Goal: Task Accomplishment & Management: Manage account settings

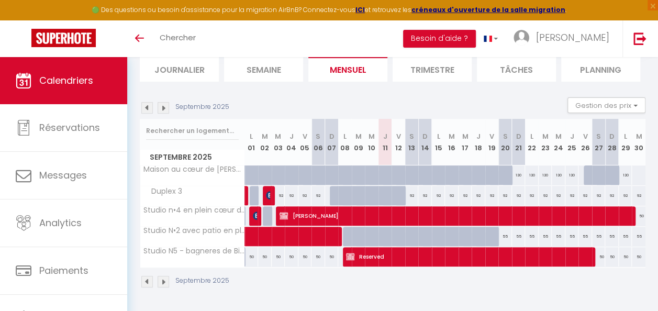
scroll to position [55, 0]
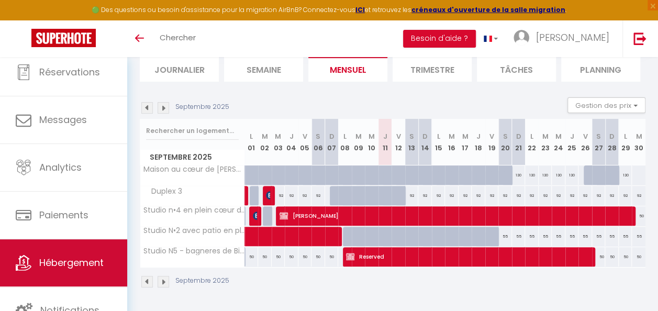
click at [106, 250] on link "Hébergement" at bounding box center [63, 262] width 127 height 47
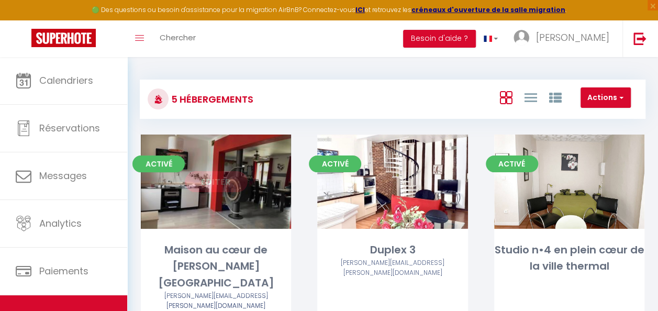
click at [222, 177] on link "Editer" at bounding box center [216, 181] width 63 height 21
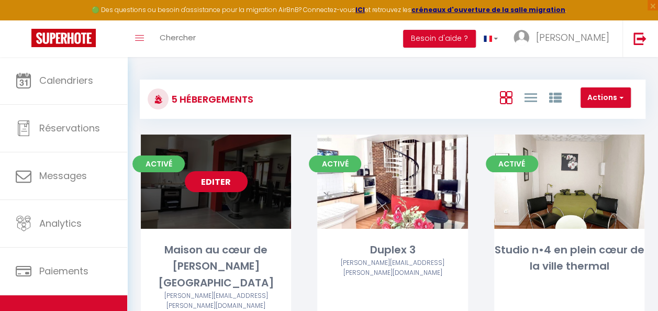
click at [222, 177] on link "Editer" at bounding box center [216, 181] width 63 height 21
click at [218, 183] on link "Editer" at bounding box center [216, 181] width 63 height 21
select select "3"
select select "2"
select select "1"
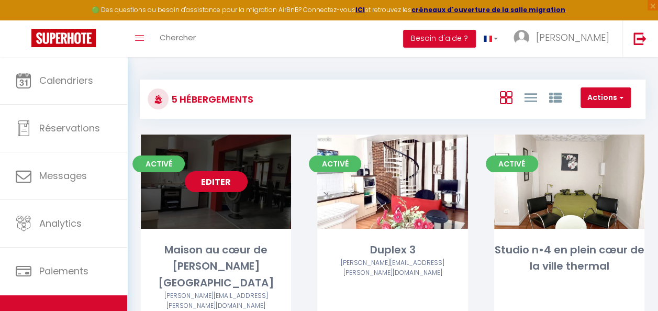
select select "1"
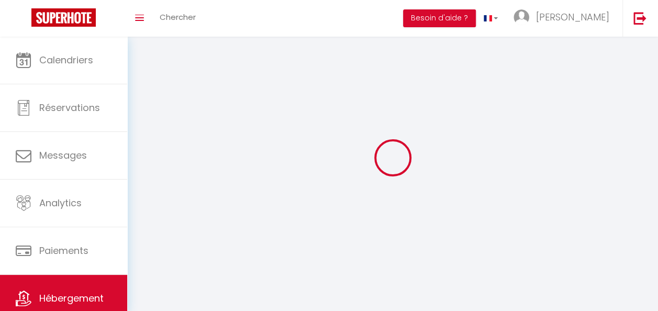
select select
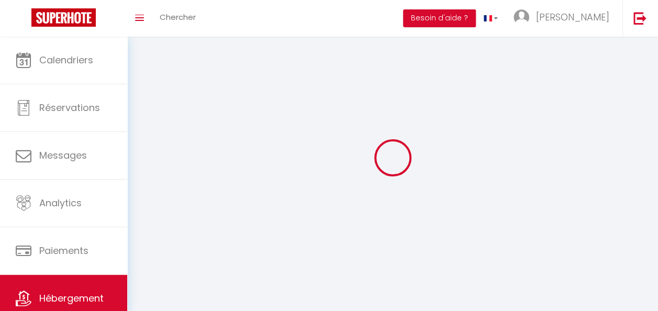
checkbox input "false"
select select
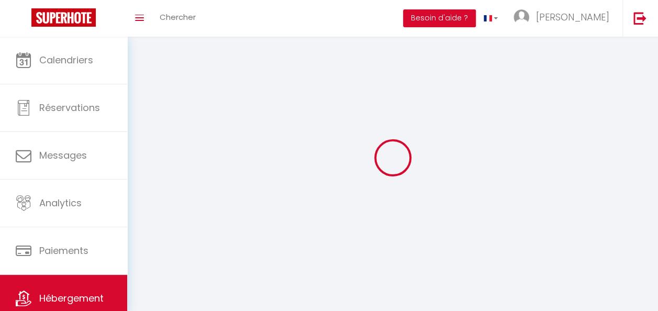
select select
select select "1"
select select
select select "28"
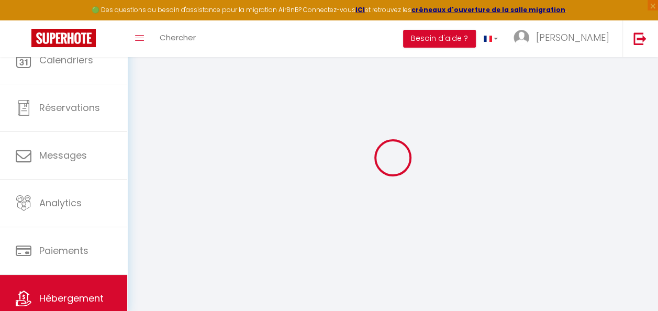
select select
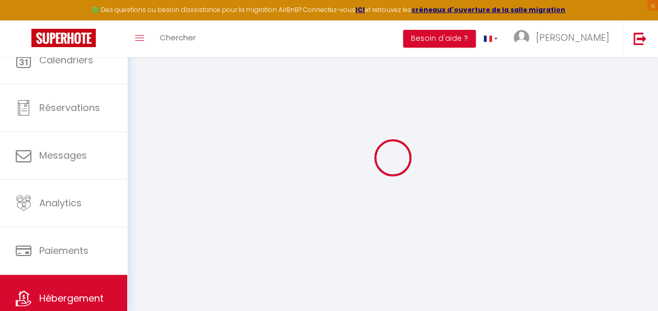
select select
checkbox input "false"
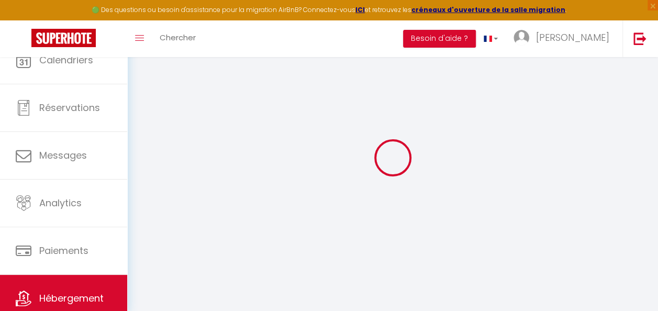
select select
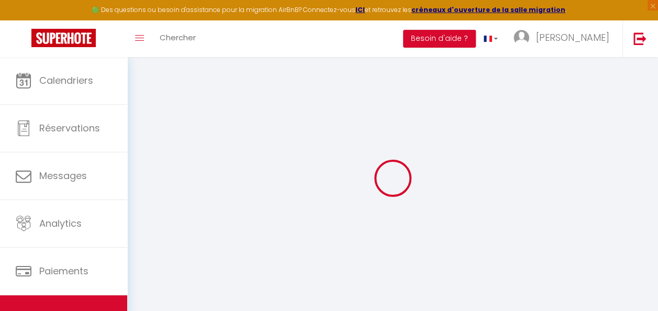
select select
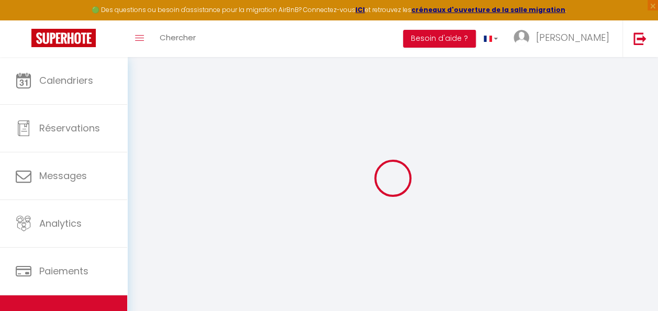
select select
checkbox input "false"
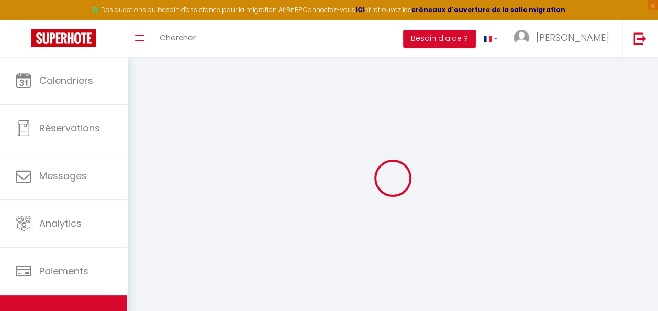
select select
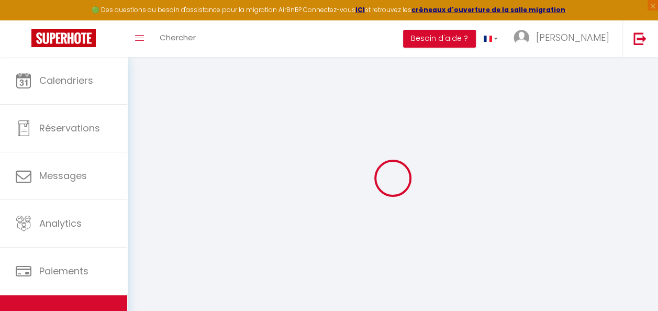
select select
checkbox input "false"
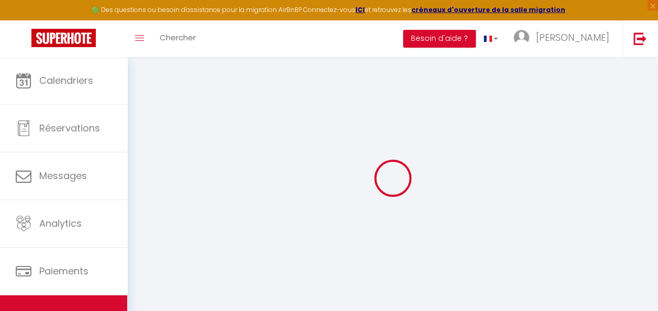
checkbox input "false"
select select
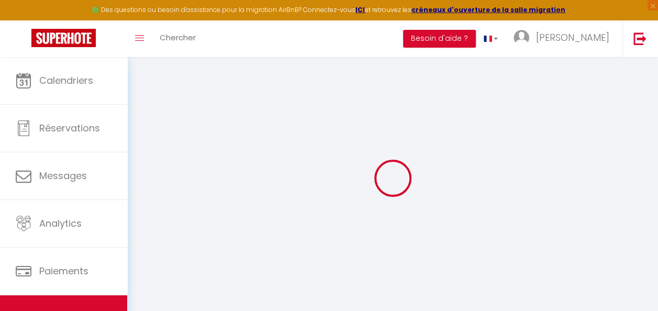
select select
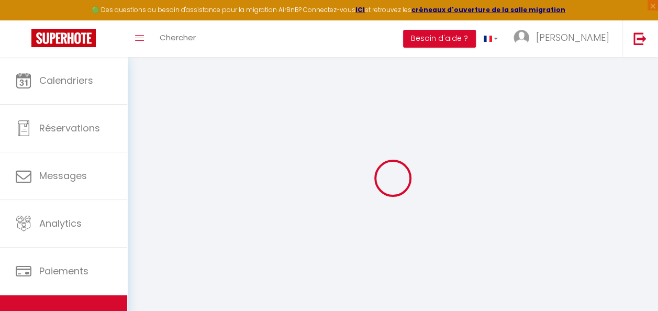
checkbox input "false"
select select
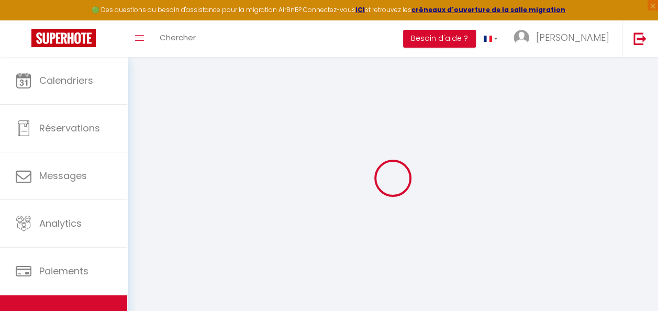
select select
type input "Maison au cœur de [PERSON_NAME][GEOGRAPHIC_DATA]"
type input "[PERSON_NAME]"
select select "houses"
select select "2"
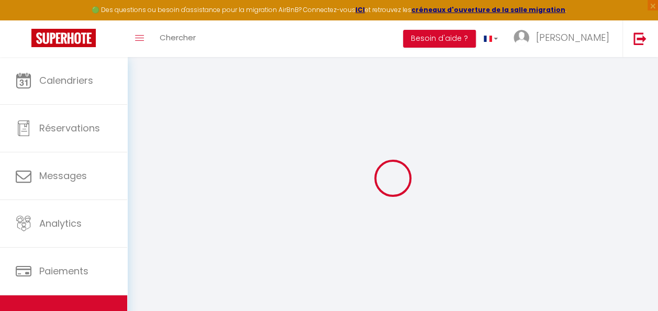
type input "135"
type input "60"
type input "500"
select select
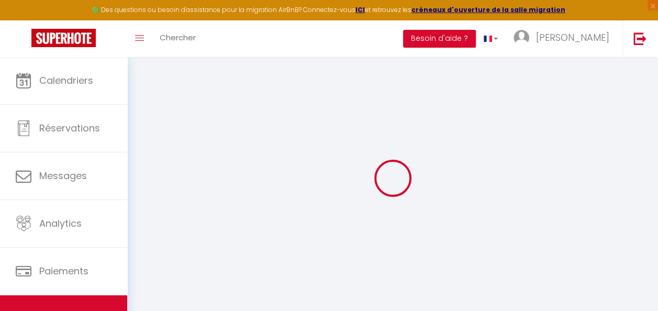
select select
type input "[STREET_ADDRESS]"
type input "65120"
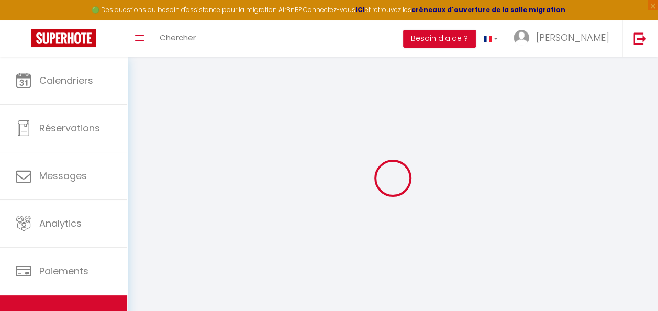
type input "[PERSON_NAME]-[GEOGRAPHIC_DATA]"
type input "[PERSON_NAME][EMAIL_ADDRESS][PERSON_NAME][DOMAIN_NAME]"
select select "3154"
checkbox input "false"
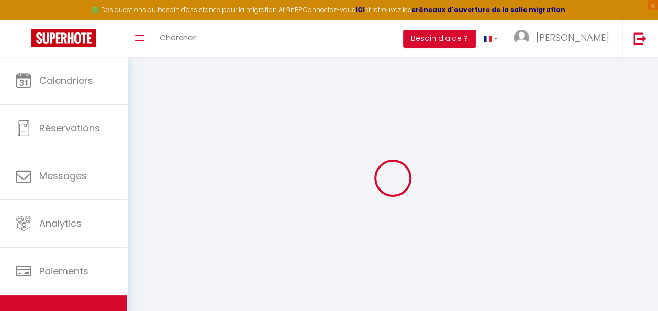
checkbox input "false"
select select
type input "0"
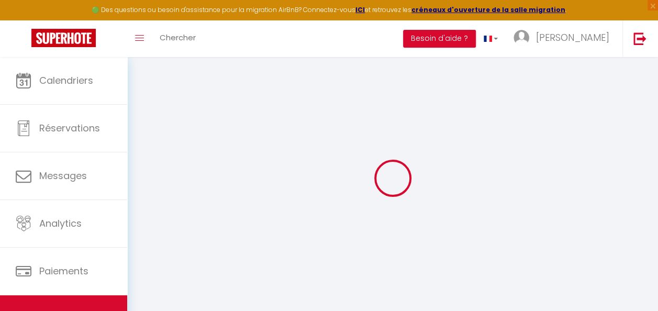
type input "0"
select select
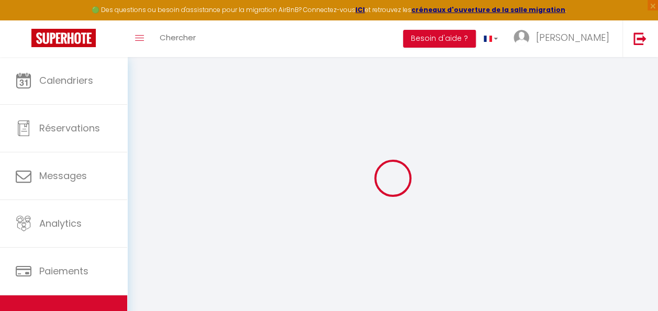
select select
checkbox input "false"
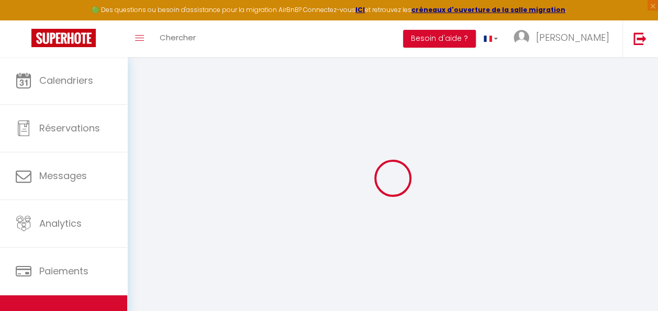
checkbox input "false"
select select
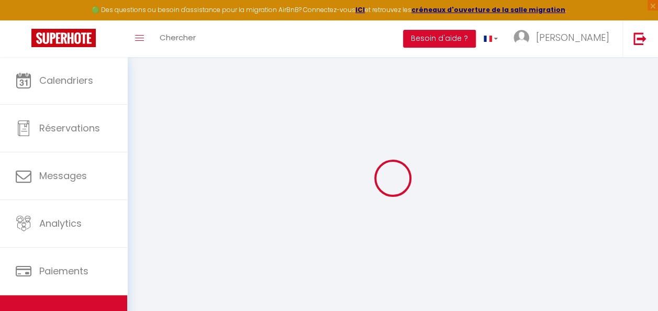
select select
checkbox input "false"
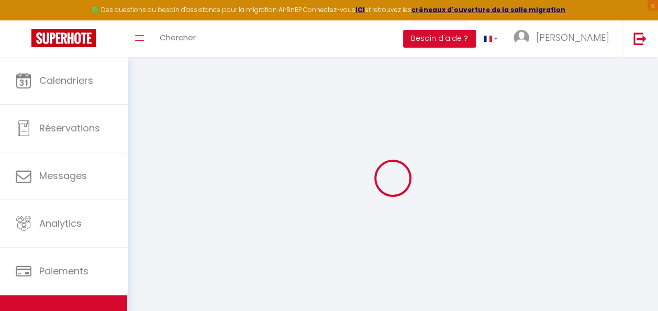
checkbox input "false"
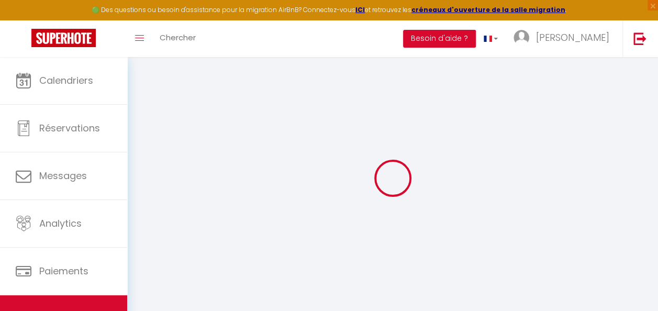
select select "17:00"
select select "21:00"
select select "11:00"
select select "30"
select select "120"
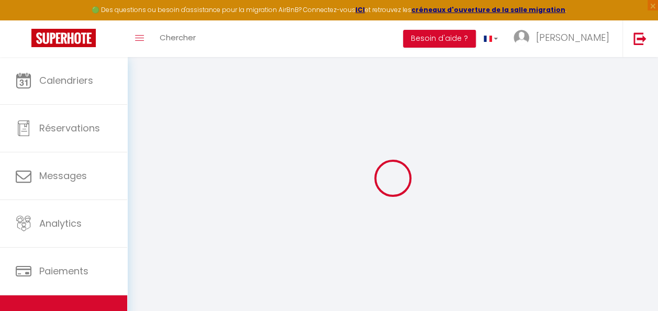
checkbox input "false"
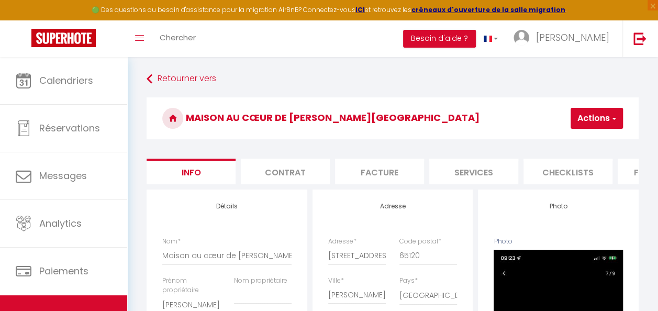
checkbox input "false"
click at [652, 7] on span "×" at bounding box center [652, 5] width 10 height 10
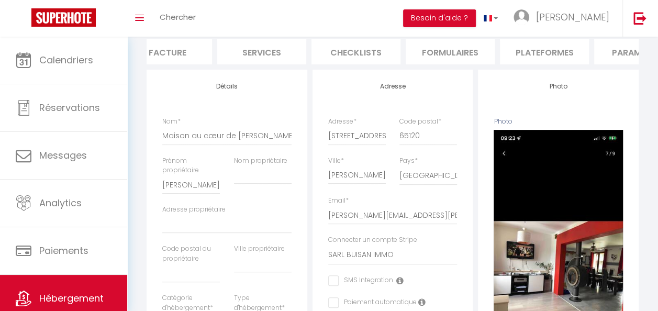
scroll to position [0, 230]
click at [543, 45] on li "Plateformes" at bounding box center [525, 52] width 89 height 26
select select
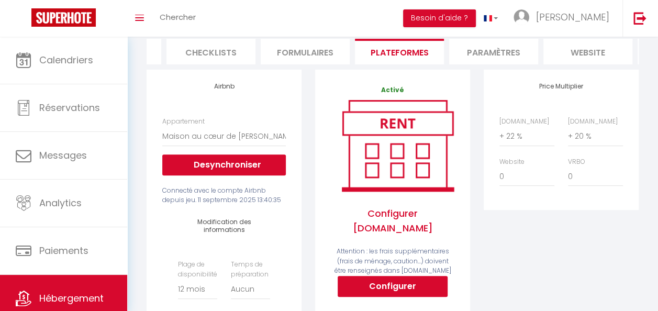
scroll to position [0, 372]
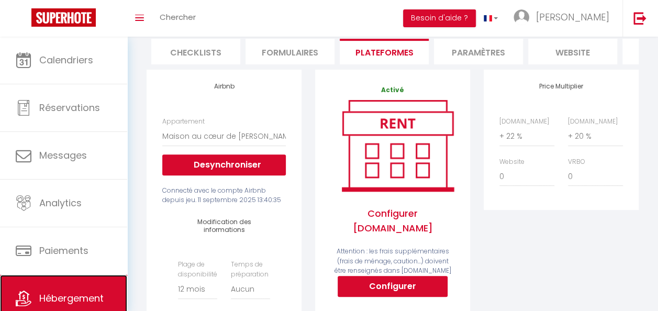
click at [69, 297] on span "Hébergement" at bounding box center [71, 297] width 64 height 13
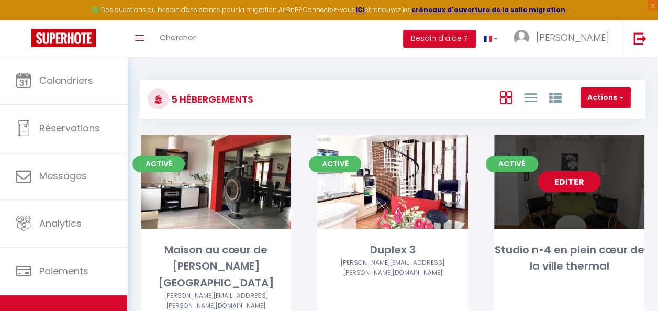
click at [572, 183] on link "Editer" at bounding box center [568, 181] width 63 height 21
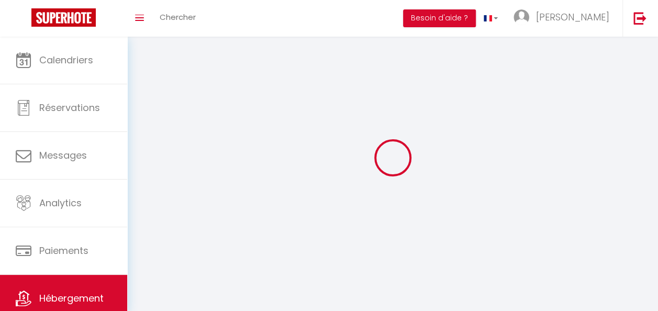
select select
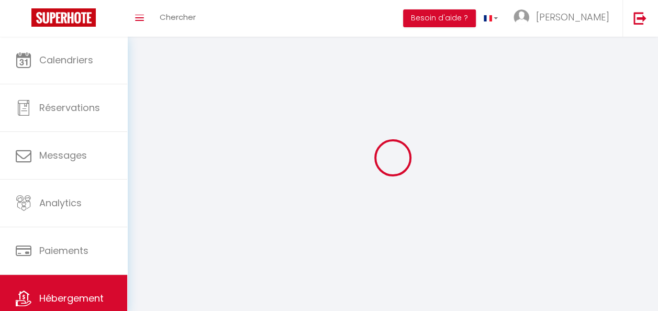
select select "1"
select select
checkbox input "false"
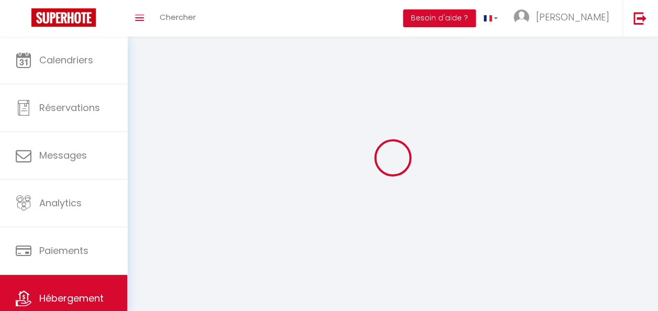
checkbox input "false"
select select "28"
select select
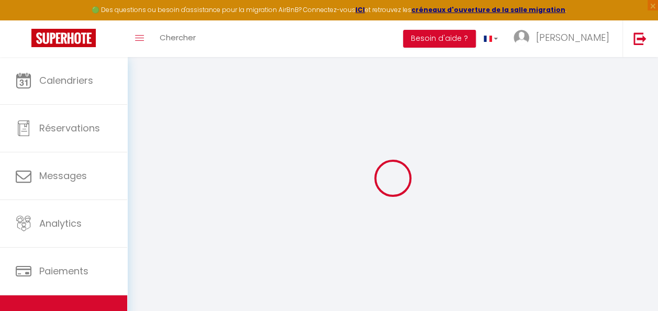
select select
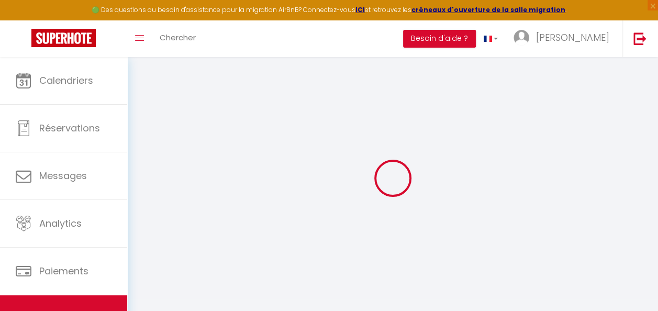
select select
checkbox input "false"
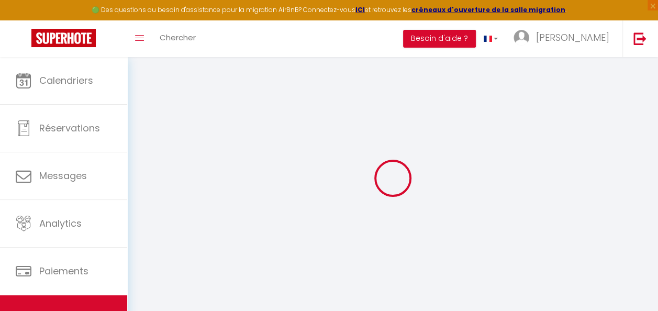
select select
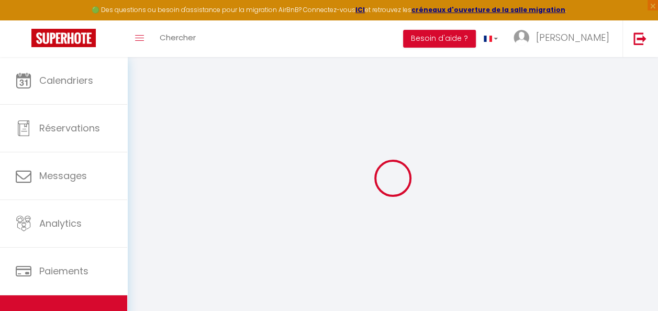
select select
checkbox input "false"
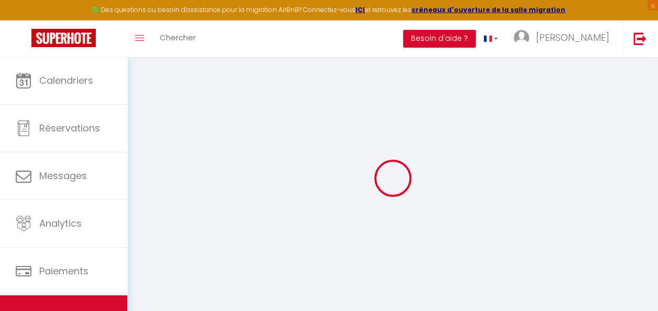
checkbox input "false"
select select
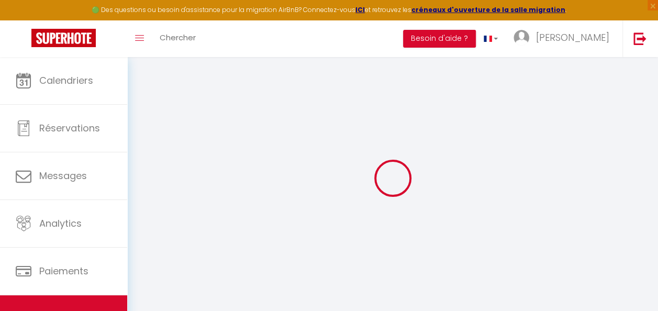
select select
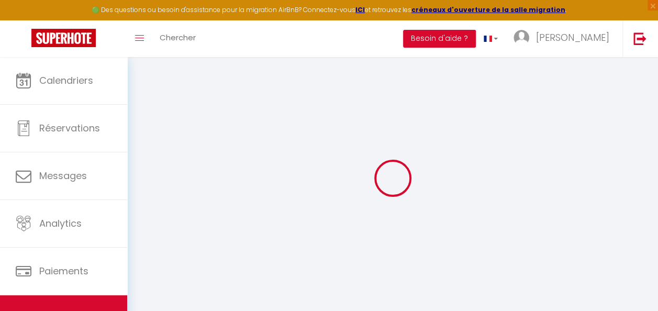
checkbox input "false"
select select
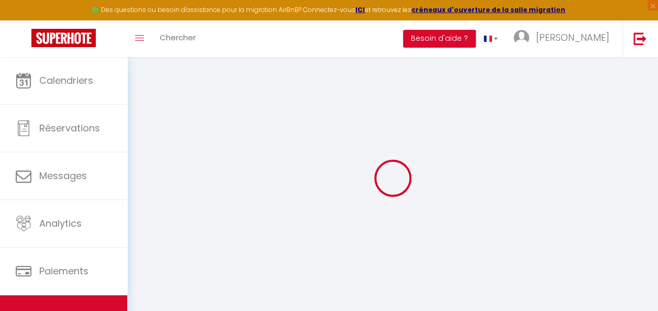
select select
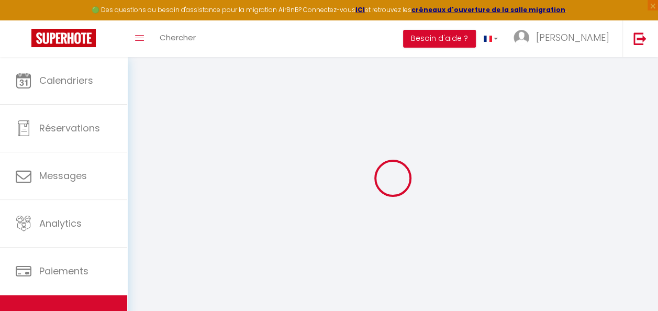
select select
checkbox input "false"
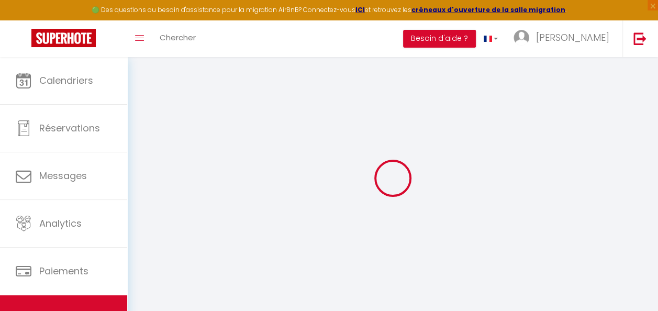
checkbox input "false"
select select
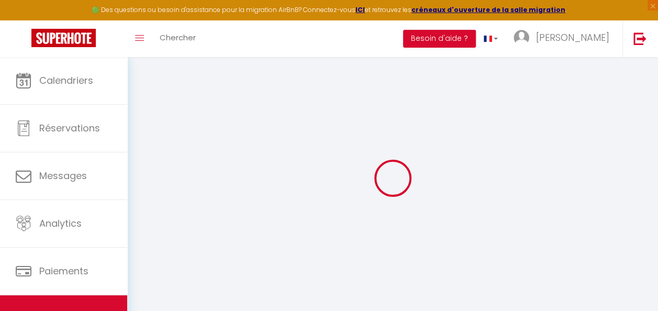
select select
checkbox input "false"
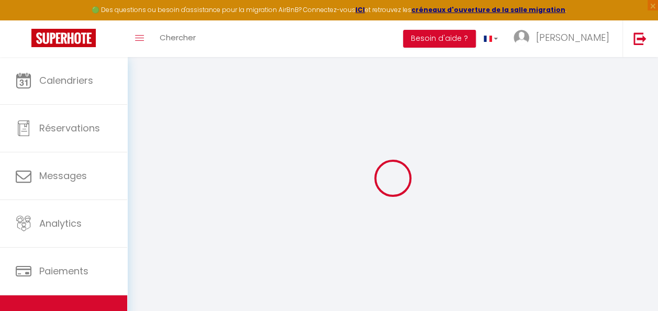
checkbox input "false"
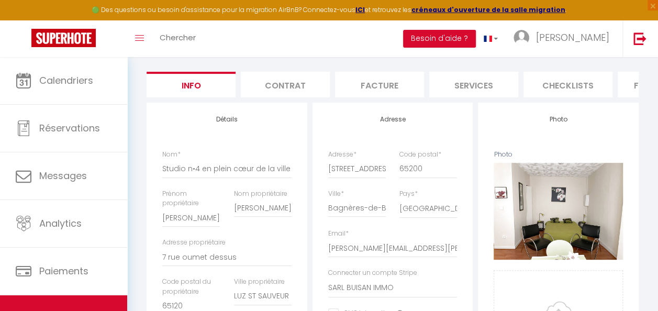
scroll to position [89, 0]
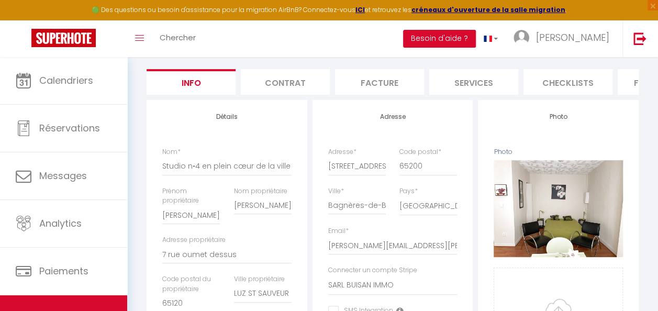
click at [628, 83] on li "Formulaires" at bounding box center [661, 82] width 89 height 26
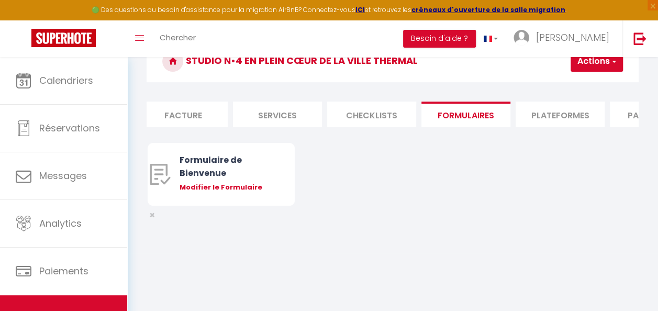
scroll to position [0, 209]
click at [588, 119] on li "Plateformes" at bounding box center [546, 115] width 89 height 26
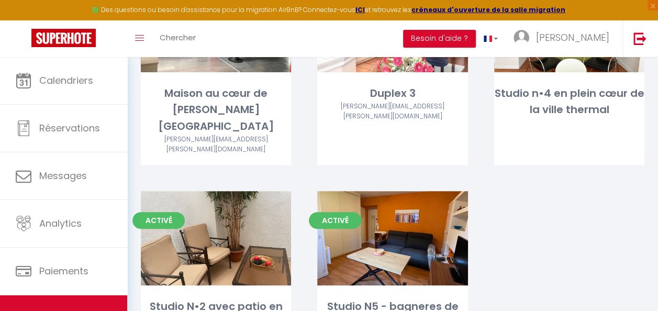
scroll to position [162, 0]
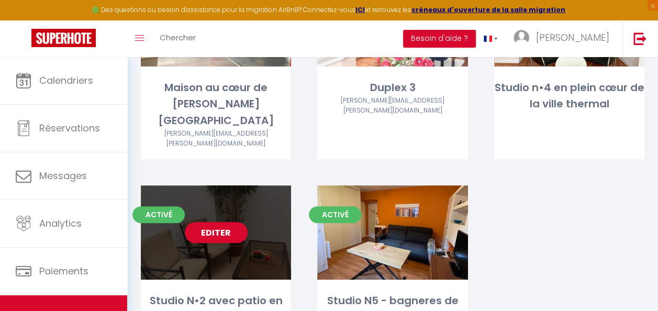
click at [216, 222] on link "Editer" at bounding box center [216, 232] width 63 height 21
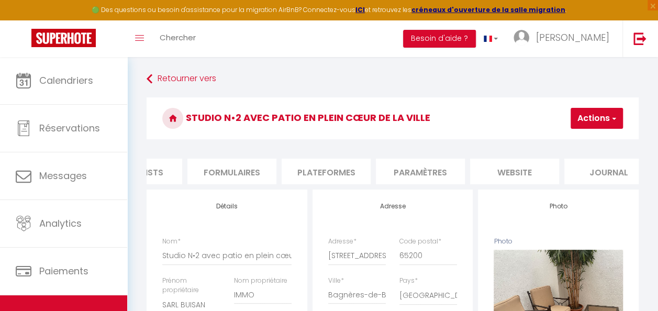
click at [352, 164] on li "Plateformes" at bounding box center [325, 172] width 89 height 26
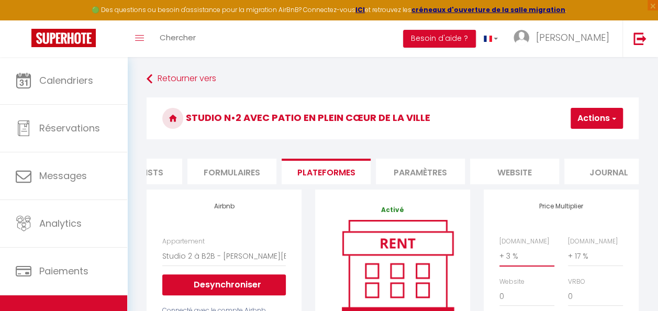
click at [517, 266] on select "0 + 1 % + 2 % + 3 % + 4 % + 5 % + 6 % + 7 % + 8 % + 9 %" at bounding box center [526, 256] width 55 height 20
click at [499, 254] on select "0 + 1 % + 2 % + 3 % + 4 % + 5 % + 6 % + 7 % + 8 % + 9 %" at bounding box center [526, 256] width 55 height 20
click at [582, 260] on select "0 + 1 % + 2 % + 3 % + 4 % + 5 % + 6 % + 7 % + 8 % + 9 %" at bounding box center [595, 256] width 55 height 20
click at [568, 254] on select "0 + 1 % + 2 % + 3 % + 4 % + 5 % + 6 % + 7 % + 8 % + 9 %" at bounding box center [595, 256] width 55 height 20
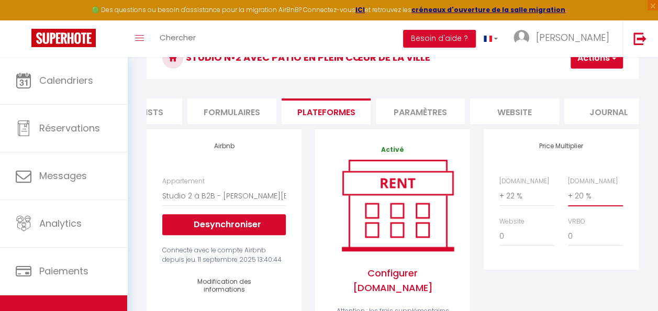
scroll to position [49, 0]
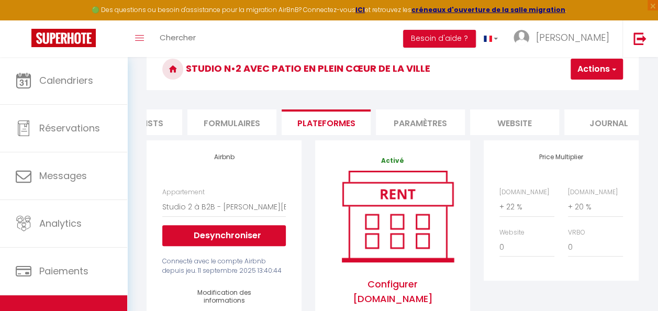
click at [603, 68] on button "Actions" at bounding box center [596, 69] width 52 height 21
click at [583, 88] on link "Enregistrer" at bounding box center [580, 92] width 83 height 14
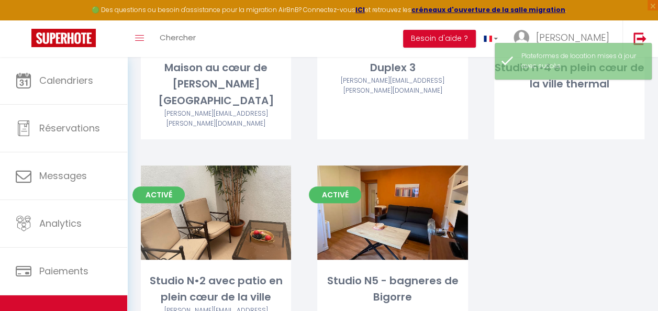
scroll to position [198, 0]
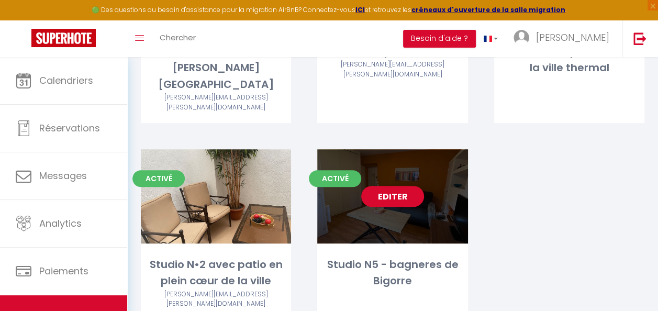
click at [386, 186] on link "Editer" at bounding box center [392, 196] width 63 height 21
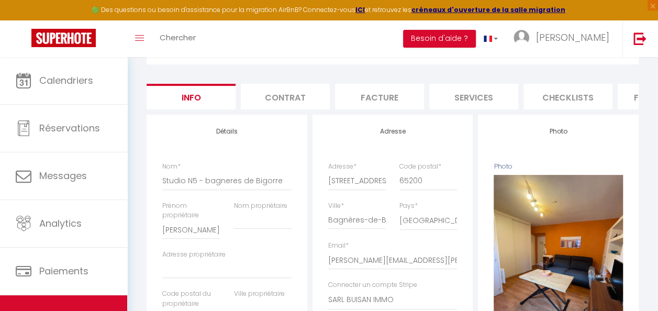
scroll to position [71, 0]
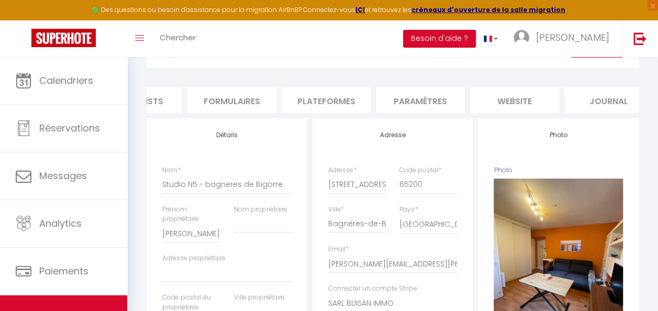
click at [325, 106] on li "Plateformes" at bounding box center [325, 100] width 89 height 26
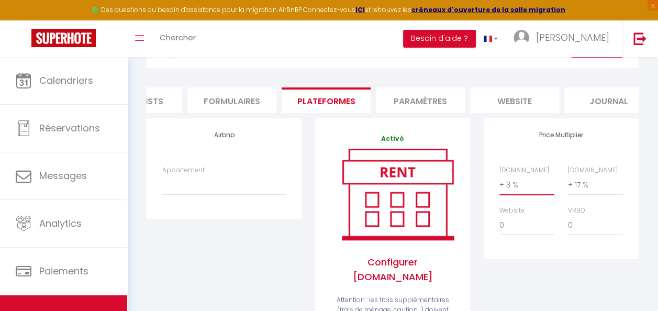
click at [529, 189] on select "0 + 1 % + 2 % + 3 % + 4 % + 5 % + 6 % + 7 % + 8 % + 9 %" at bounding box center [526, 185] width 55 height 20
click at [499, 182] on select "0 + 1 % + 2 % + 3 % + 4 % + 5 % + 6 % + 7 % + 8 % + 9 %" at bounding box center [526, 185] width 55 height 20
click at [536, 187] on select "0 + 1 % + 2 % + 3 % + 4 % + 5 % + 6 % + 7 % + 8 % + 9 %" at bounding box center [526, 185] width 55 height 20
click at [499, 182] on select "0 + 1 % + 2 % + 3 % + 4 % + 5 % + 6 % + 7 % + 8 % + 9 %" at bounding box center [526, 185] width 55 height 20
click at [585, 194] on select "0 + 1 % + 2 % + 3 % + 4 % + 5 % + 6 % + 7 % + 8 % + 9 %" at bounding box center [595, 185] width 55 height 20
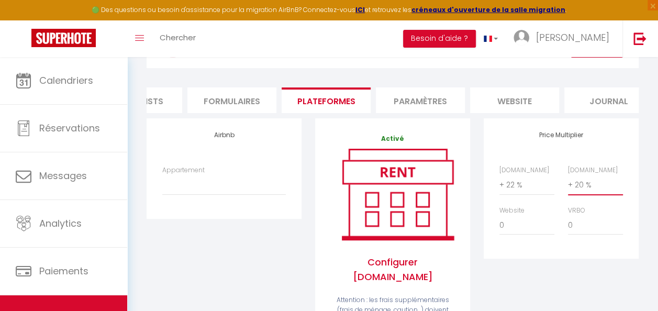
click at [568, 182] on select "0 + 1 % + 2 % + 3 % + 4 % + 5 % + 6 % + 7 % + 8 % + 9 %" at bounding box center [595, 185] width 55 height 20
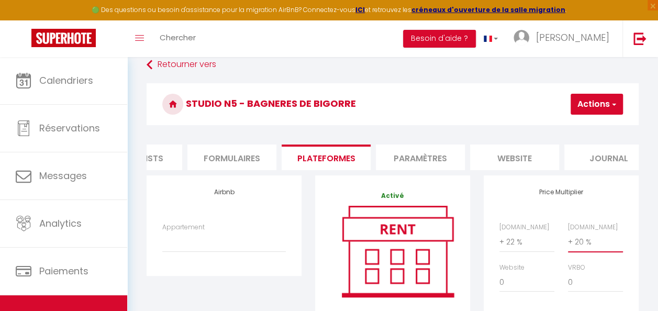
scroll to position [12, 0]
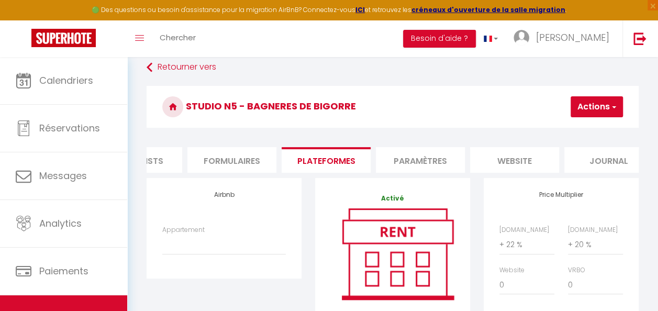
click at [598, 107] on button "Actions" at bounding box center [596, 106] width 52 height 21
click at [583, 131] on link "Enregistrer" at bounding box center [580, 130] width 83 height 14
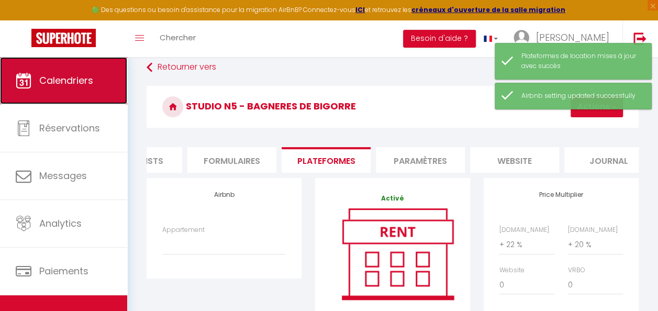
click at [89, 101] on link "Calendriers" at bounding box center [63, 80] width 127 height 47
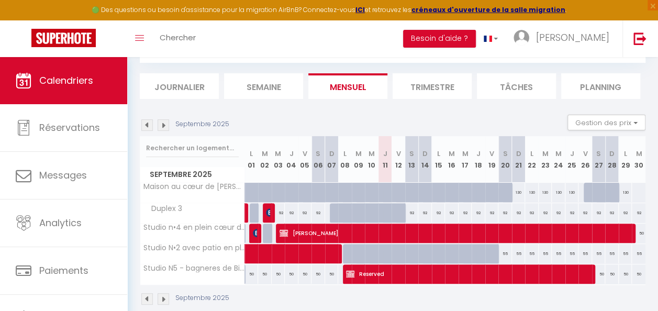
scroll to position [58, 0]
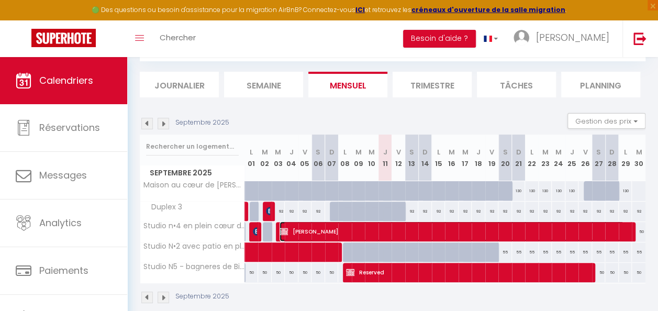
click at [375, 231] on span "[PERSON_NAME]" at bounding box center [451, 231] width 344 height 20
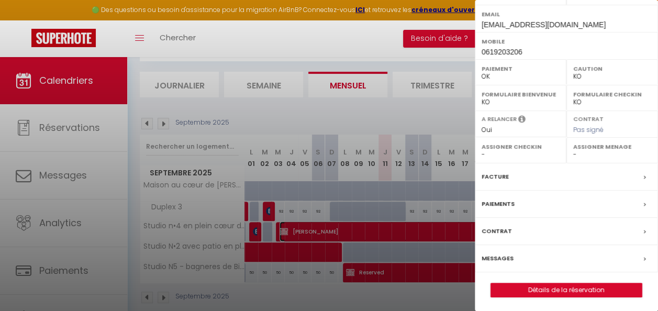
scroll to position [201, 0]
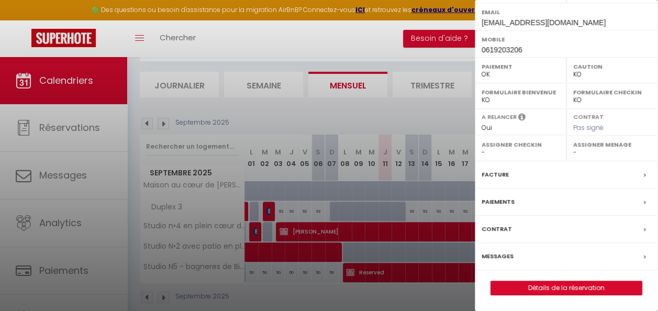
click at [536, 197] on div "Paiements" at bounding box center [566, 201] width 183 height 27
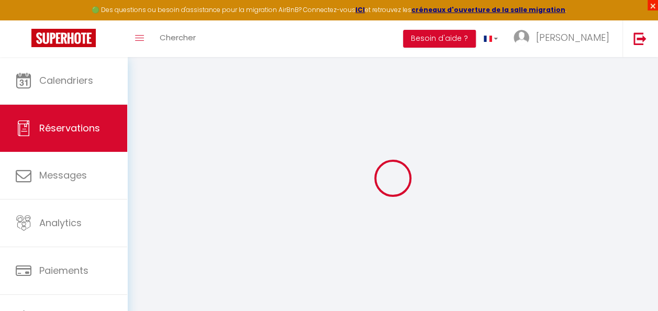
click at [652, 3] on span "×" at bounding box center [652, 5] width 10 height 10
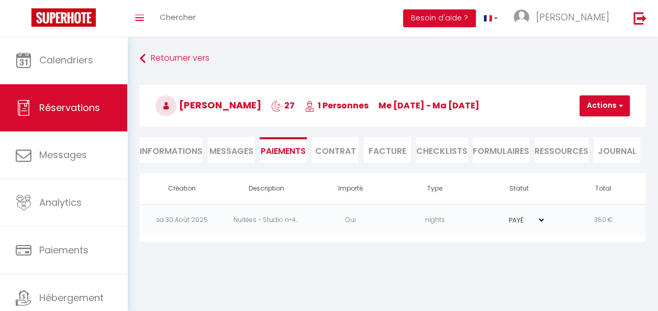
scroll to position [37, 0]
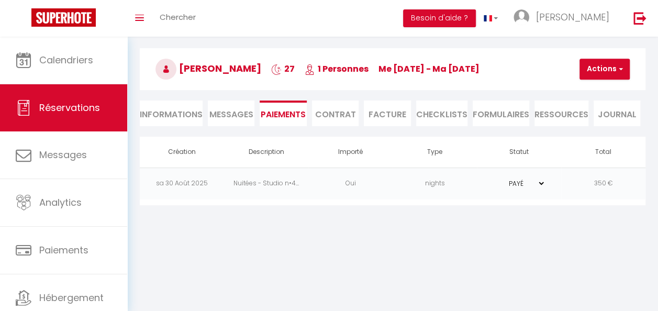
click at [538, 182] on select "PAYÉ EN ATTENTE" at bounding box center [519, 183] width 52 height 10
click at [493, 178] on select "PAYÉ EN ATTENTE" at bounding box center [519, 183] width 52 height 10
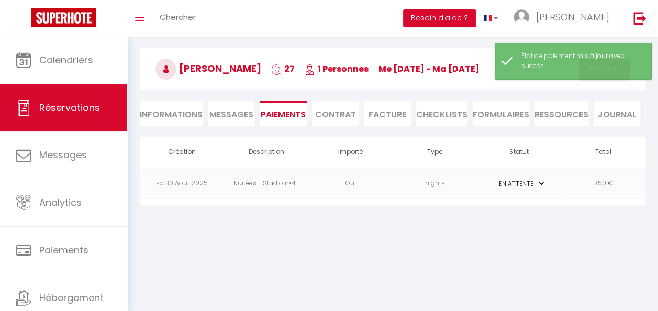
click at [593, 176] on td "350 €" at bounding box center [603, 183] width 84 height 32
click at [0, 0] on td "Email" at bounding box center [0, 0] width 0 height 0
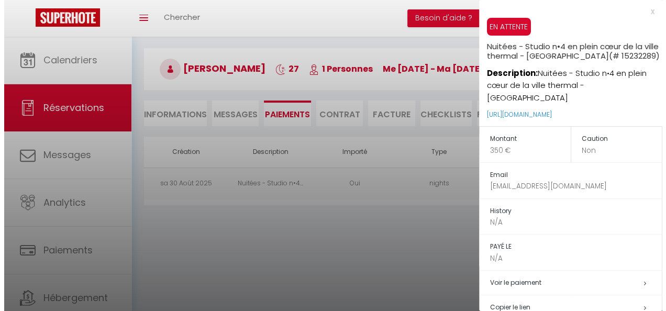
scroll to position [80, 0]
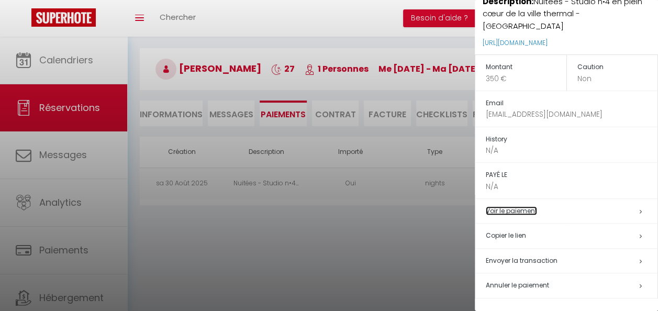
click at [535, 212] on link "Voir le paiement" at bounding box center [511, 210] width 51 height 9
click at [409, 262] on div at bounding box center [329, 155] width 658 height 311
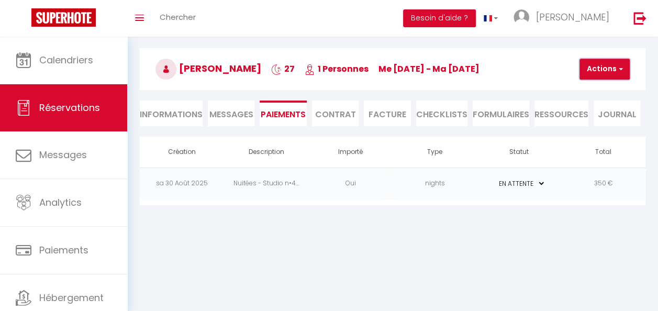
click at [610, 60] on button "Actions" at bounding box center [604, 69] width 50 height 21
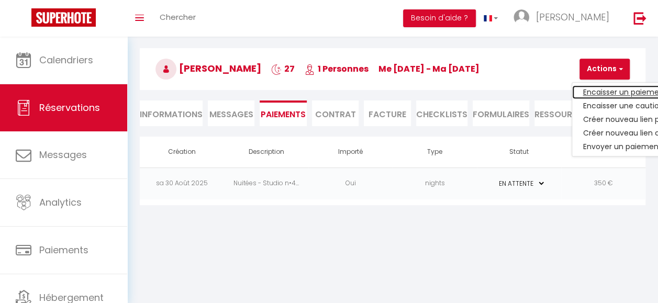
click at [603, 91] on link "Encaisser un paiement" at bounding box center [636, 92] width 129 height 14
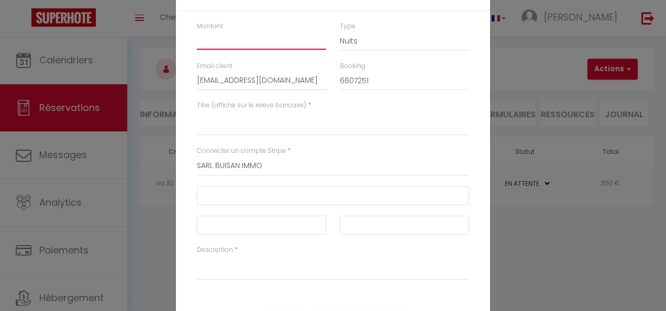
click at [219, 40] on input "Montant" at bounding box center [261, 40] width 129 height 19
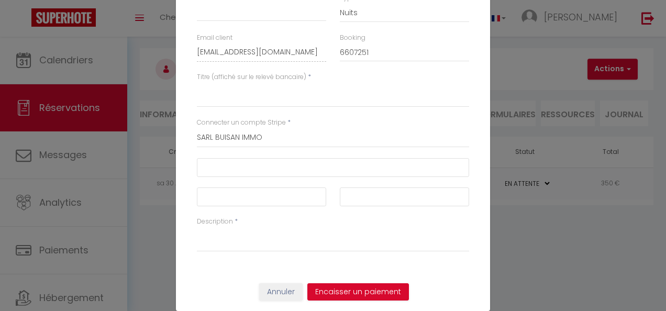
scroll to position [0, 0]
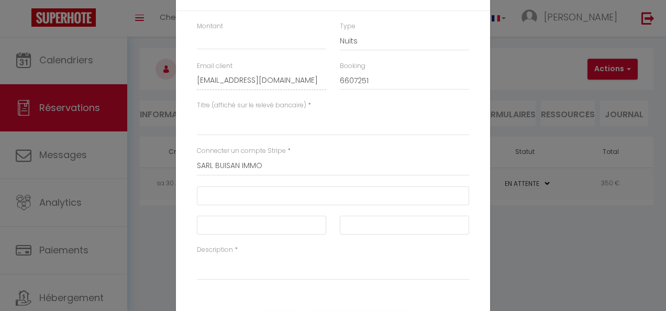
click at [536, 40] on div "Encaisser un paiement × Montant Type Nuits Frais de ménage Taxe de séjour Autre…" at bounding box center [333, 155] width 666 height 311
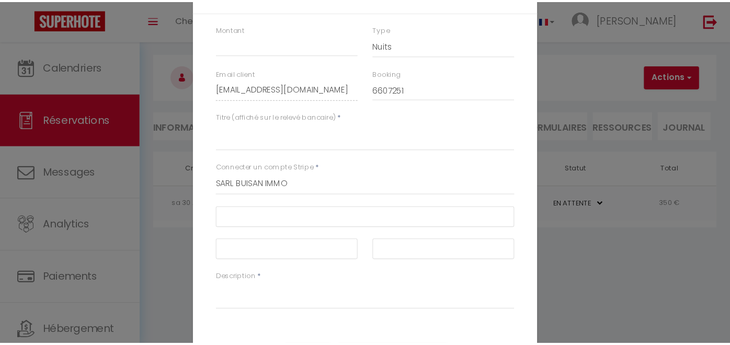
scroll to position [45, 0]
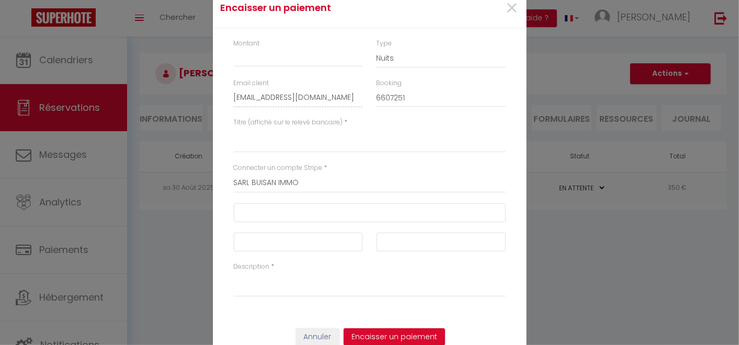
drag, startPoint x: 634, startPoint y: 1, endPoint x: 140, endPoint y: 166, distance: 520.8
click at [140, 166] on div "Encaisser un paiement × Montant Type Nuits Frais de ménage Taxe de séjour Autre…" at bounding box center [369, 172] width 739 height 345
click at [506, 10] on span "×" at bounding box center [512, 8] width 13 height 31
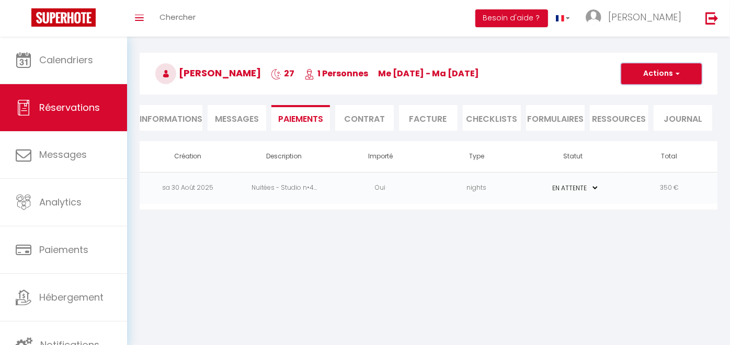
click at [656, 72] on button "Actions" at bounding box center [662, 73] width 81 height 21
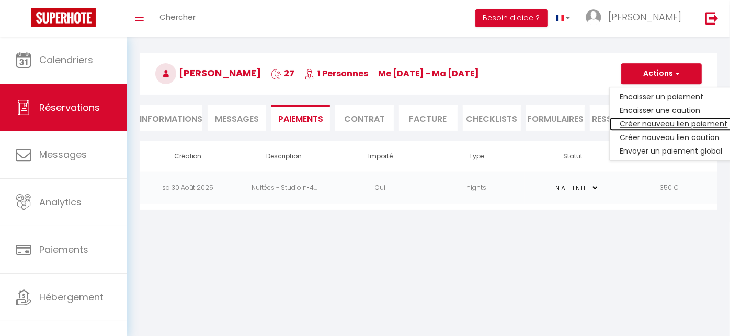
click at [655, 119] on link "Créer nouveau lien paiement" at bounding box center [674, 124] width 129 height 14
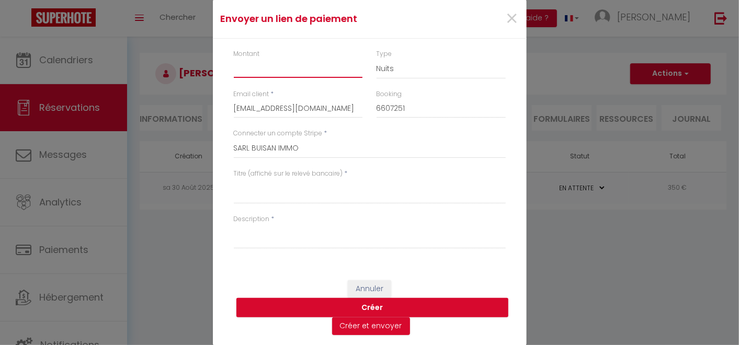
click at [268, 70] on input "Montant" at bounding box center [298, 68] width 129 height 19
click at [307, 191] on textarea "Titre (affiché sur le relevé bancaire)" at bounding box center [370, 191] width 272 height 25
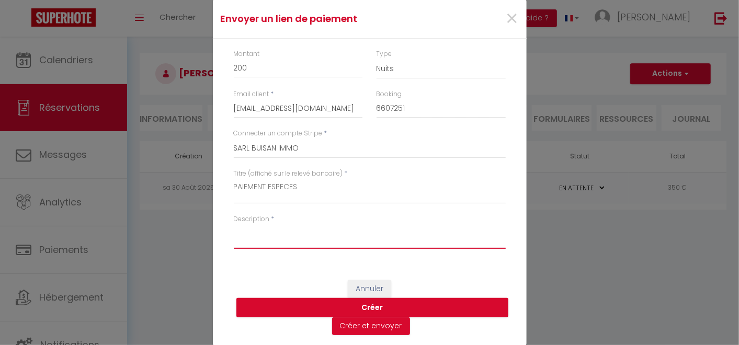
click at [296, 232] on textarea "Description" at bounding box center [370, 236] width 272 height 25
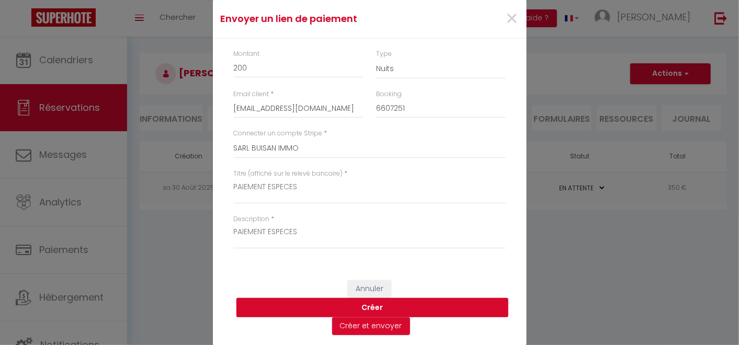
click at [377, 309] on button "Créer" at bounding box center [372, 308] width 272 height 20
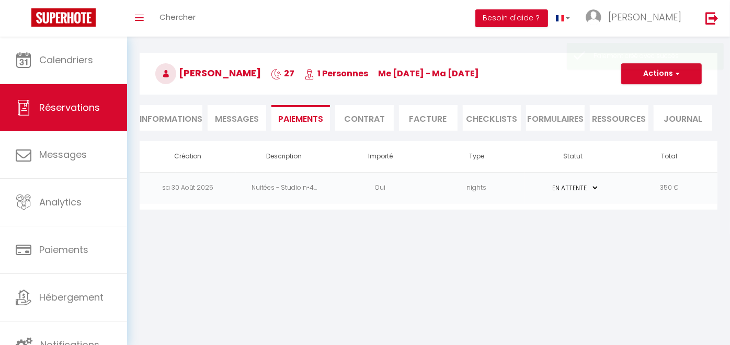
scroll to position [0, 0]
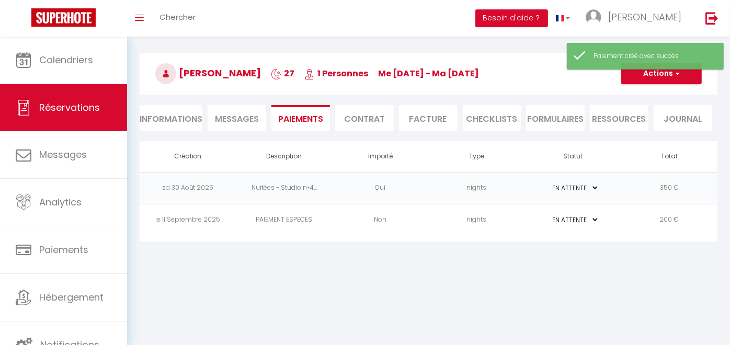
click at [593, 219] on select "PAYÉ EN ATTENTE" at bounding box center [573, 220] width 52 height 10
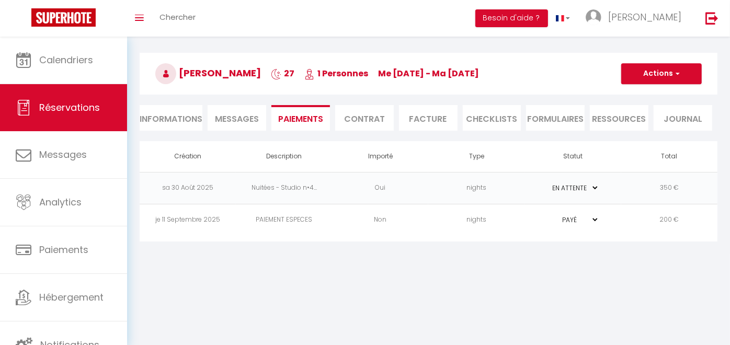
click at [547, 215] on select "PAYÉ EN ATTENTE" at bounding box center [573, 220] width 52 height 10
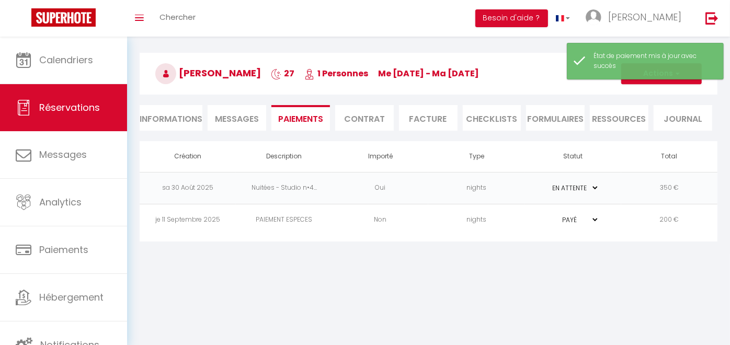
click at [657, 194] on td "350 €" at bounding box center [670, 188] width 96 height 32
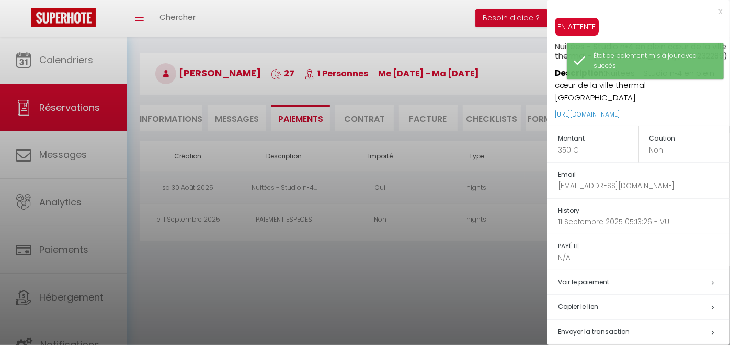
scroll to position [45, 0]
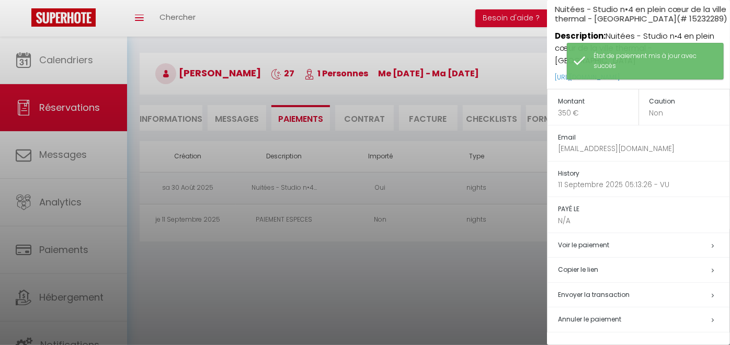
click at [601, 310] on h5 "Annuler le paiement" at bounding box center [644, 320] width 172 height 12
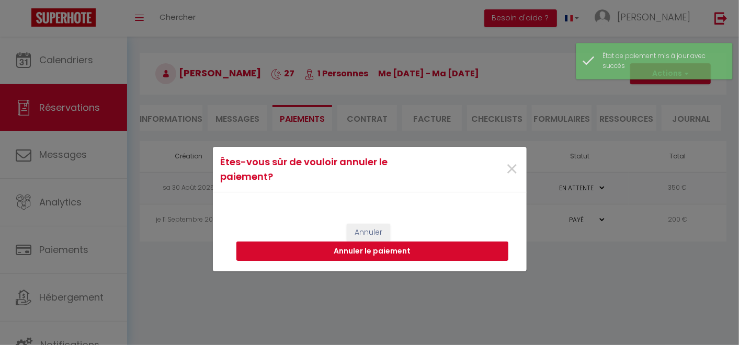
click at [412, 250] on button "Annuler le paiement" at bounding box center [372, 252] width 272 height 20
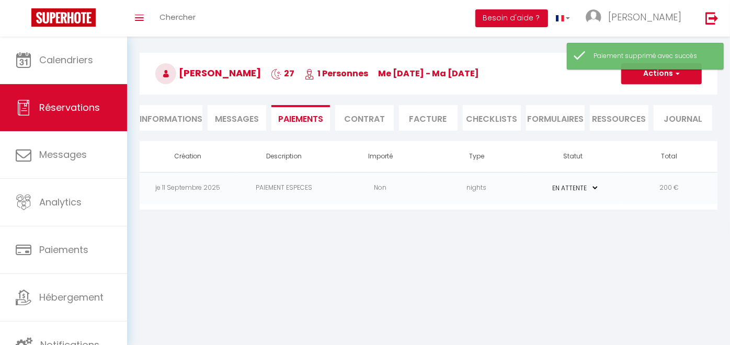
click at [176, 119] on li "Informations" at bounding box center [171, 118] width 63 height 26
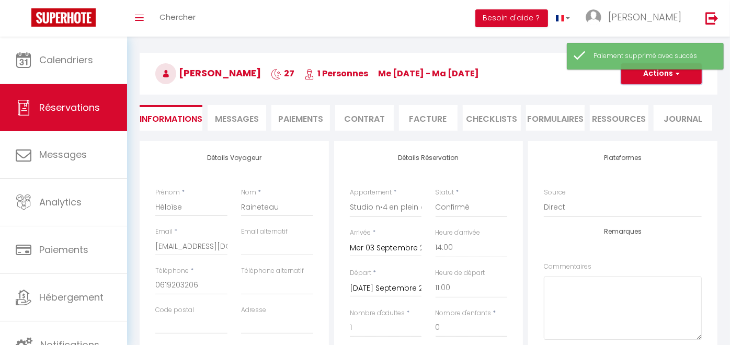
click at [657, 72] on button "Actions" at bounding box center [662, 73] width 81 height 21
click at [657, 93] on link "Enregistrer" at bounding box center [651, 97] width 83 height 14
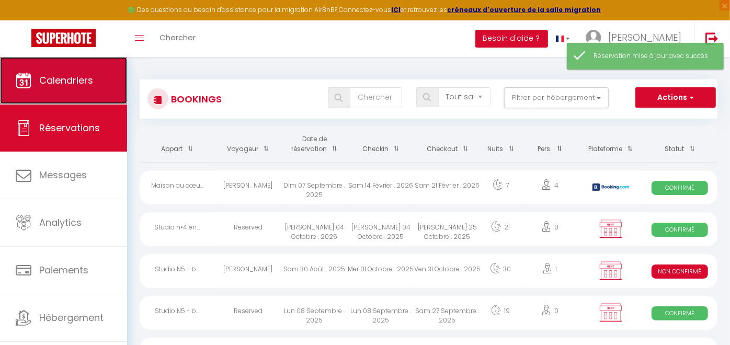
click at [55, 86] on span "Calendriers" at bounding box center [66, 80] width 54 height 13
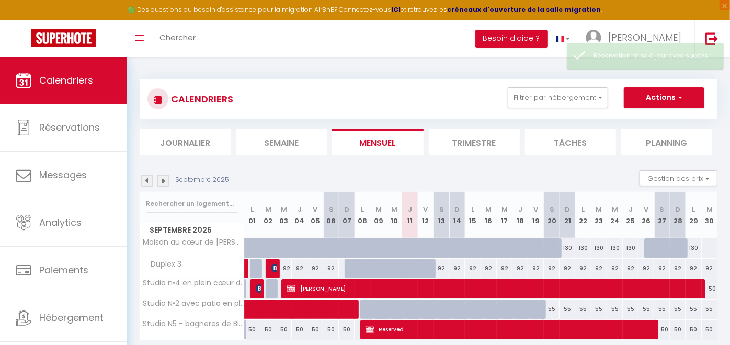
scroll to position [57, 0]
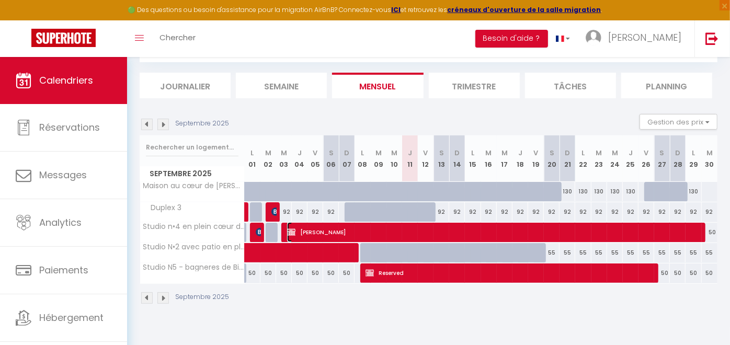
click at [331, 228] on span "[PERSON_NAME]" at bounding box center [493, 232] width 413 height 20
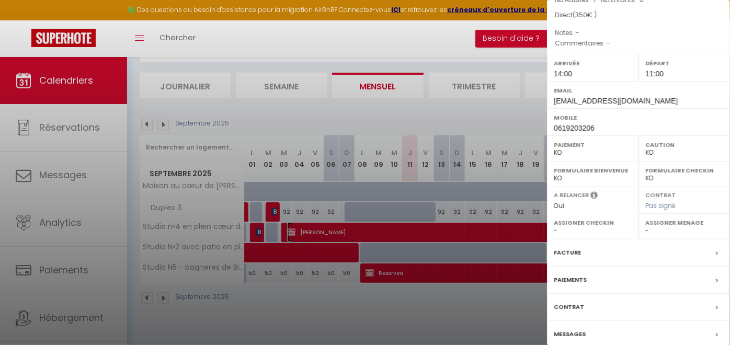
scroll to position [167, 0]
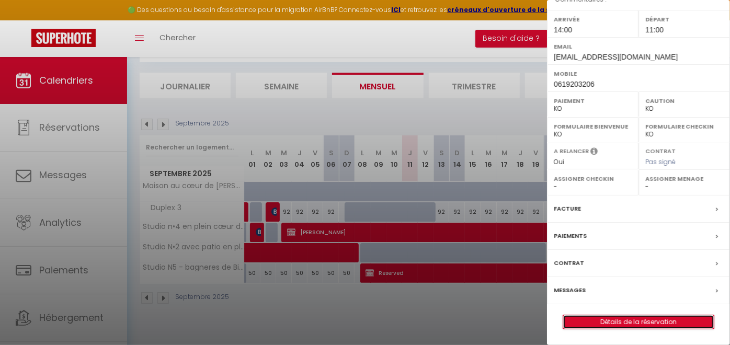
click at [630, 310] on link "Détails de la réservation" at bounding box center [638, 322] width 151 height 14
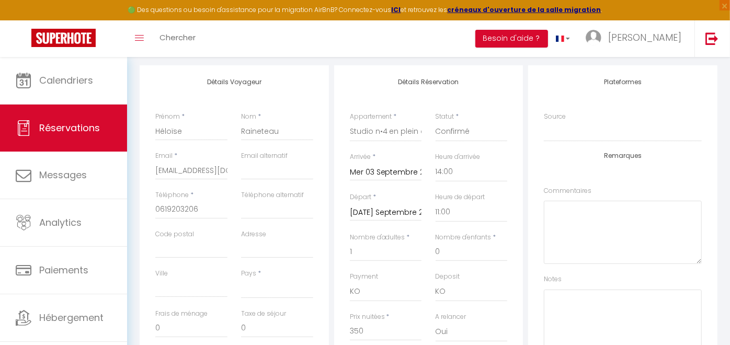
scroll to position [134, 0]
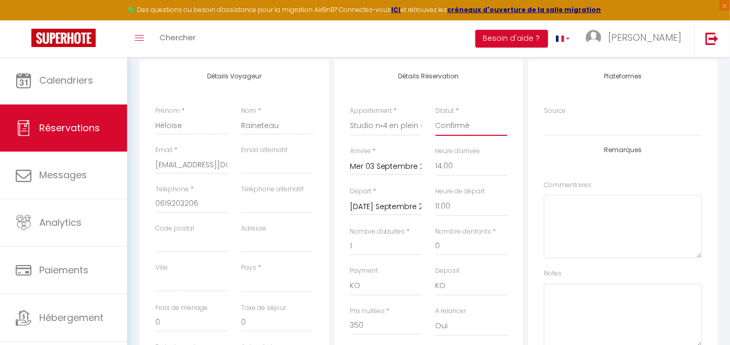
click at [466, 129] on select "Confirmé Non Confirmé [PERSON_NAME] par le voyageur No Show Request" at bounding box center [472, 126] width 72 height 20
click at [436, 116] on select "Confirmé Non Confirmé [PERSON_NAME] par le voyageur No Show Request" at bounding box center [472, 126] width 72 height 20
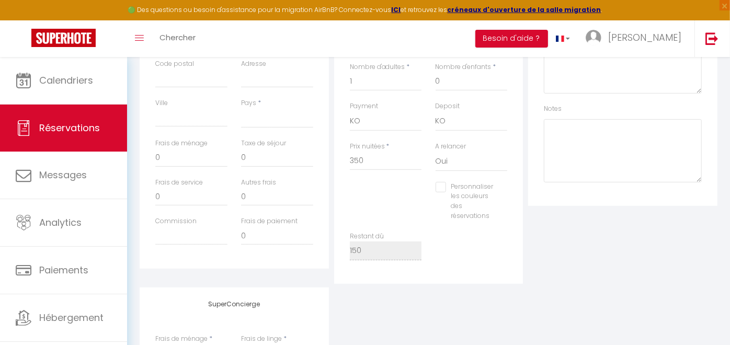
scroll to position [0, 0]
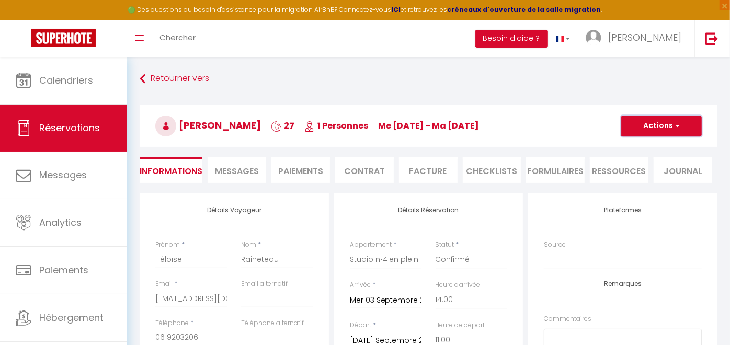
click at [639, 120] on button "Actions" at bounding box center [662, 126] width 81 height 21
click at [634, 144] on link "Enregistrer" at bounding box center [651, 149] width 83 height 14
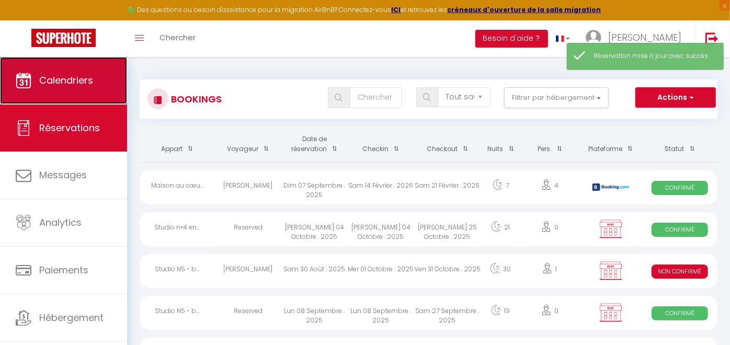
click at [63, 69] on link "Calendriers" at bounding box center [63, 80] width 127 height 47
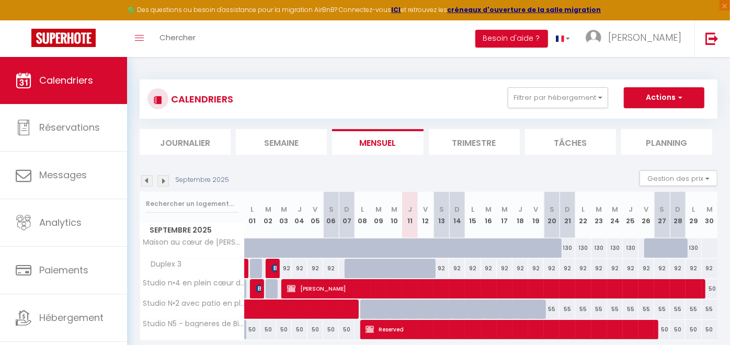
scroll to position [57, 0]
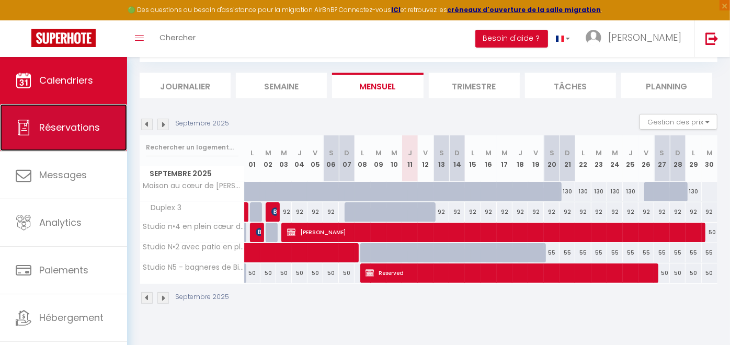
click at [81, 131] on span "Réservations" at bounding box center [69, 127] width 61 height 13
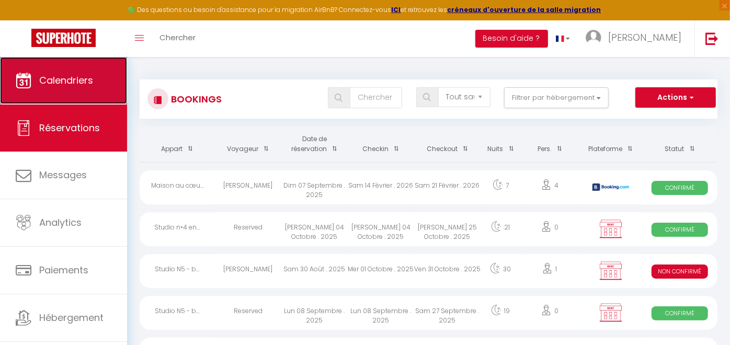
click at [74, 81] on span "Calendriers" at bounding box center [66, 80] width 54 height 13
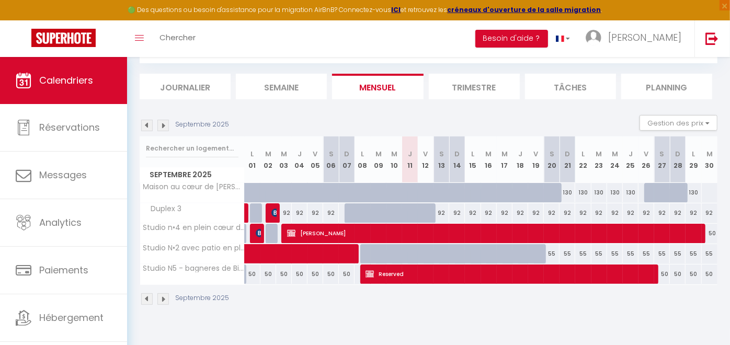
scroll to position [57, 0]
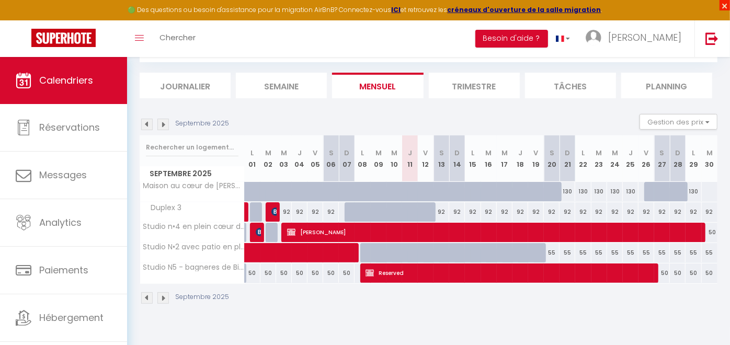
click at [657, 3] on span "×" at bounding box center [725, 5] width 10 height 10
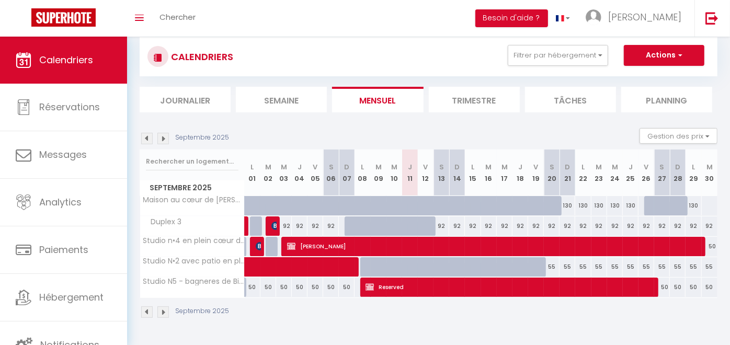
scroll to position [36, 0]
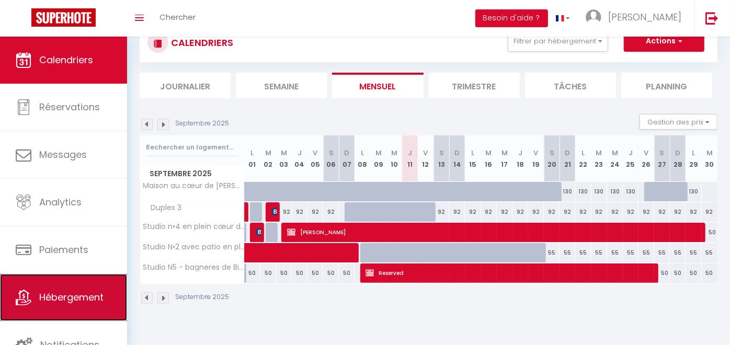
click at [87, 296] on span "Hébergement" at bounding box center [71, 297] width 64 height 13
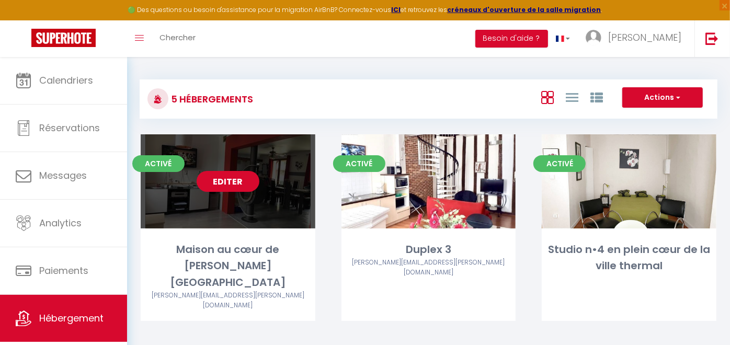
click at [235, 188] on link "Editer" at bounding box center [228, 181] width 63 height 21
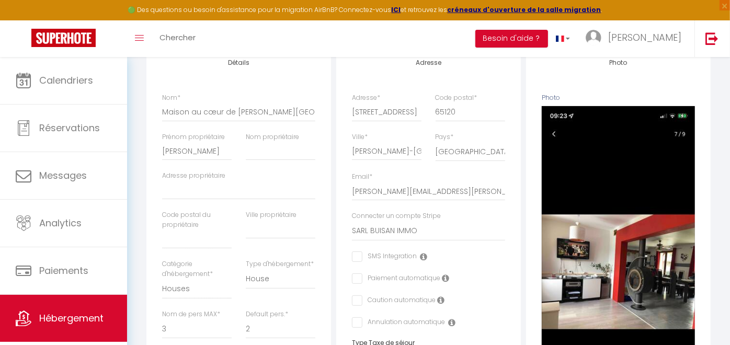
scroll to position [148, 0]
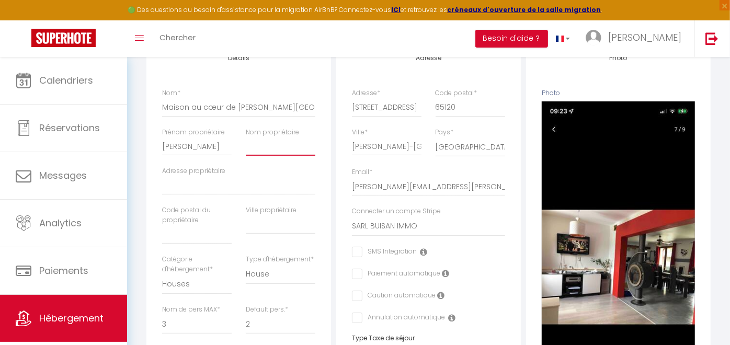
click at [292, 156] on input "Nom propriétaire" at bounding box center [281, 146] width 70 height 19
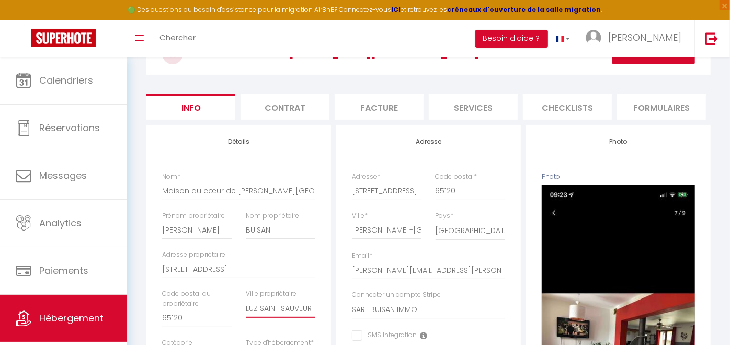
scroll to position [0, 0]
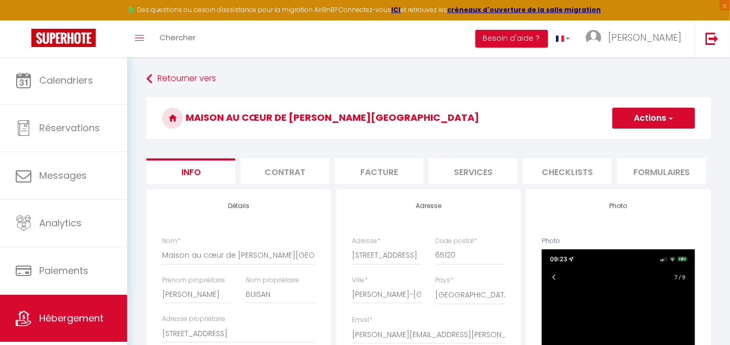
click at [657, 121] on button "Actions" at bounding box center [654, 118] width 83 height 21
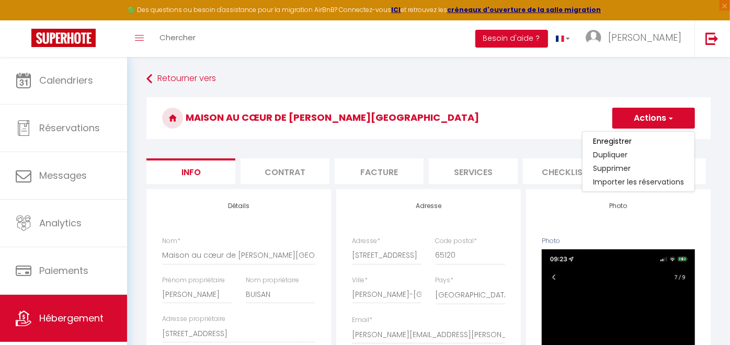
click at [634, 140] on link "Enregistrer" at bounding box center [639, 141] width 112 height 14
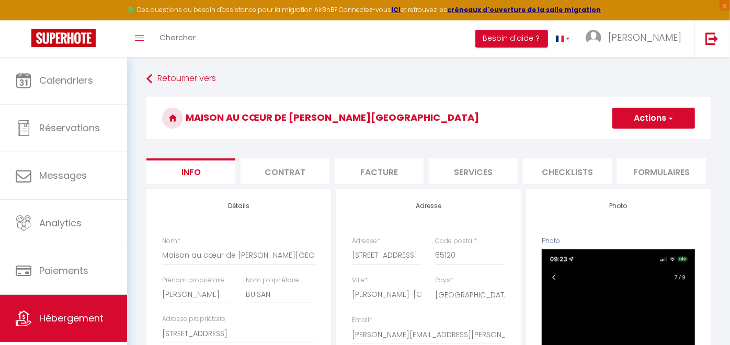
click at [619, 116] on button "Actions" at bounding box center [654, 118] width 83 height 21
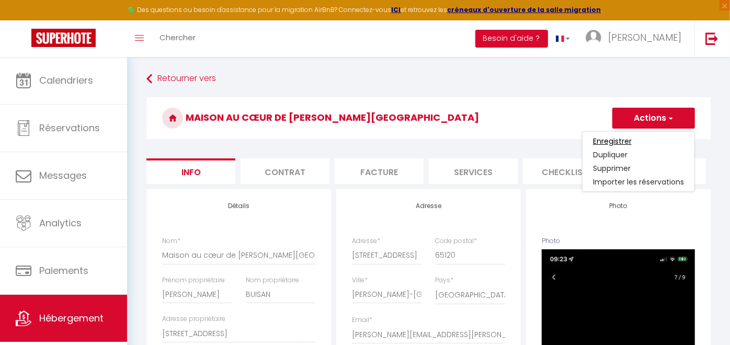
click at [620, 139] on input "Enregistrer" at bounding box center [612, 141] width 39 height 10
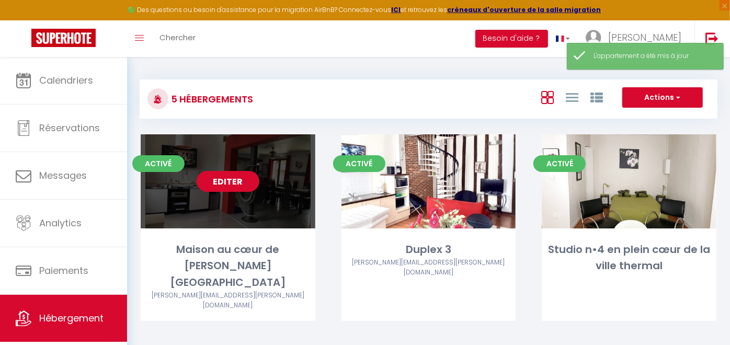
click at [231, 179] on link "Editer" at bounding box center [228, 181] width 63 height 21
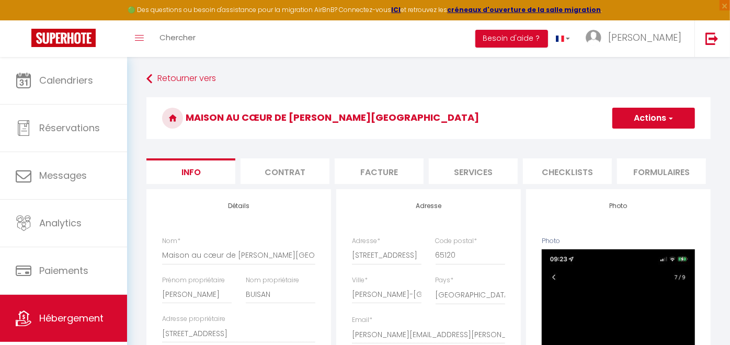
click at [377, 170] on li "Facture" at bounding box center [379, 172] width 89 height 26
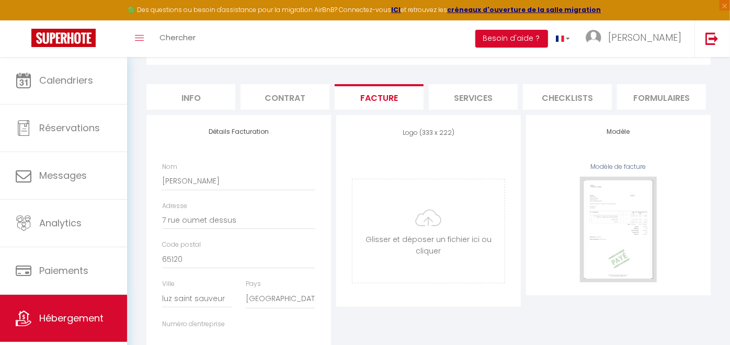
scroll to position [74, 0]
click at [480, 98] on li "Services" at bounding box center [473, 97] width 89 height 26
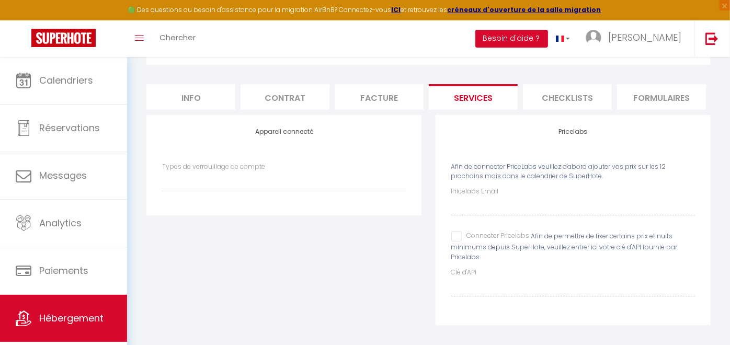
click at [574, 104] on li "Checklists" at bounding box center [567, 97] width 89 height 26
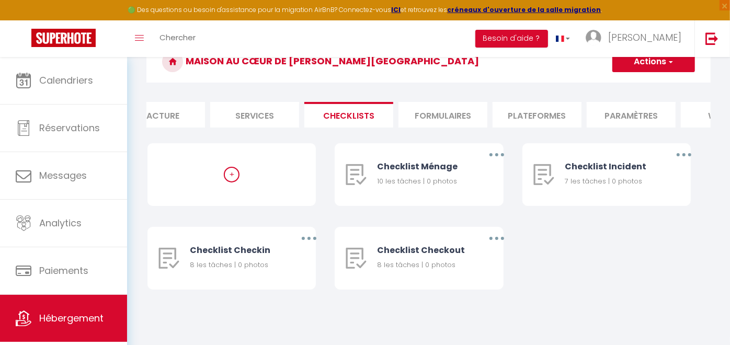
scroll to position [0, 232]
click at [508, 115] on li "Plateformes" at bounding box center [523, 115] width 89 height 26
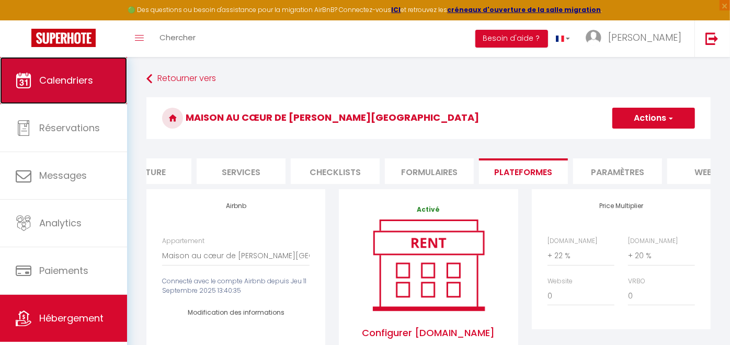
click at [51, 86] on span "Calendriers" at bounding box center [66, 80] width 54 height 13
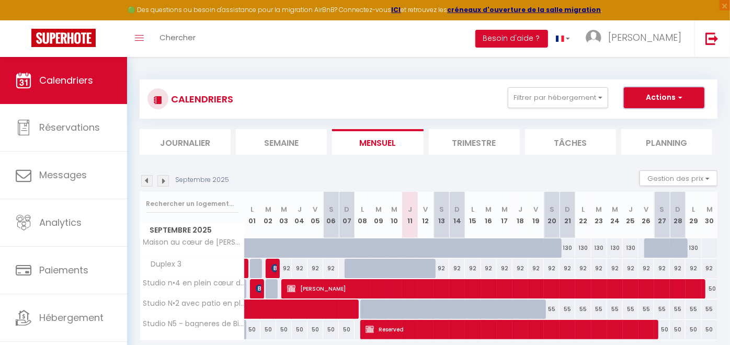
click at [657, 91] on button "Actions" at bounding box center [664, 97] width 81 height 21
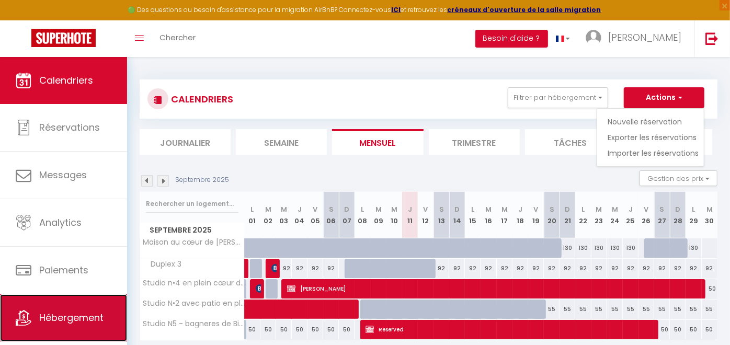
click at [97, 310] on span "Hébergement" at bounding box center [71, 317] width 64 height 13
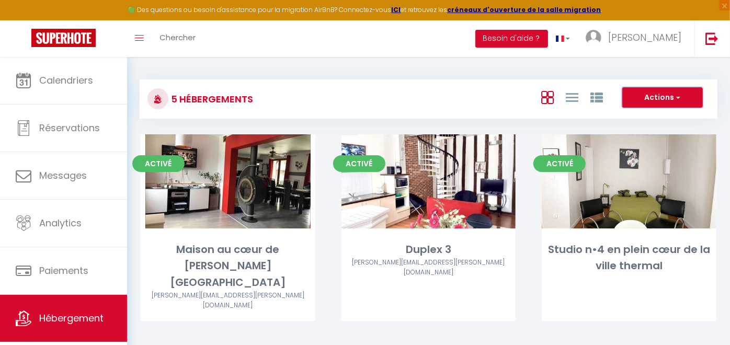
click at [634, 94] on button "Actions" at bounding box center [663, 97] width 81 height 21
click at [634, 122] on li "Créer un Hébergement" at bounding box center [655, 120] width 96 height 12
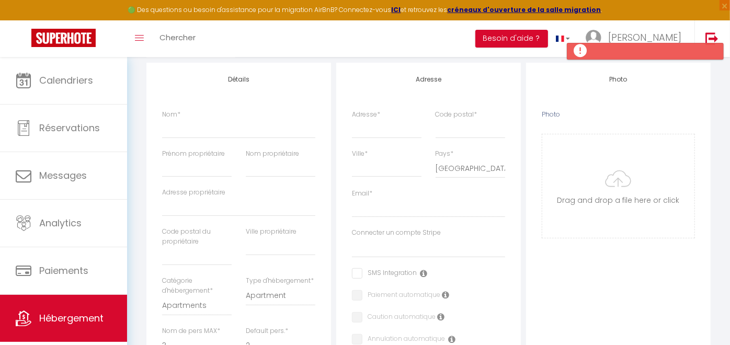
scroll to position [124, 0]
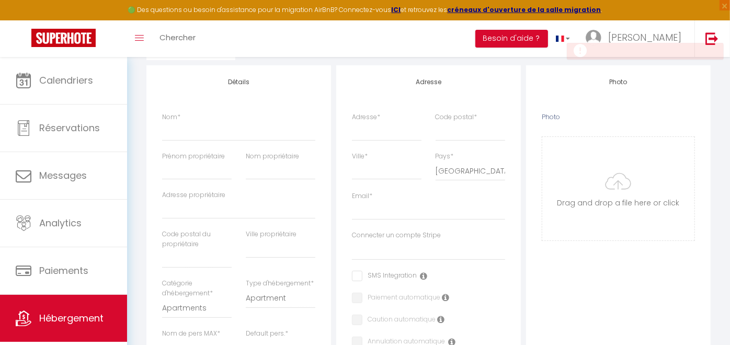
click at [186, 140] on div "Nom *" at bounding box center [238, 131] width 167 height 39
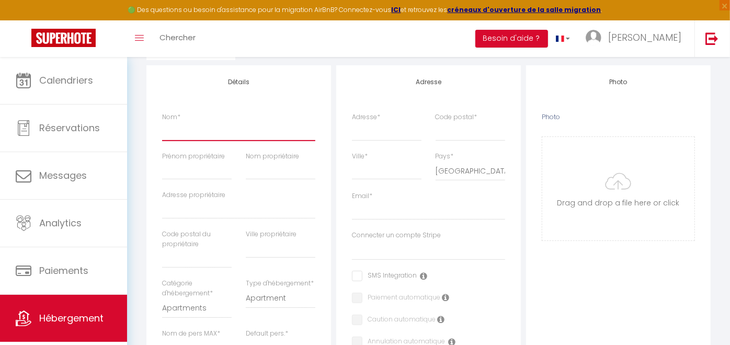
click at [185, 131] on input "Nom *" at bounding box center [238, 131] width 153 height 19
click at [178, 128] on input "Chalmbre privée au" at bounding box center [238, 131] width 153 height 19
click at [254, 131] on input "Chambre privée au" at bounding box center [238, 131] width 153 height 19
click at [196, 170] on input "Prénom propriétaire" at bounding box center [197, 170] width 70 height 19
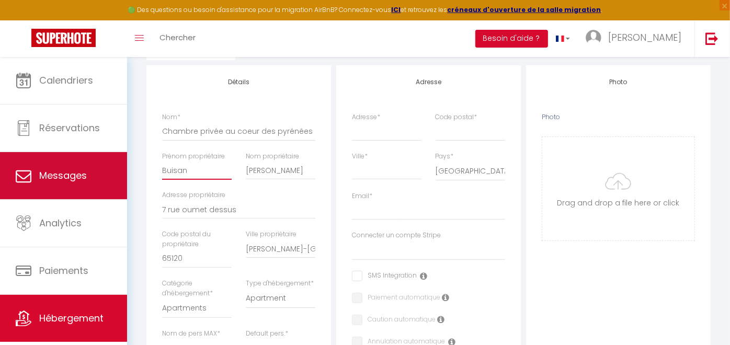
drag, startPoint x: 222, startPoint y: 168, endPoint x: 116, endPoint y: 189, distance: 108.4
click at [116, 189] on div "🟢 Des questions ou besoin d'assistance pour la migration AirBnB? Connectez-vous…" at bounding box center [365, 346] width 730 height 826
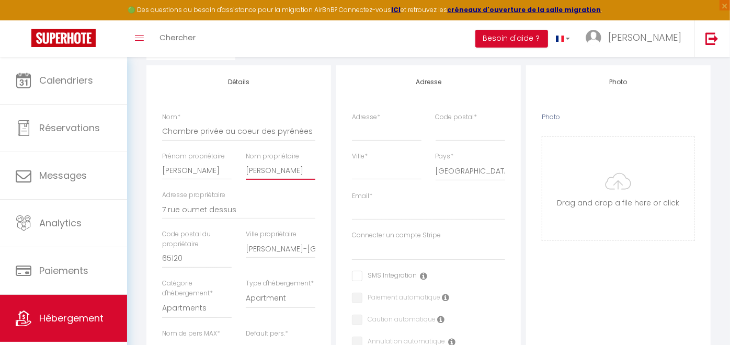
click at [295, 167] on input "[PERSON_NAME]" at bounding box center [281, 170] width 70 height 19
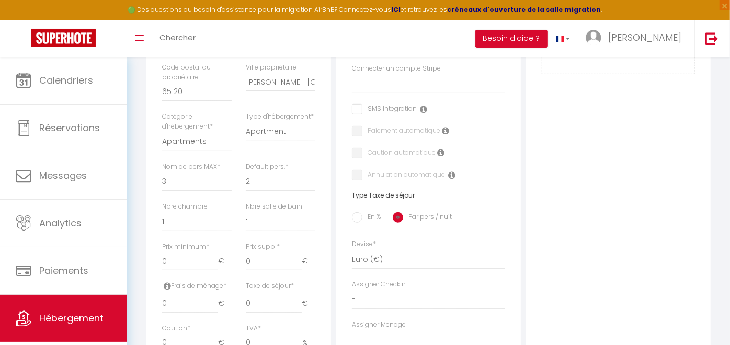
scroll to position [305, 0]
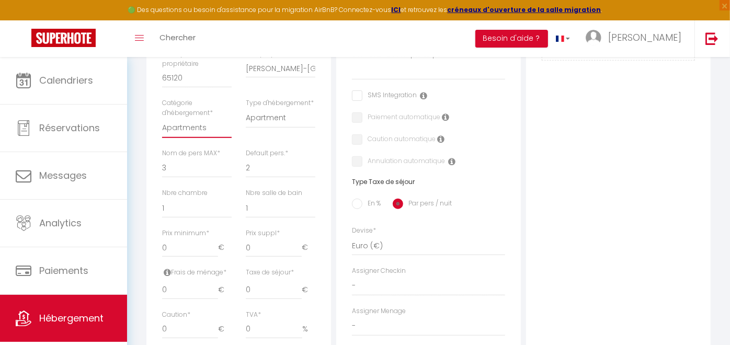
click at [189, 122] on select "Apartments Houses Secondary units Unique Homes BNB Others" at bounding box center [197, 128] width 70 height 20
click at [162, 118] on select "Apartments Houses Secondary units Unique Homes BNB Others" at bounding box center [197, 128] width 70 height 20
click at [287, 113] on select "Hotel Hostel Resort Lodge [GEOGRAPHIC_DATA] [GEOGRAPHIC_DATA] Serviced Apartment" at bounding box center [281, 118] width 70 height 20
click at [199, 134] on select "Apartments Houses Secondary units Unique Homes BNB Others" at bounding box center [197, 128] width 70 height 20
click at [162, 118] on select "Apartments Houses Secondary units Unique Homes BNB Others" at bounding box center [197, 128] width 70 height 20
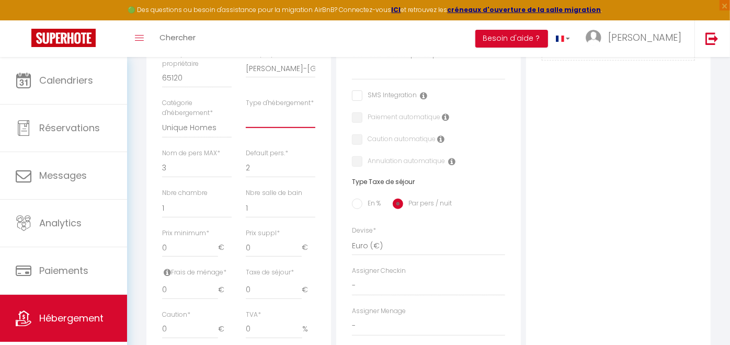
click at [269, 118] on select "Barn Boat Bus RV [GEOGRAPHIC_DATA] Campsite [GEOGRAPHIC_DATA] Cave [GEOGRAPHIC_…" at bounding box center [281, 118] width 70 height 20
click at [200, 127] on select "Apartments Houses Secondary units Unique Homes BNB Others" at bounding box center [197, 128] width 70 height 20
click at [162, 118] on select "Apartments Houses Secondary units Unique Homes BNB Others" at bounding box center [197, 128] width 70 height 20
click at [289, 115] on select "Guesthouse Guest Suite Farm Stay" at bounding box center [281, 118] width 70 height 20
click at [246, 108] on select "Guesthouse Guest Suite Farm Stay" at bounding box center [281, 118] width 70 height 20
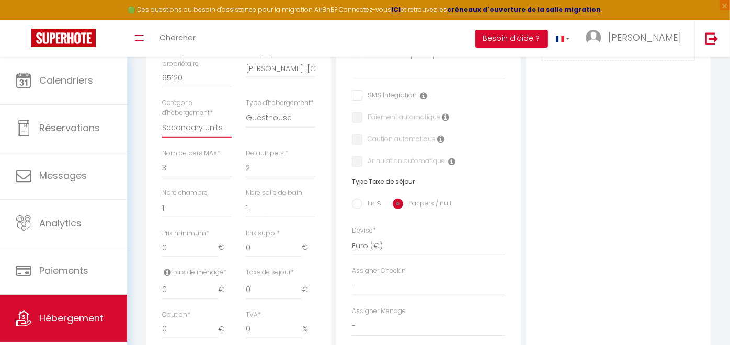
click at [198, 126] on select "Apartments Houses Secondary units Unique Homes BNB Others" at bounding box center [197, 128] width 70 height 20
click at [162, 118] on select "Apartments Houses Secondary units Unique Homes BNB Others" at bounding box center [197, 128] width 70 height 20
click at [287, 117] on select "Hotel Hostel Resort Lodge [GEOGRAPHIC_DATA] [GEOGRAPHIC_DATA] Serviced Apartment" at bounding box center [281, 118] width 70 height 20
click at [178, 137] on select "Apartments Houses Secondary units Unique Homes BNB Others" at bounding box center [197, 128] width 70 height 20
click at [162, 118] on select "Apartments Houses Secondary units Unique Homes BNB Others" at bounding box center [197, 128] width 70 height 20
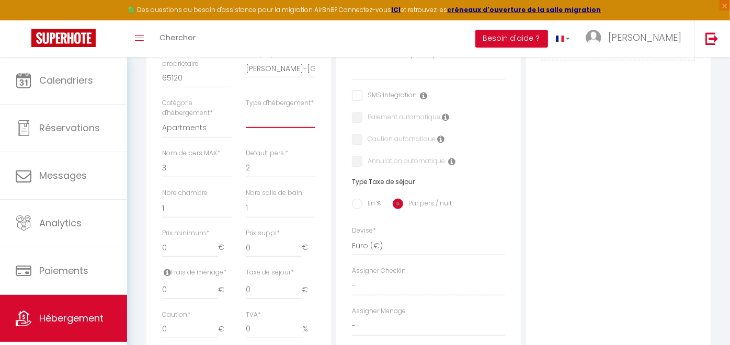
click at [266, 110] on select "Apartment Condominium Loft Serviced Apartment" at bounding box center [281, 118] width 70 height 20
click at [213, 121] on select "Apartments Houses Secondary units Unique Homes BNB Others" at bounding box center [197, 128] width 70 height 20
click at [162, 118] on select "Apartments Houses Secondary units Unique Homes BNB Others" at bounding box center [197, 128] width 70 height 20
click at [281, 127] on div "Type d'hébergement * BNB Lodge Farm Stay" at bounding box center [281, 123] width 84 height 50
click at [279, 121] on select "BNB Lodge Farm Stay" at bounding box center [281, 118] width 70 height 20
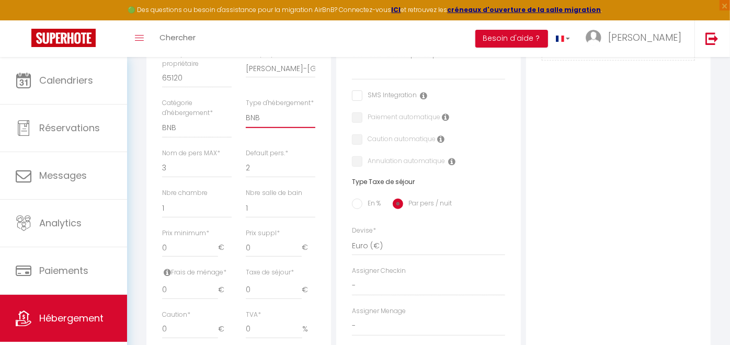
click at [246, 108] on select "BNB Lodge Farm Stay" at bounding box center [281, 118] width 70 height 20
click at [269, 112] on select "BNB Lodge Farm Stay" at bounding box center [281, 118] width 70 height 20
click at [246, 108] on select "BNB Lodge Farm Stay" at bounding box center [281, 118] width 70 height 20
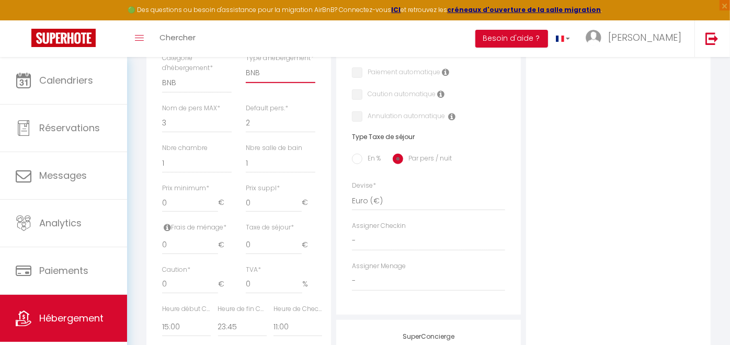
scroll to position [356, 0]
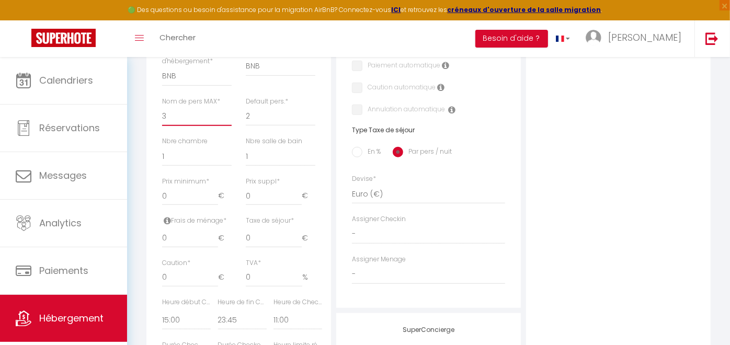
click at [184, 115] on select "1 2 3 4 5 6 7 8 9 10 11 12 13 14" at bounding box center [197, 116] width 70 height 20
click at [162, 106] on select "1 2 3 4 5 6 7 8 9 10 11 12 13 14" at bounding box center [197, 116] width 70 height 20
click at [200, 196] on input "0" at bounding box center [190, 196] width 56 height 19
click at [215, 193] on input "8" at bounding box center [190, 196] width 56 height 19
click at [215, 193] on input "9" at bounding box center [190, 196] width 56 height 19
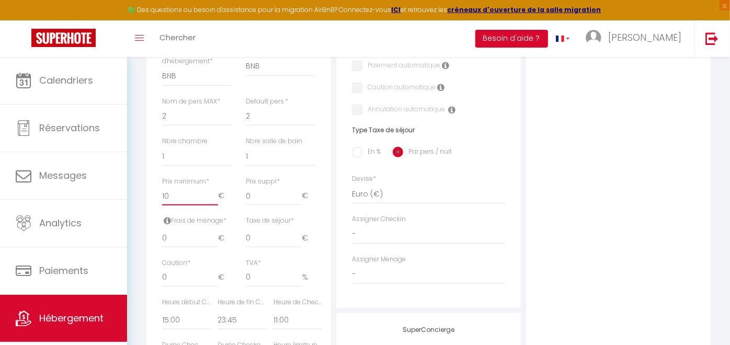
click at [215, 193] on input "10" at bounding box center [190, 196] width 56 height 19
click at [215, 193] on input "11" at bounding box center [190, 196] width 56 height 19
click at [215, 193] on input "12" at bounding box center [190, 196] width 56 height 19
click at [215, 193] on input "36" at bounding box center [190, 196] width 56 height 19
click at [215, 193] on input "37" at bounding box center [190, 196] width 56 height 19
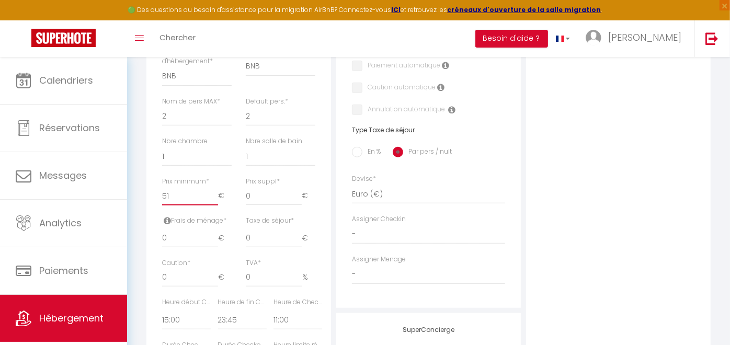
click at [215, 193] on input "51" at bounding box center [190, 196] width 56 height 19
click at [215, 193] on input "52" at bounding box center [190, 196] width 56 height 19
click at [215, 193] on input "53" at bounding box center [190, 196] width 56 height 19
click at [215, 193] on input "54" at bounding box center [190, 196] width 56 height 19
click at [215, 193] on input "55" at bounding box center [190, 196] width 56 height 19
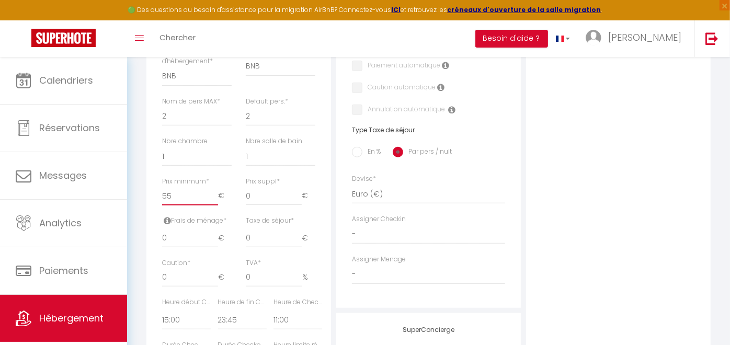
click at [215, 198] on input "54" at bounding box center [190, 196] width 56 height 19
click at [425, 273] on select "-" at bounding box center [428, 275] width 153 height 20
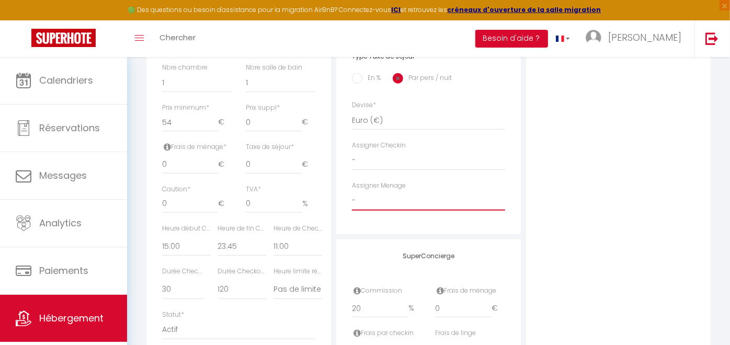
scroll to position [466, 0]
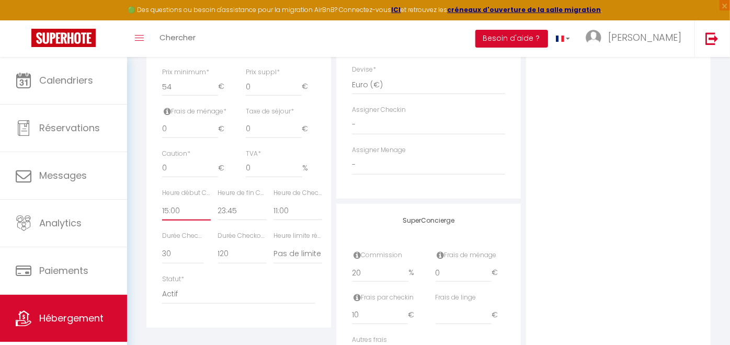
click at [179, 212] on select "00:00 00:15 00:30 00:45 01:00 01:15 01:30 01:45 02:00 02:15 02:30 02:45 03:00" at bounding box center [186, 211] width 49 height 20
click at [162, 201] on select "00:00 00:15 00:30 00:45 01:00 01:15 01:30 01:45 02:00 02:15 02:30 02:45 03:00" at bounding box center [186, 211] width 49 height 20
click at [234, 213] on select "00:00 00:15 00:30 00:45 01:00 01:15 01:30 01:45 02:00 02:15 02:30 02:45 03:00" at bounding box center [242, 211] width 49 height 20
click at [218, 201] on select "00:00 00:15 00:30 00:45 01:00 01:15 01:30 01:45 02:00 02:15 02:30 02:45 03:00" at bounding box center [242, 211] width 49 height 20
click at [293, 214] on select "00:00 00:15 00:30 00:45 01:00 01:15 01:30 01:45 02:00 02:15 02:30 02:45 03:00" at bounding box center [298, 211] width 49 height 20
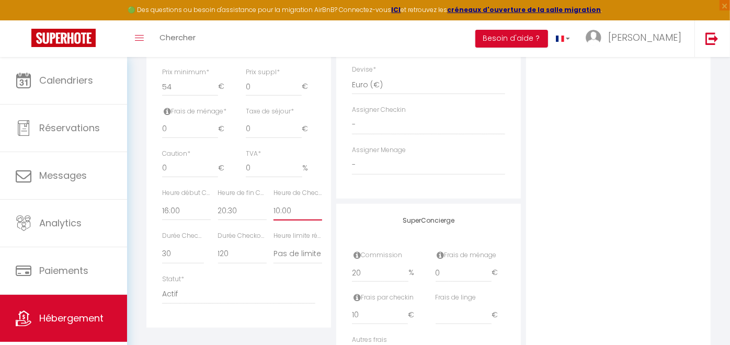
click at [274, 201] on select "00:00 00:15 00:30 00:45 01:00 01:15 01:30 01:45 02:00 02:15 02:30 02:45 03:00" at bounding box center [298, 211] width 49 height 20
click at [290, 252] on select "Pas de limite 01:00 02:00 03:00 04:00 05:00 06:00 07:00 08:00 09:00 10:00 11:00…" at bounding box center [298, 254] width 49 height 20
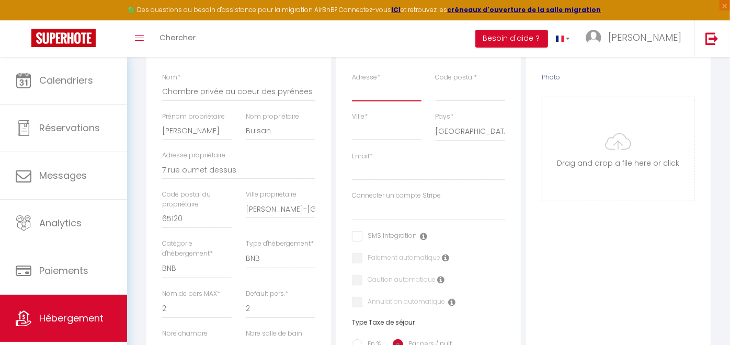
click at [400, 93] on input "Adresse *" at bounding box center [387, 91] width 70 height 19
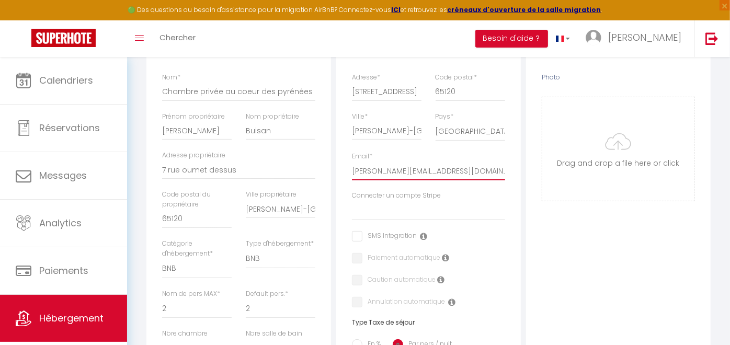
click at [374, 170] on input "[PERSON_NAME][EMAIL_ADDRESS][DOMAIN_NAME]" at bounding box center [428, 171] width 153 height 19
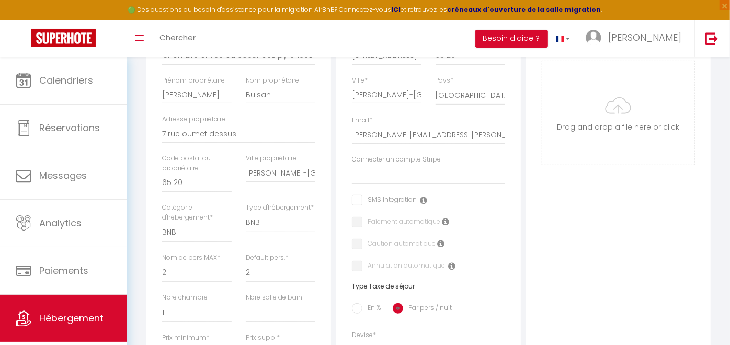
scroll to position [9, 0]
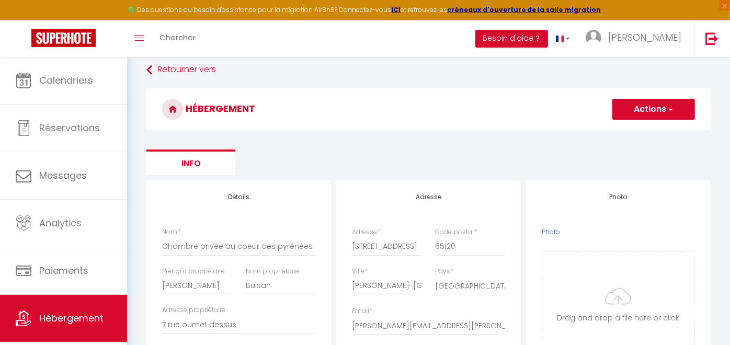
click at [653, 106] on button "Actions" at bounding box center [654, 109] width 83 height 21
click at [645, 128] on input "Enregistrer" at bounding box center [642, 132] width 39 height 10
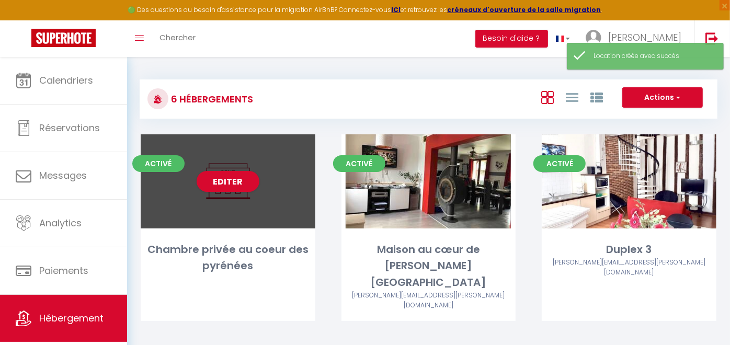
click at [240, 201] on div "Editer" at bounding box center [228, 181] width 175 height 94
click at [230, 173] on link "Editer" at bounding box center [228, 181] width 63 height 21
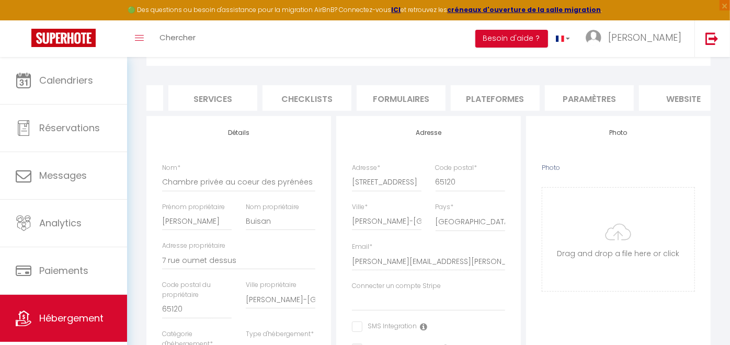
scroll to position [0, 262]
click at [535, 102] on li "Plateformes" at bounding box center [494, 98] width 89 height 26
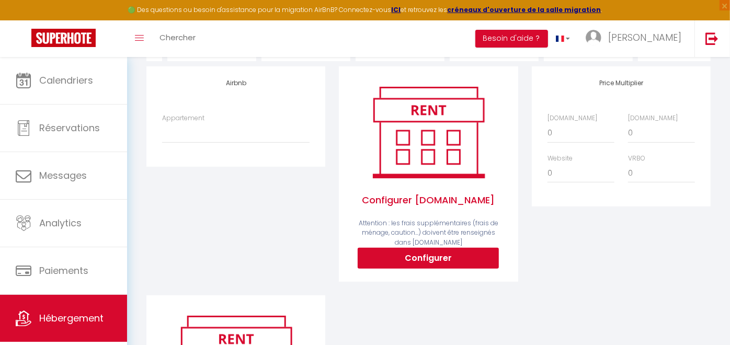
scroll to position [102, 0]
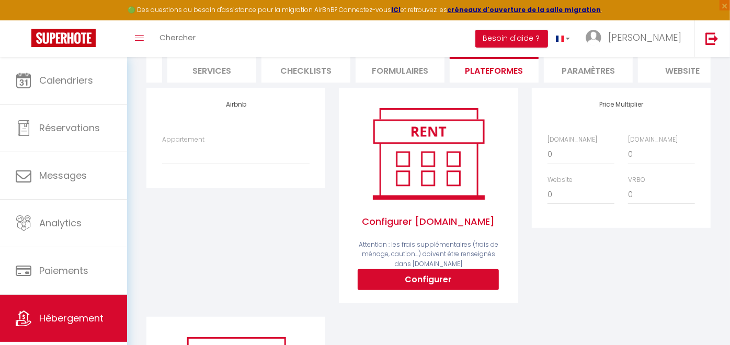
click at [218, 149] on div "Appartement Chambre privée au cœur des [GEOGRAPHIC_DATA][PERSON_NAME][EMAIL_ADD…" at bounding box center [236, 150] width 148 height 30
click at [191, 145] on label "Appartement" at bounding box center [183, 140] width 42 height 10
click at [191, 149] on select "Chambre privée au cœur des [GEOGRAPHIC_DATA][PERSON_NAME][EMAIL_ADDRESS][PERSON…" at bounding box center [236, 154] width 148 height 20
click at [226, 152] on div "Appartement Chambre privée au cœur des [GEOGRAPHIC_DATA][PERSON_NAME][EMAIL_ADD…" at bounding box center [236, 150] width 148 height 30
click at [224, 156] on select "Chambre privée au cœur des [GEOGRAPHIC_DATA][PERSON_NAME][EMAIL_ADDRESS][PERSON…" at bounding box center [236, 154] width 148 height 20
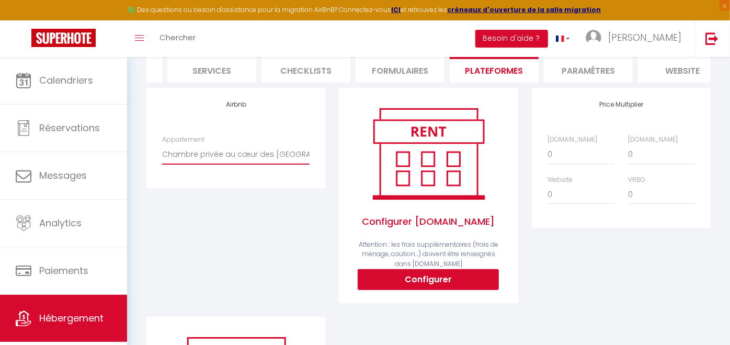
click at [162, 153] on select "Chambre privée au cœur des [GEOGRAPHIC_DATA][PERSON_NAME][EMAIL_ADDRESS][PERSON…" at bounding box center [236, 154] width 148 height 20
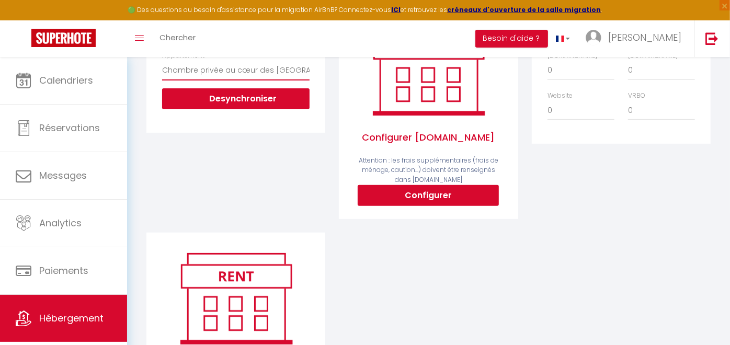
scroll to position [184, 0]
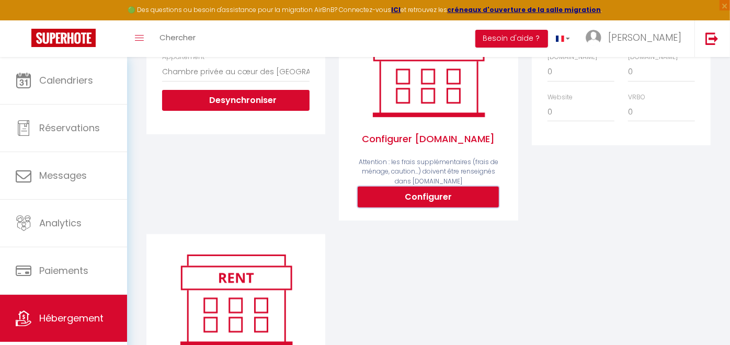
click at [454, 207] on button "Configurer" at bounding box center [428, 197] width 141 height 21
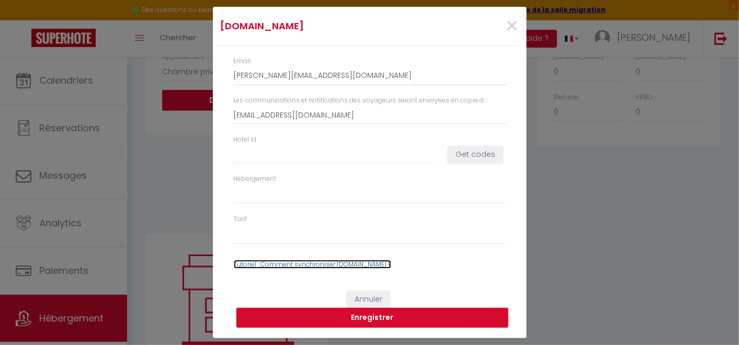
click at [319, 263] on link "Tutoriel : Comment synchroniser [DOMAIN_NAME] ?" at bounding box center [312, 264] width 157 height 9
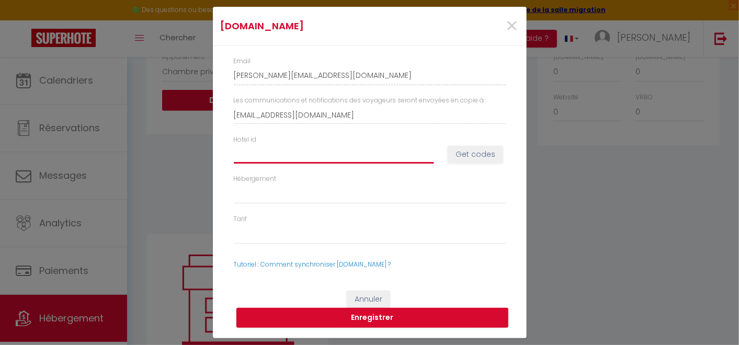
click at [285, 157] on input "Hotel id" at bounding box center [334, 154] width 200 height 19
paste input "9092935"
click at [480, 149] on button "Get codes" at bounding box center [475, 155] width 55 height 18
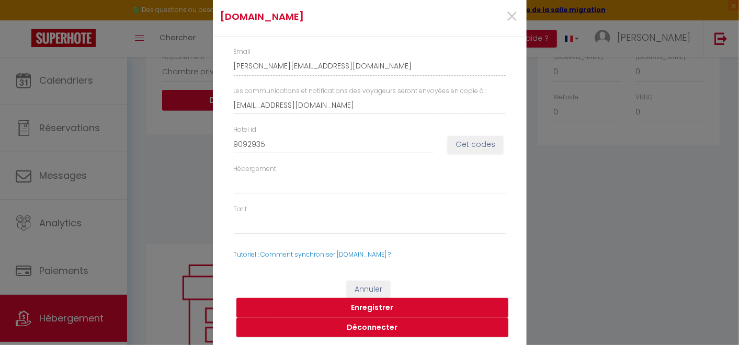
click at [358, 304] on button "Enregistrer" at bounding box center [372, 308] width 272 height 20
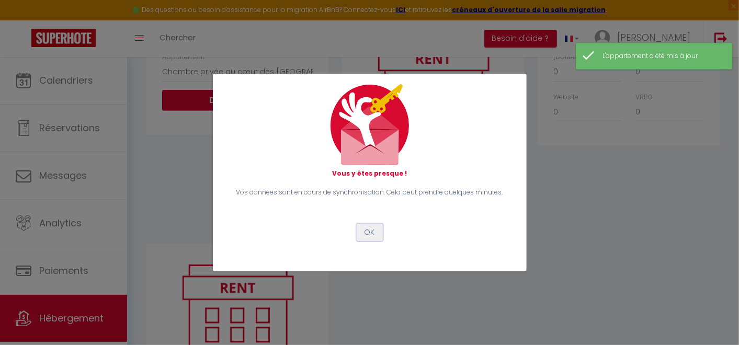
click at [363, 236] on button "OK" at bounding box center [370, 233] width 26 height 18
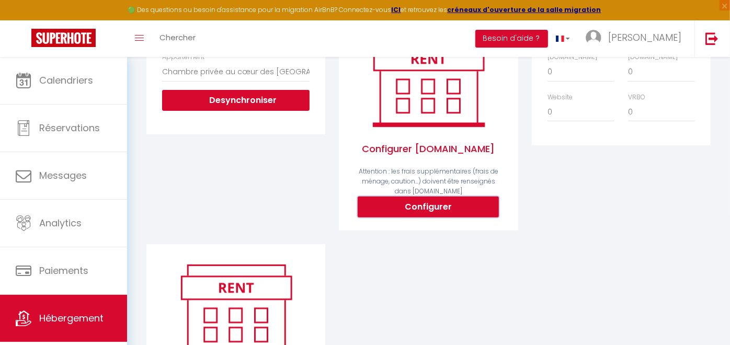
click at [448, 213] on button "Configurer" at bounding box center [428, 207] width 141 height 21
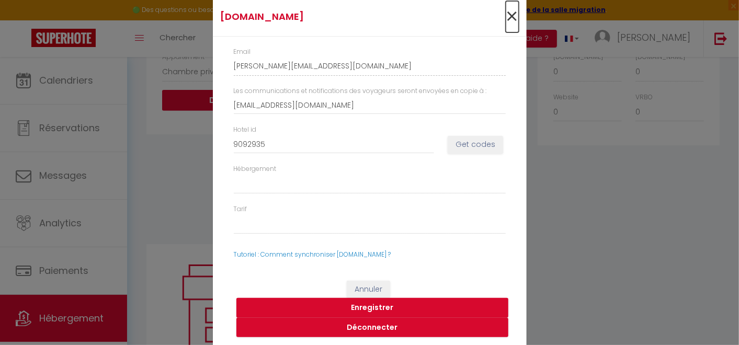
click at [508, 17] on span "×" at bounding box center [512, 16] width 13 height 31
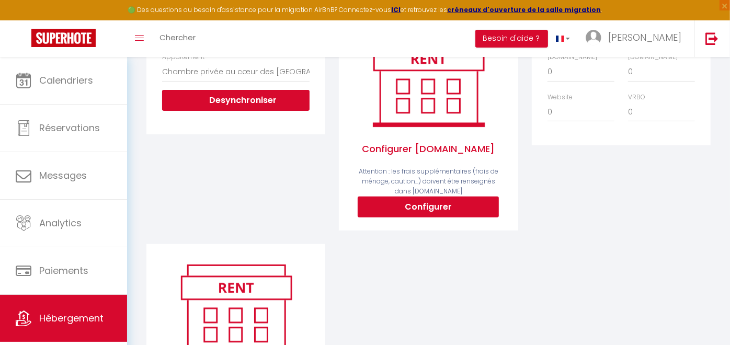
scroll to position [0, 0]
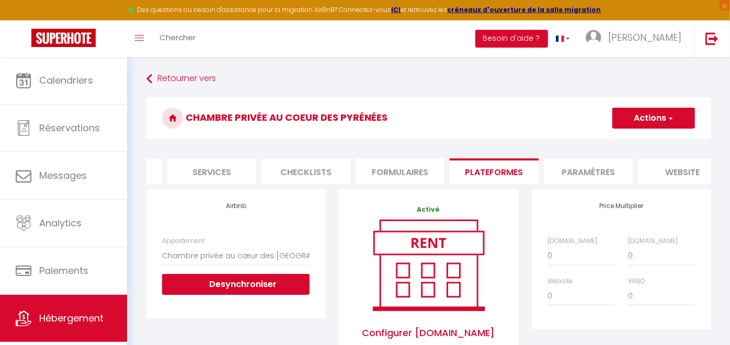
click at [641, 131] on h3 "Chambre privée au coeur des pyrénées" at bounding box center [428, 118] width 565 height 42
drag, startPoint x: 641, startPoint y: 131, endPoint x: 643, endPoint y: 124, distance: 7.1
click at [643, 124] on button "Actions" at bounding box center [654, 118] width 83 height 21
click at [657, 110] on button "Actions" at bounding box center [654, 118] width 83 height 21
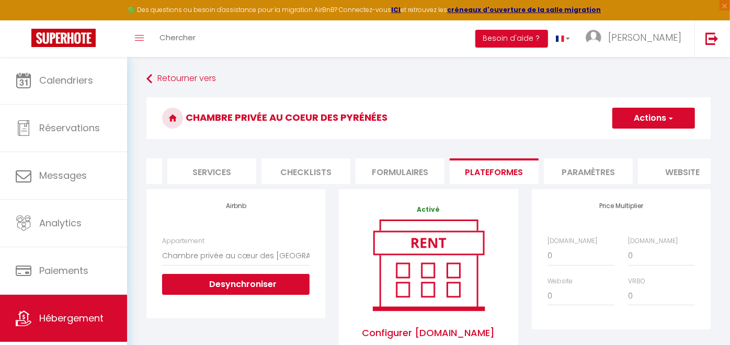
click at [657, 110] on button "Actions" at bounding box center [654, 118] width 83 height 21
drag, startPoint x: 657, startPoint y: 110, endPoint x: 647, endPoint y: 137, distance: 28.7
click at [647, 137] on link "Enregistrer" at bounding box center [653, 141] width 83 height 14
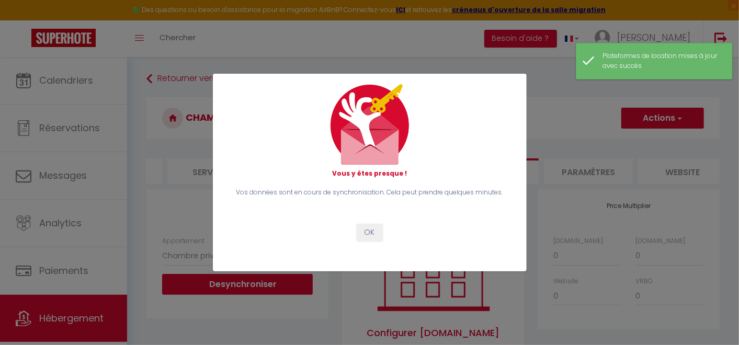
click at [539, 84] on div "Vous y êtes presque ! Vos données sont en cours de synchronisation. Cela peut p…" at bounding box center [369, 172] width 739 height 345
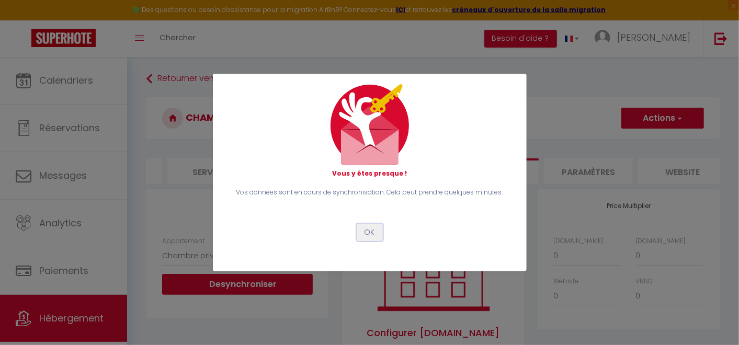
click at [372, 225] on button "OK" at bounding box center [370, 233] width 26 height 18
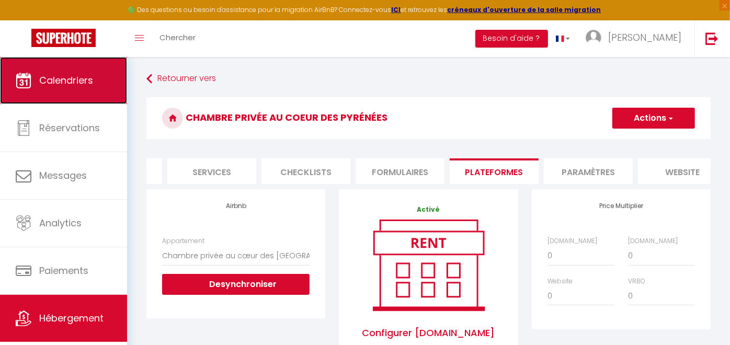
click at [102, 78] on link "Calendriers" at bounding box center [63, 80] width 127 height 47
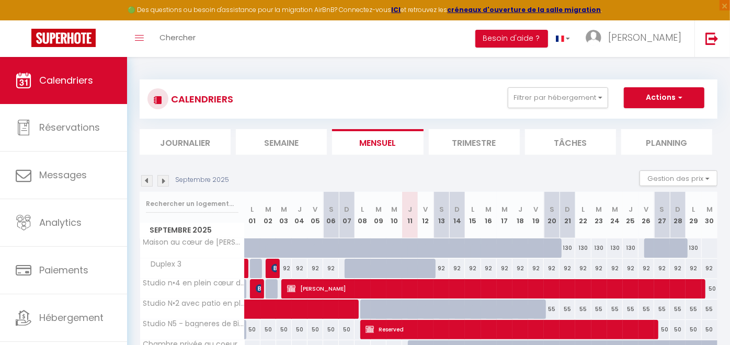
scroll to position [57, 0]
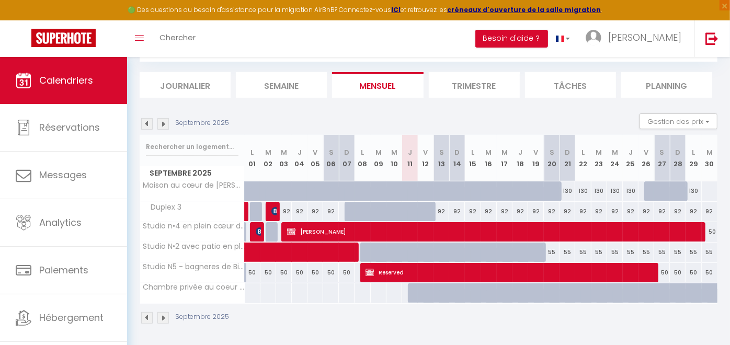
click at [167, 123] on img at bounding box center [163, 124] width 12 height 12
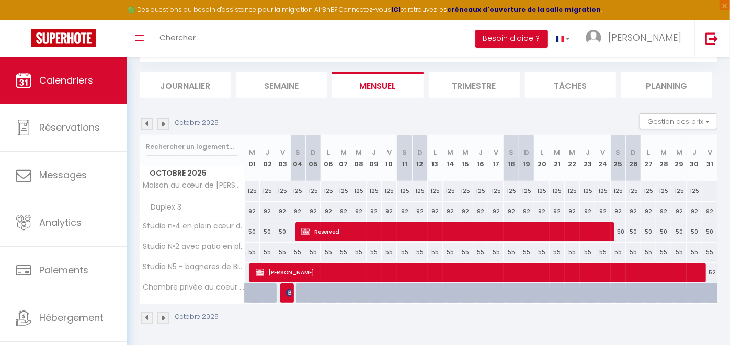
click at [141, 123] on img at bounding box center [147, 124] width 12 height 12
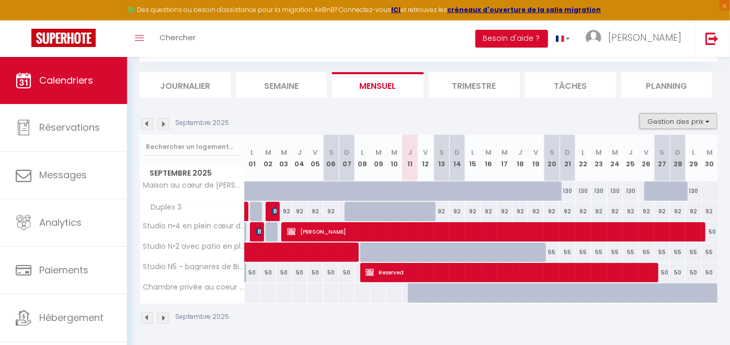
click at [657, 123] on button "Gestion des prix" at bounding box center [679, 122] width 78 height 16
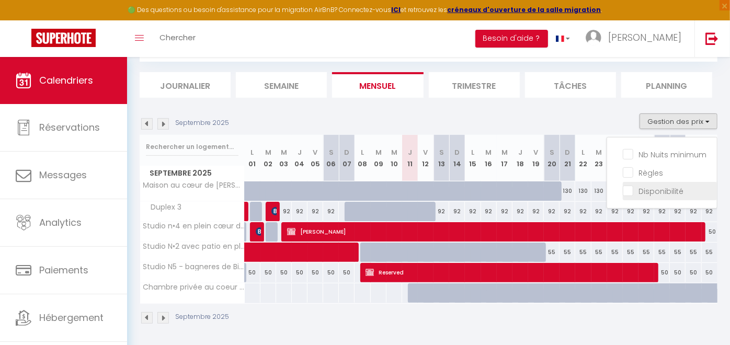
click at [657, 183] on li "Disponibilité" at bounding box center [670, 191] width 94 height 18
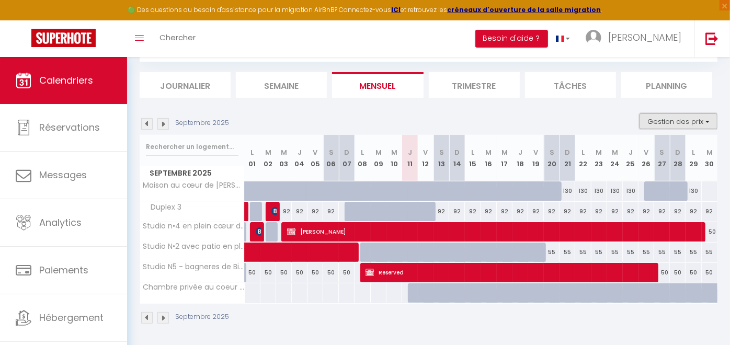
click at [657, 127] on button "Gestion des prix" at bounding box center [679, 122] width 78 height 16
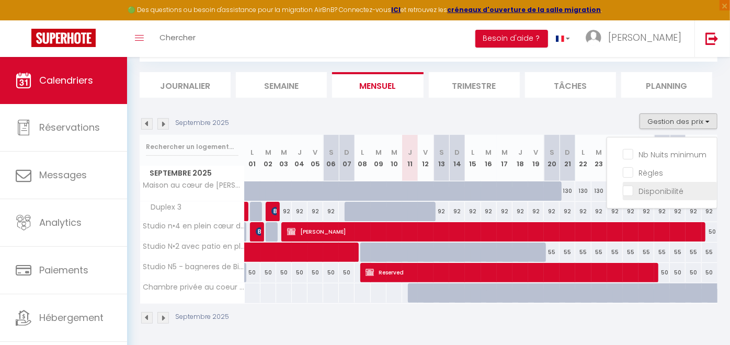
click at [632, 189] on input "Disponibilité" at bounding box center [670, 190] width 94 height 10
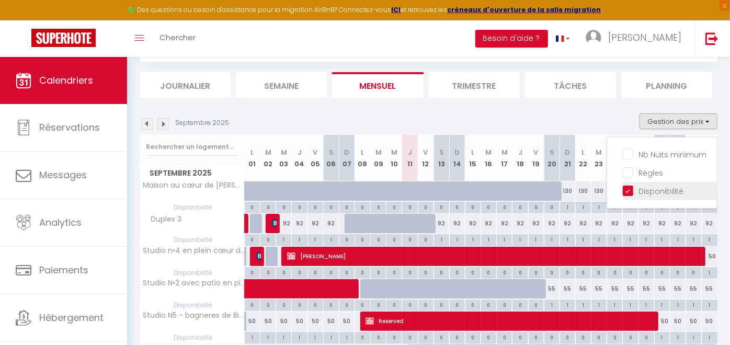
click at [632, 189] on input "Disponibilité" at bounding box center [670, 190] width 94 height 10
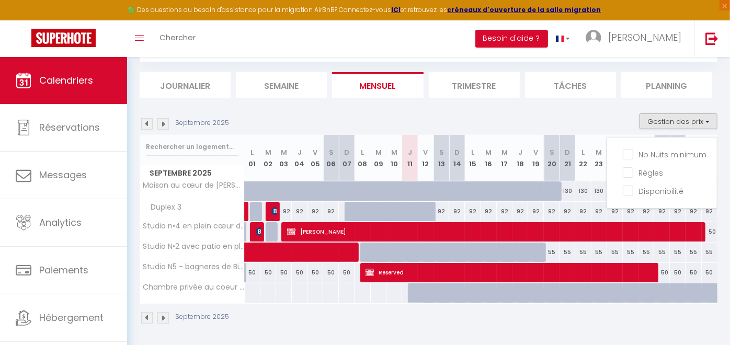
click at [421, 289] on div at bounding box center [426, 294] width 16 height 20
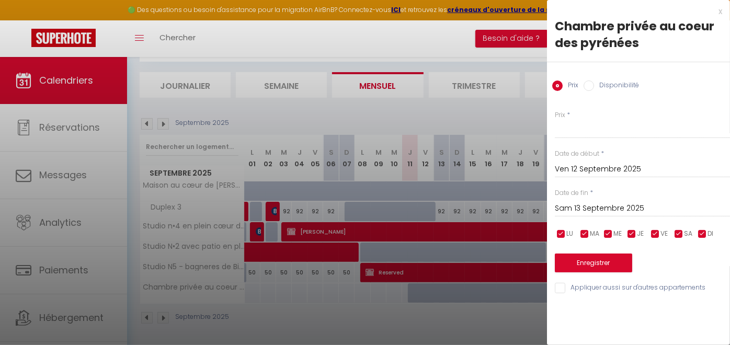
click at [608, 211] on input "Sam 13 Septembre 2025" at bounding box center [642, 209] width 175 height 14
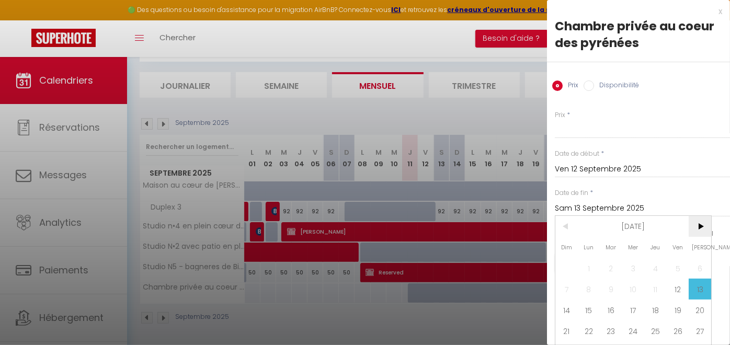
click at [657, 224] on span ">" at bounding box center [700, 226] width 22 height 21
click at [630, 206] on input "Sam 13 Septembre 2025" at bounding box center [642, 209] width 175 height 14
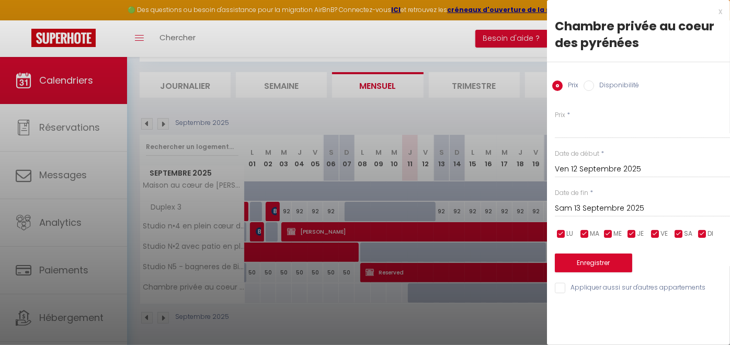
click at [630, 206] on input "Sam 13 Septembre 2025" at bounding box center [642, 209] width 175 height 14
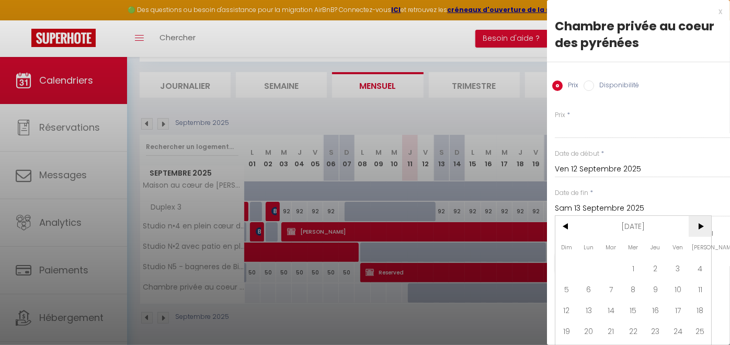
click at [657, 226] on span ">" at bounding box center [700, 226] width 22 height 21
click at [657, 308] on span "19" at bounding box center [678, 310] width 22 height 21
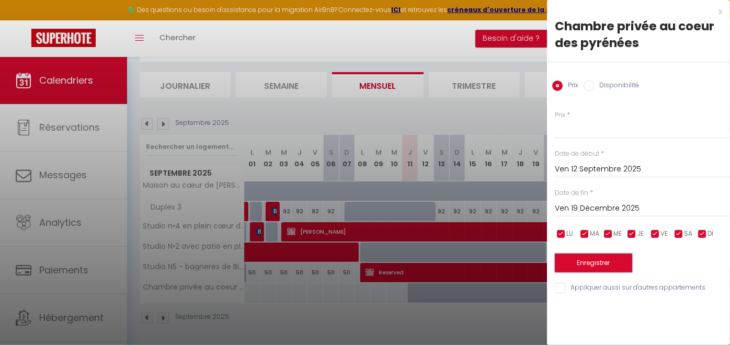
click at [587, 267] on button "Enregistrer" at bounding box center [593, 263] width 77 height 19
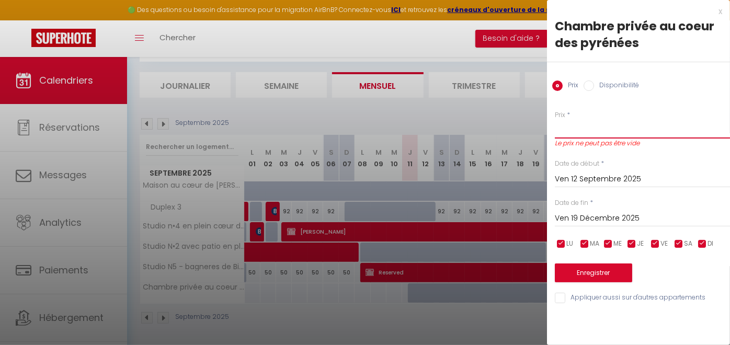
click at [582, 131] on input "Prix" at bounding box center [642, 129] width 175 height 19
click at [598, 269] on button "Enregistrer" at bounding box center [593, 273] width 77 height 19
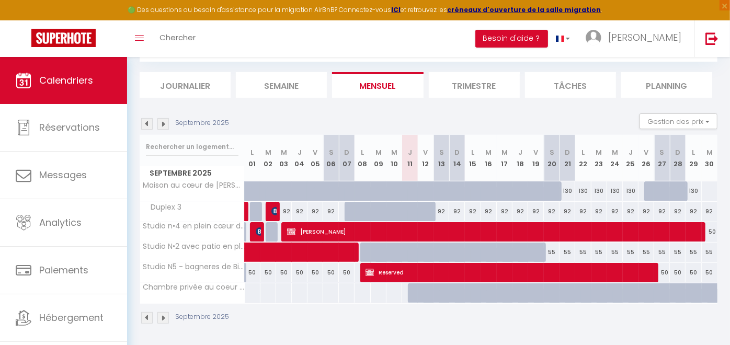
click at [408, 297] on div at bounding box center [416, 294] width 16 height 20
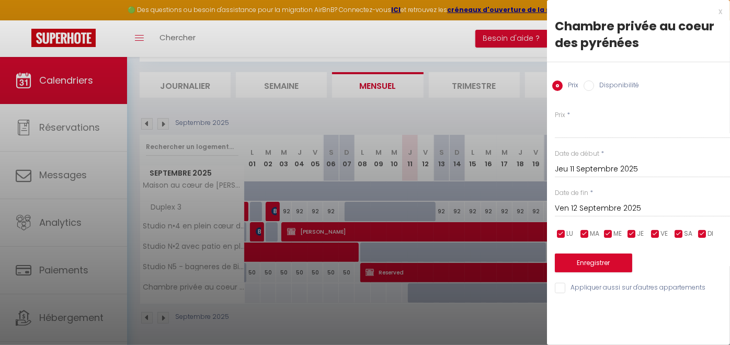
click at [603, 85] on label "Disponibilité" at bounding box center [616, 87] width 45 height 12
click at [594, 85] on input "Disponibilité" at bounding box center [589, 86] width 10 height 10
click at [600, 197] on div "Date de fin * Ven 12 Septembre 2025 < [DATE] > Dim Lun Mar Mer Jeu Ven Sam 1 2 …" at bounding box center [642, 203] width 175 height 29
click at [602, 203] on input "Ven 12 Septembre 2025" at bounding box center [642, 210] width 175 height 14
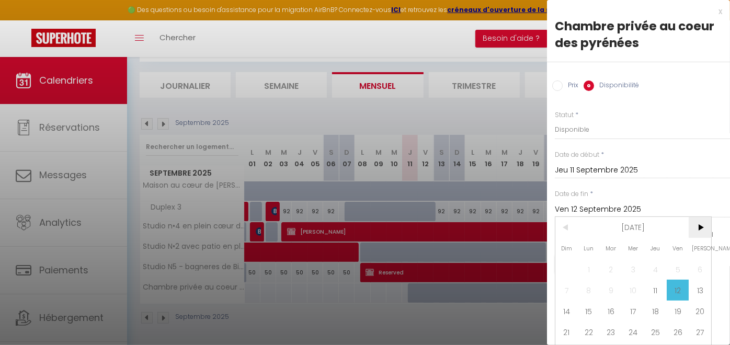
click at [657, 222] on span ">" at bounding box center [700, 227] width 22 height 21
click at [564, 226] on span "<" at bounding box center [567, 227] width 22 height 21
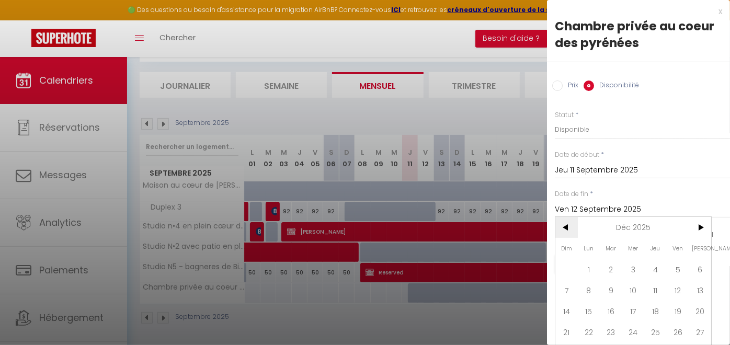
click at [564, 226] on span "<" at bounding box center [567, 227] width 22 height 21
click at [657, 229] on span ">" at bounding box center [700, 227] width 22 height 21
click at [657, 306] on span "18" at bounding box center [656, 311] width 22 height 21
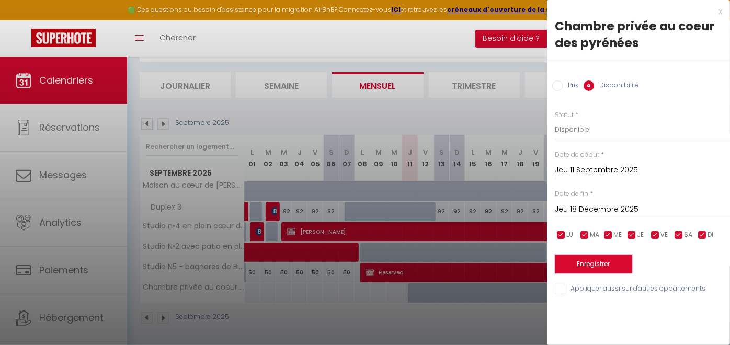
click at [602, 272] on button "Enregistrer" at bounding box center [593, 264] width 77 height 19
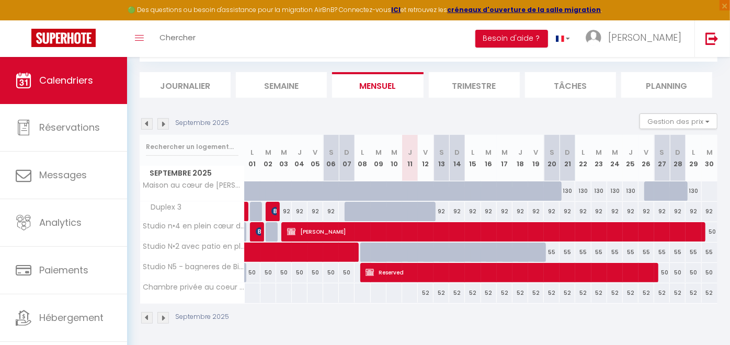
click at [424, 293] on div "52" at bounding box center [426, 293] width 16 height 19
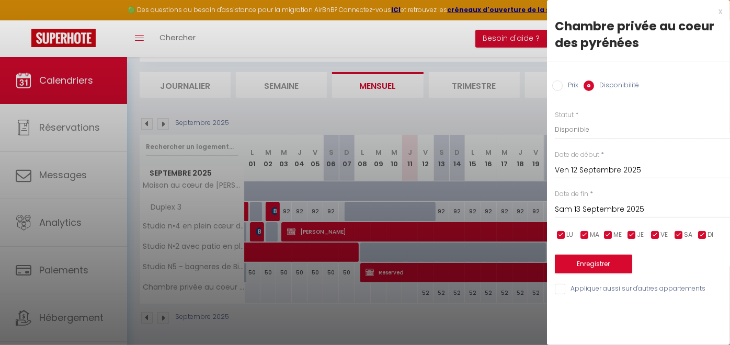
click at [630, 163] on div "Ven 12 Septembre 2025 < [DATE] > Dim Lun Mar Mer Jeu Ven Sam 1 2 3 4 5 6 7 8 9 …" at bounding box center [642, 169] width 175 height 19
click at [628, 164] on input "Ven 12 Septembre 2025" at bounding box center [642, 171] width 175 height 14
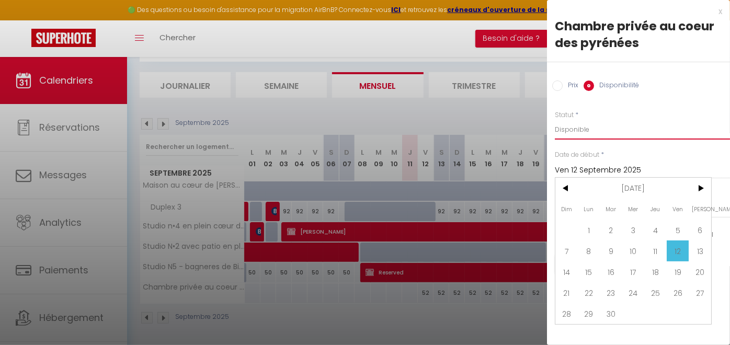
click at [645, 126] on select "Disponible Indisponible" at bounding box center [642, 130] width 175 height 20
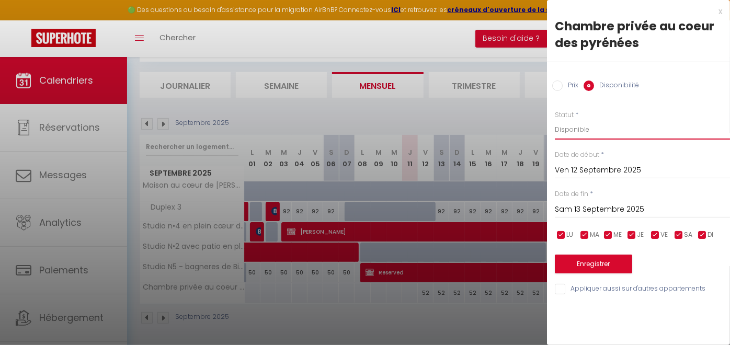
click at [555, 120] on select "Disponible Indisponible" at bounding box center [642, 130] width 175 height 20
click at [615, 131] on select "Disponible Indisponible" at bounding box center [642, 130] width 175 height 20
click at [555, 120] on select "Disponible Indisponible" at bounding box center [642, 130] width 175 height 20
click at [606, 168] on input "Ven 12 Septembre 2025" at bounding box center [642, 171] width 175 height 14
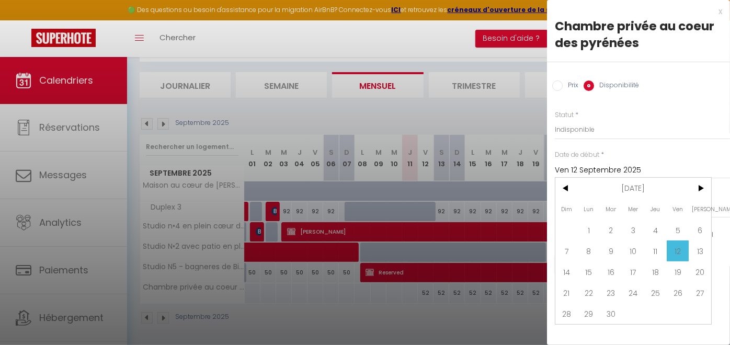
click at [657, 170] on input "Ven 12 Septembre 2025" at bounding box center [642, 171] width 175 height 14
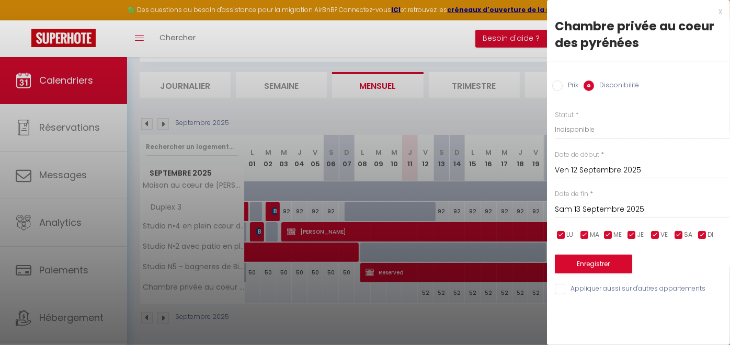
click at [600, 205] on input "Sam 13 Septembre 2025" at bounding box center [642, 210] width 175 height 14
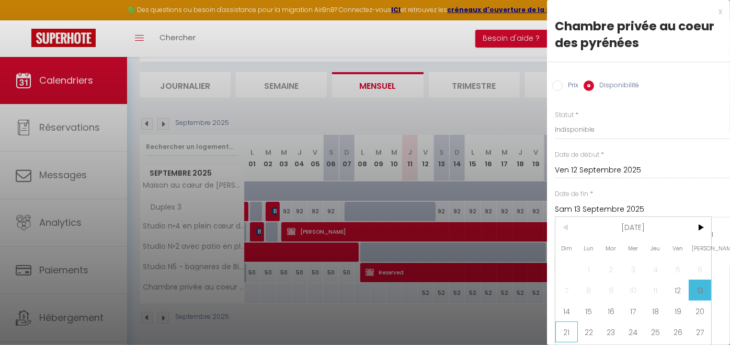
click at [565, 310] on span "21" at bounding box center [567, 332] width 22 height 21
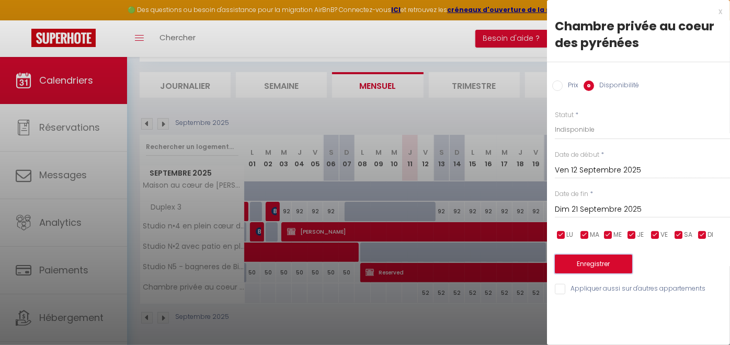
click at [607, 260] on button "Enregistrer" at bounding box center [593, 264] width 77 height 19
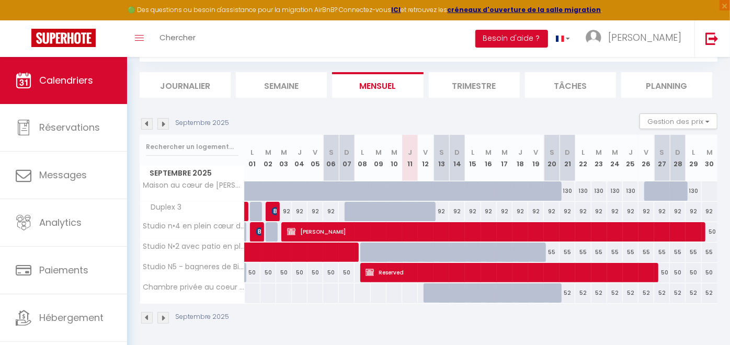
click at [450, 301] on td "52" at bounding box center [457, 293] width 16 height 20
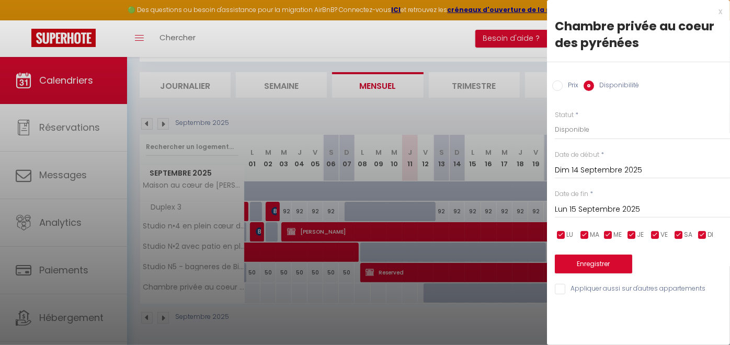
click at [609, 168] on input "Dim 14 Septembre 2025" at bounding box center [642, 171] width 175 height 14
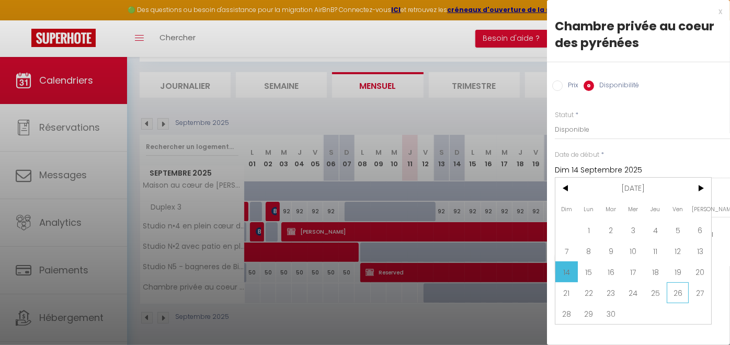
click at [657, 288] on span "26" at bounding box center [678, 293] width 22 height 21
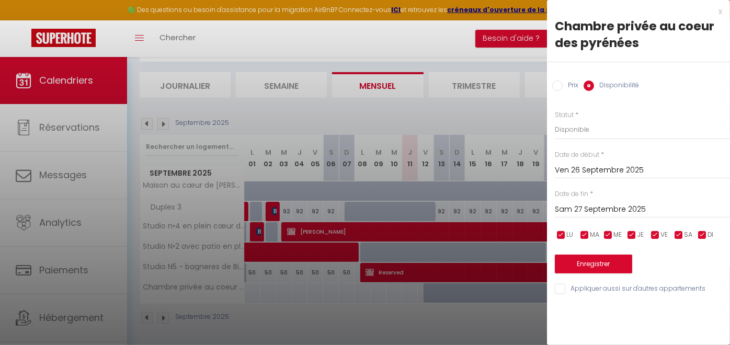
click at [589, 206] on input "Sam 27 Septembre 2025" at bounding box center [642, 210] width 175 height 14
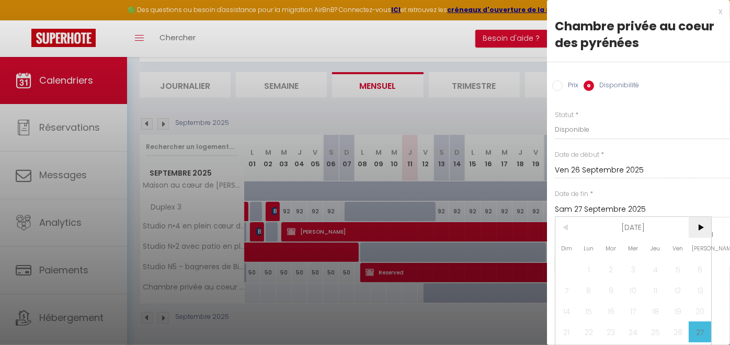
click at [657, 228] on span ">" at bounding box center [700, 227] width 22 height 21
click at [562, 232] on span "<" at bounding box center [567, 227] width 22 height 21
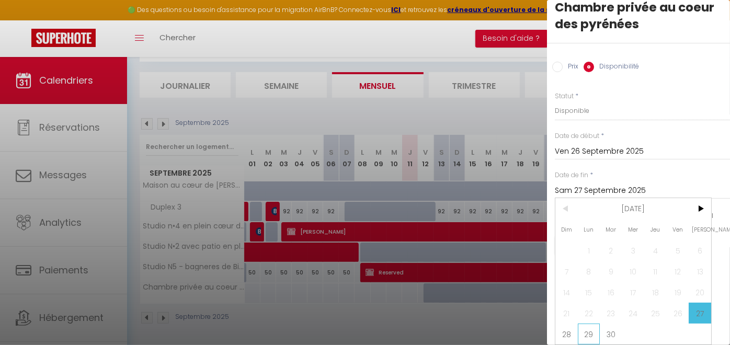
drag, startPoint x: 570, startPoint y: 327, endPoint x: 595, endPoint y: 322, distance: 25.7
click at [595, 310] on div "Dim Lun Mar Mer Jeu Ven Sam 1 2 3 4 5 6 7 8 9 10 11 12 13 14 15 16 17 18 19 20 …" at bounding box center [634, 271] width 156 height 146
click at [595, 310] on span "29" at bounding box center [589, 334] width 22 height 21
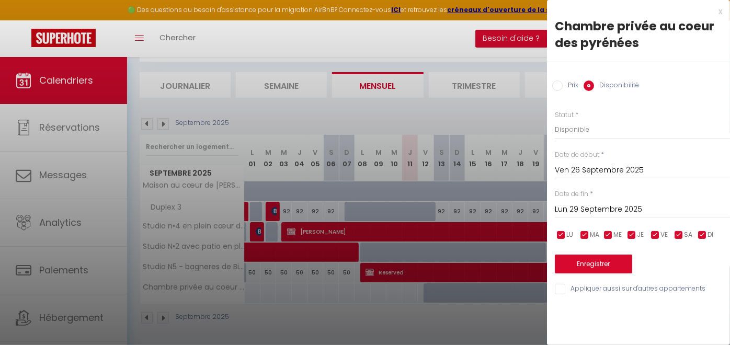
scroll to position [0, 0]
click at [595, 260] on button "Enregistrer" at bounding box center [593, 264] width 77 height 19
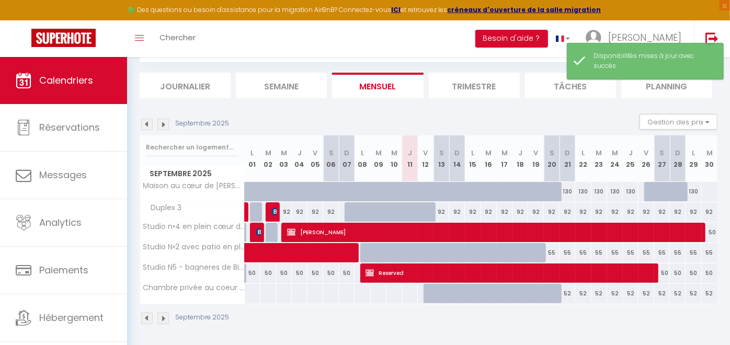
scroll to position [57, 0]
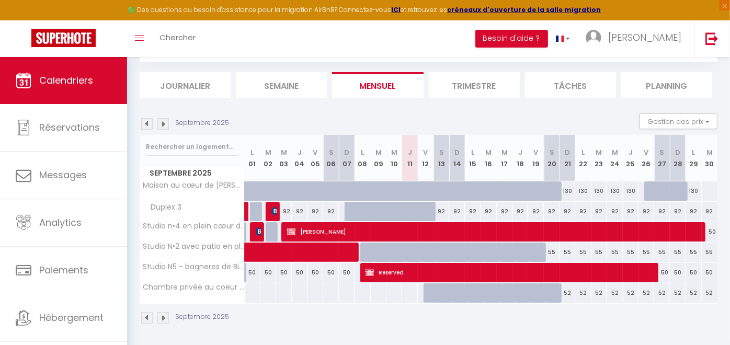
click at [584, 291] on div "52" at bounding box center [584, 293] width 16 height 19
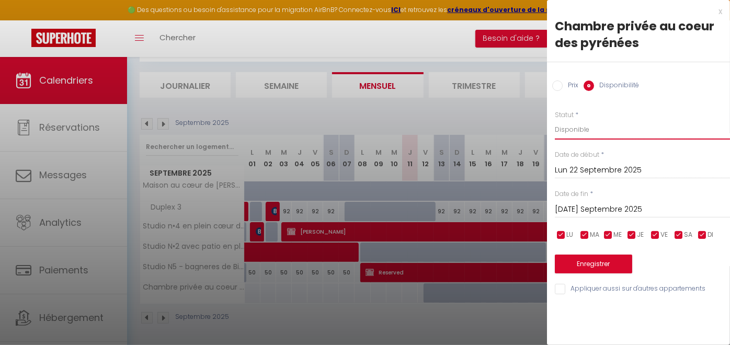
click at [571, 132] on select "Disponible Indisponible" at bounding box center [642, 130] width 175 height 20
click at [555, 120] on select "Disponible Indisponible" at bounding box center [642, 130] width 175 height 20
click at [599, 166] on input "Lun 22 Septembre 2025" at bounding box center [642, 171] width 175 height 14
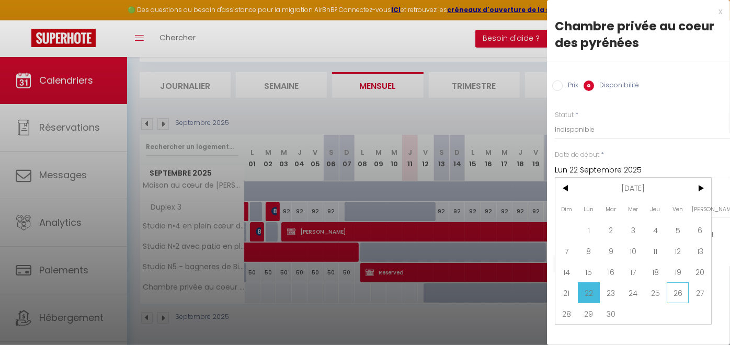
click at [657, 288] on span "26" at bounding box center [678, 293] width 22 height 21
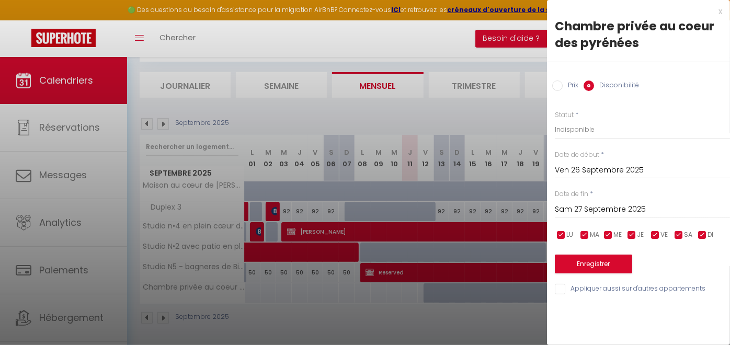
click at [593, 208] on input "Sam 27 Septembre 2025" at bounding box center [642, 210] width 175 height 14
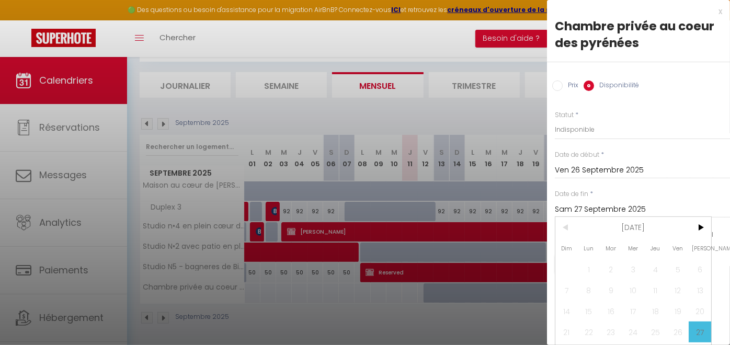
scroll to position [27, 0]
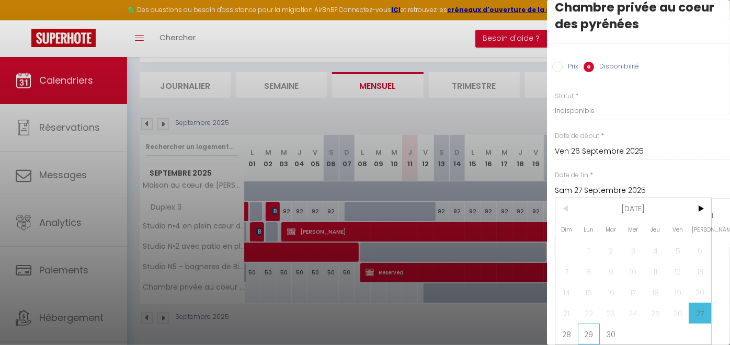
click at [585, 310] on span "29" at bounding box center [589, 334] width 22 height 21
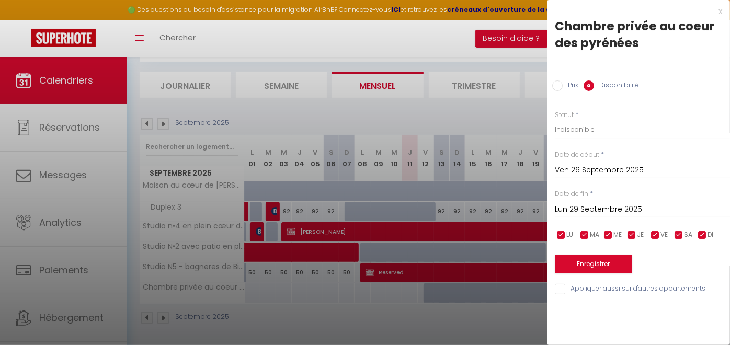
scroll to position [0, 0]
click at [598, 263] on button "Enregistrer" at bounding box center [593, 264] width 77 height 19
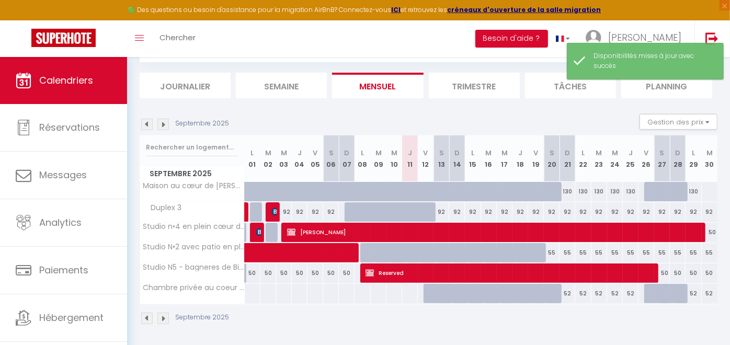
scroll to position [57, 0]
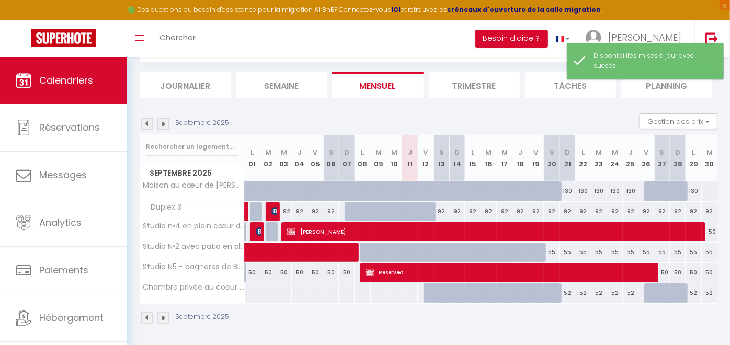
click at [166, 126] on img at bounding box center [163, 124] width 12 height 12
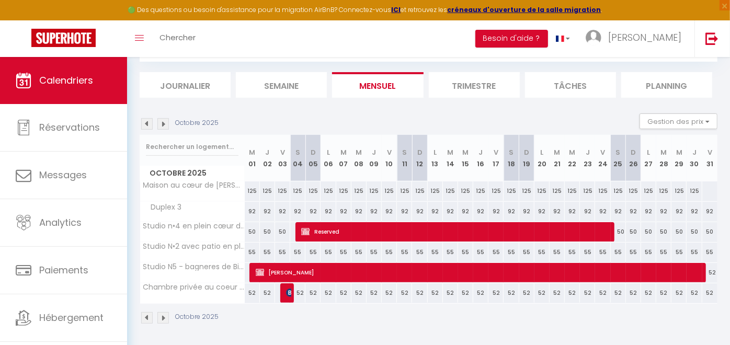
click at [145, 122] on img at bounding box center [147, 124] width 12 height 12
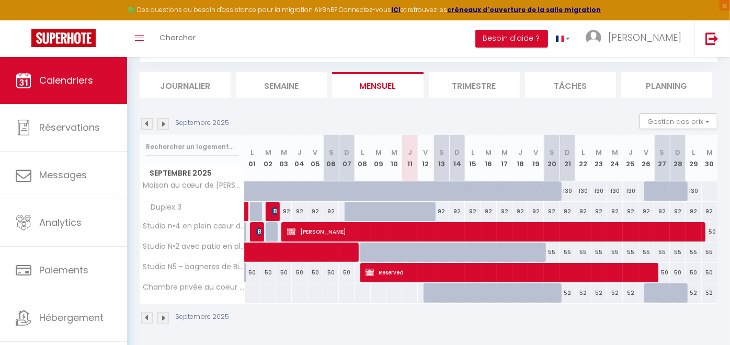
scroll to position [21, 0]
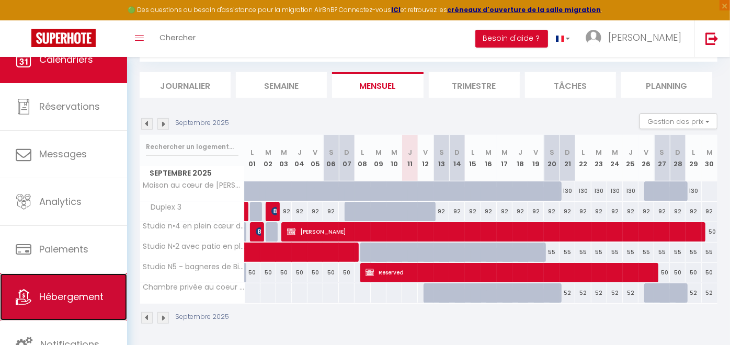
click at [78, 294] on span "Hébergement" at bounding box center [71, 296] width 64 height 13
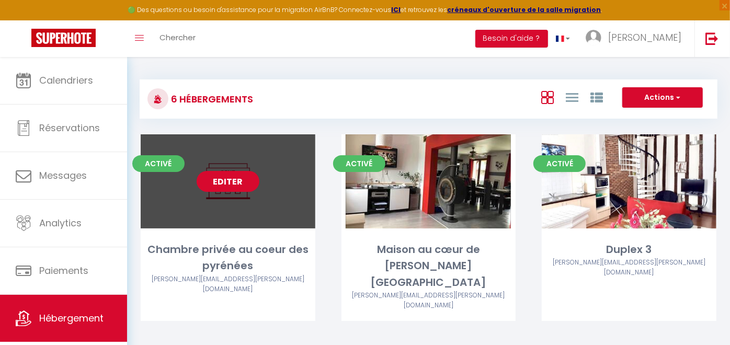
click at [231, 182] on link "Editer" at bounding box center [228, 181] width 63 height 21
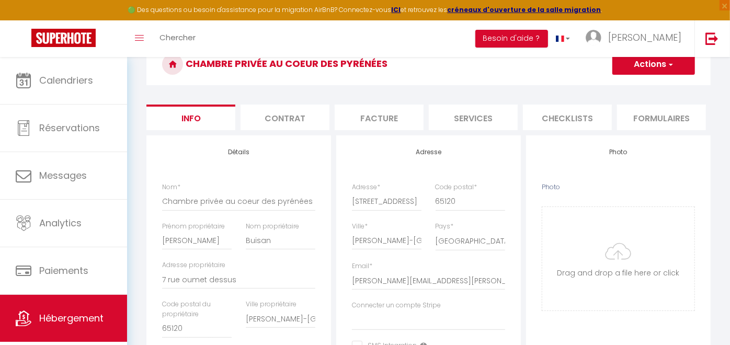
scroll to position [0, 377]
click at [367, 110] on li "Plateformes" at bounding box center [379, 118] width 89 height 26
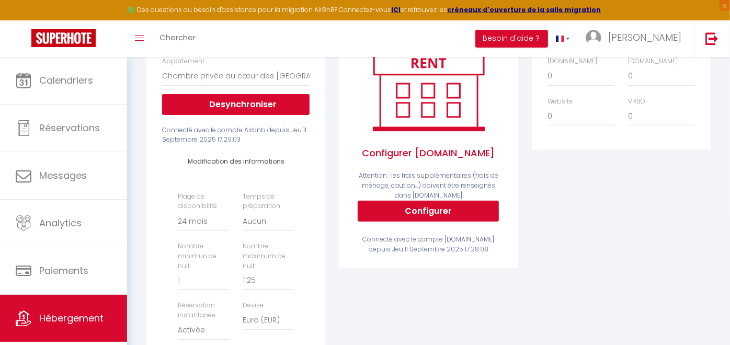
scroll to position [130, 0]
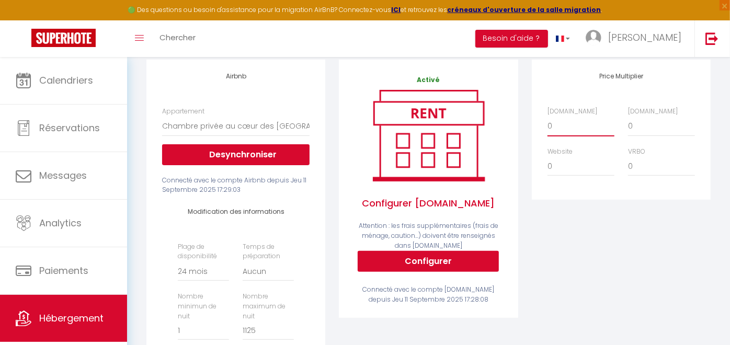
click at [566, 136] on select "0 + 1 % + 2 % + 3 % + 4 % + 5 % + 6 % + 7 % + 8 % + 9 %" at bounding box center [581, 126] width 67 height 20
click at [548, 124] on select "0 + 1 % + 2 % + 3 % + 4 % + 5 % + 6 % + 7 % + 8 % + 9 %" at bounding box center [581, 126] width 67 height 20
click at [649, 127] on select "0 + 1 % + 2 % + 3 % + 4 % + 5 % + 6 % + 7 % + 8 % + 9 %" at bounding box center [661, 126] width 67 height 20
click at [628, 124] on select "0 + 1 % + 2 % + 3 % + 4 % + 5 % + 6 % + 7 % + 8 % + 9 %" at bounding box center [661, 126] width 67 height 20
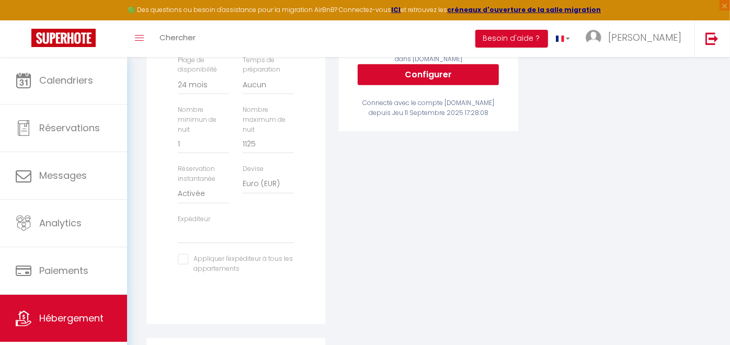
scroll to position [55, 0]
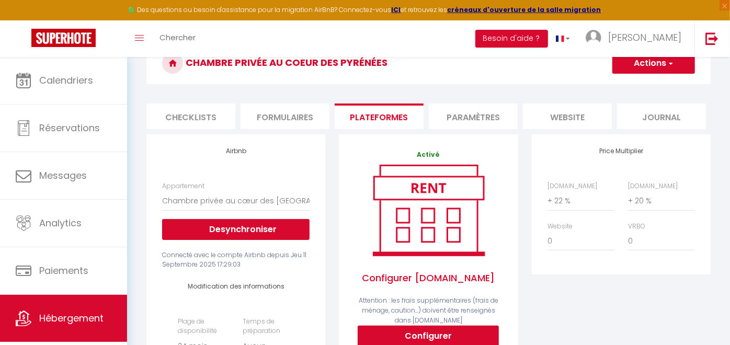
click at [650, 61] on button "Actions" at bounding box center [654, 63] width 83 height 21
click at [639, 84] on link "Enregistrer" at bounding box center [653, 87] width 83 height 14
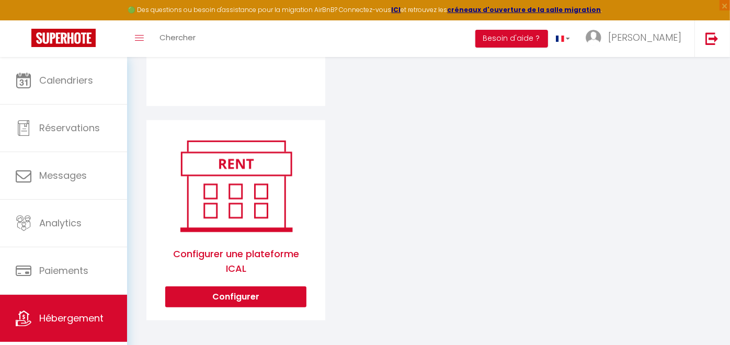
scroll to position [533, 0]
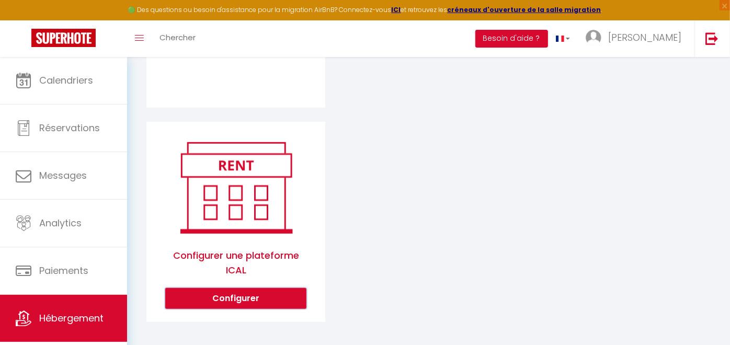
click at [258, 306] on button "Configurer" at bounding box center [235, 298] width 141 height 21
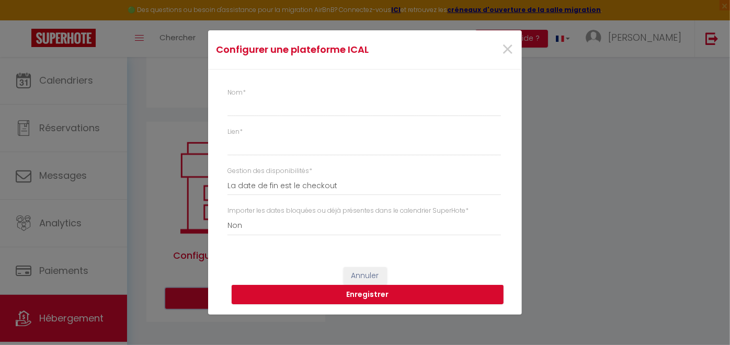
scroll to position [0, 368]
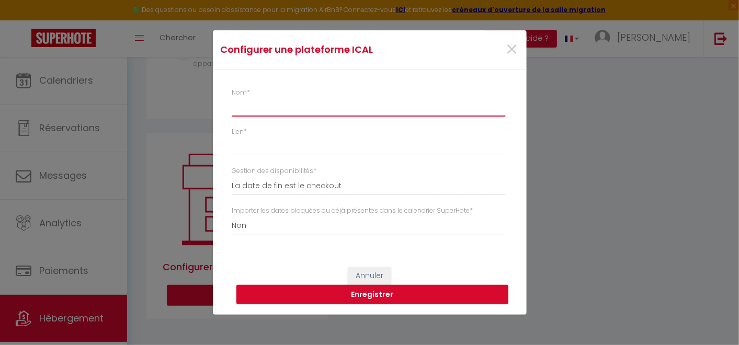
click at [274, 109] on input "Nom *" at bounding box center [369, 107] width 274 height 19
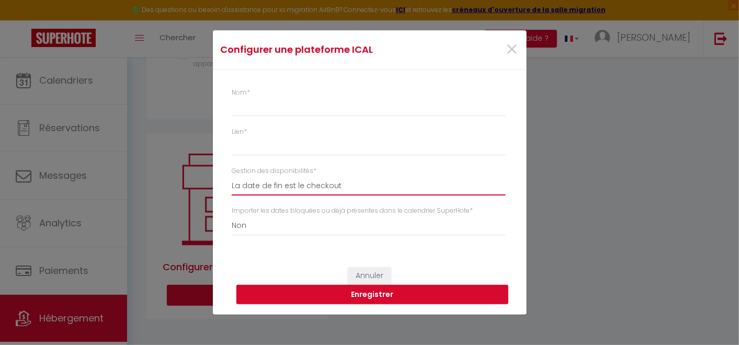
click at [272, 184] on select "La date de fin est le checkout La date de fin est la dernière nuit La date de f…" at bounding box center [369, 186] width 274 height 20
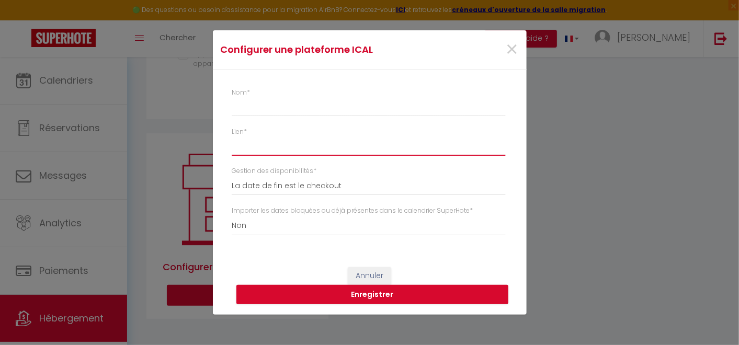
click at [257, 146] on input "Lien *" at bounding box center [369, 146] width 274 height 19
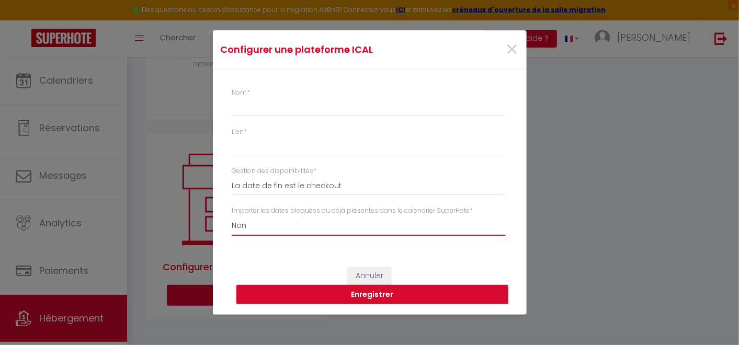
click at [254, 223] on select "Oui Non" at bounding box center [369, 226] width 274 height 20
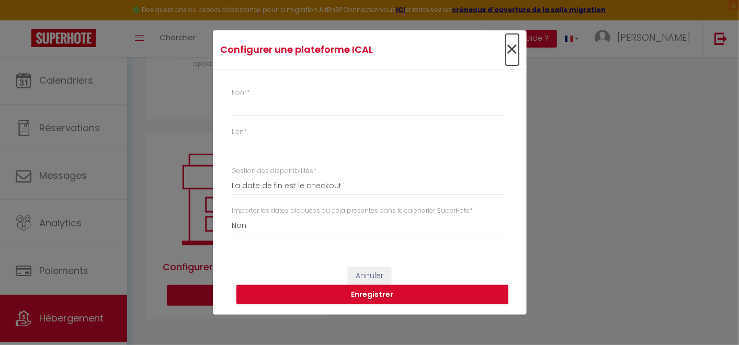
click at [510, 50] on span "×" at bounding box center [512, 49] width 13 height 31
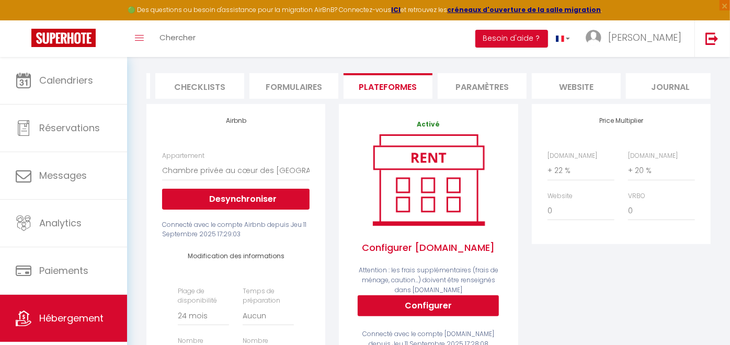
scroll to position [72, 0]
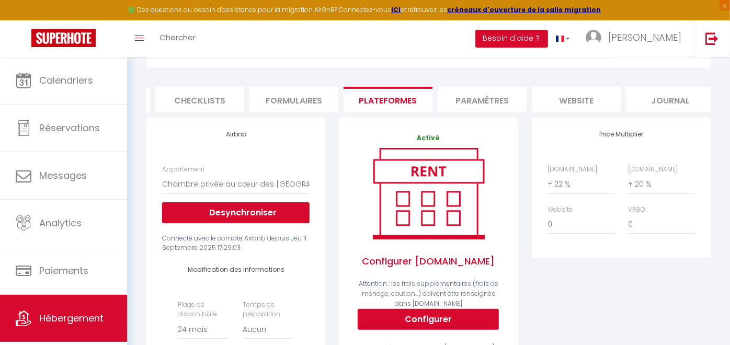
click at [484, 111] on li "Paramètres" at bounding box center [482, 100] width 89 height 26
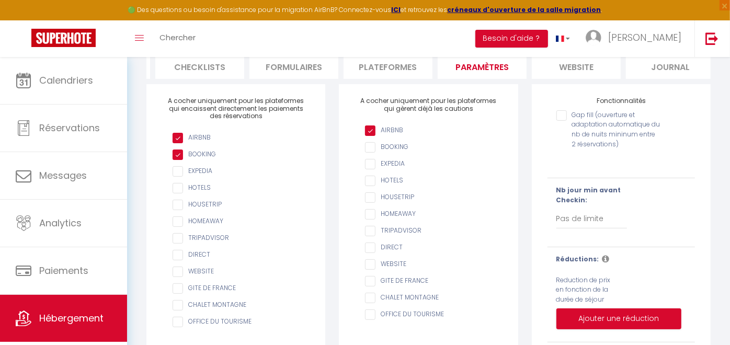
scroll to position [99, 0]
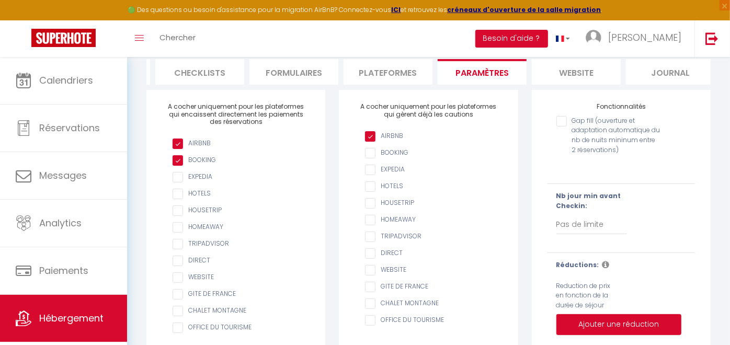
click at [580, 72] on li "website" at bounding box center [576, 72] width 89 height 26
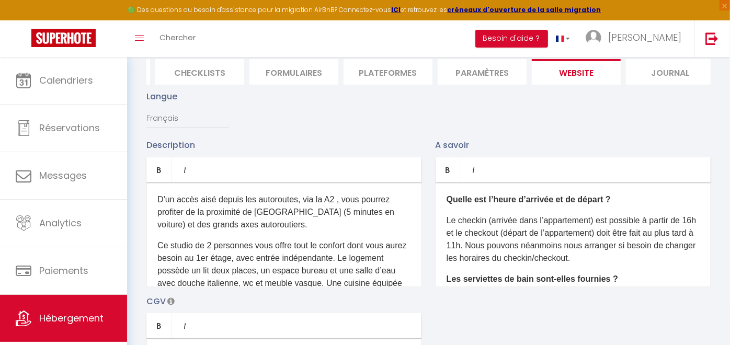
click at [649, 72] on li "Journal" at bounding box center [670, 72] width 89 height 26
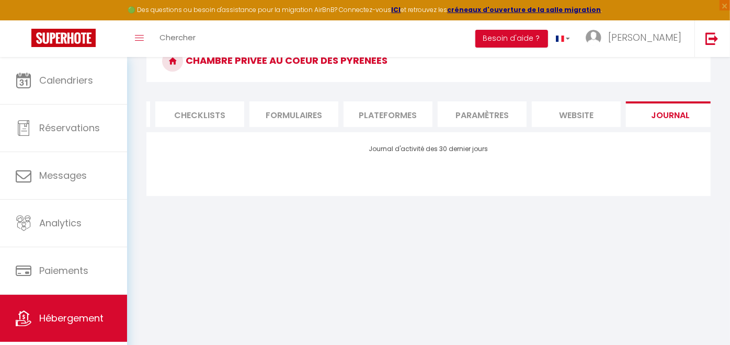
scroll to position [99, 0]
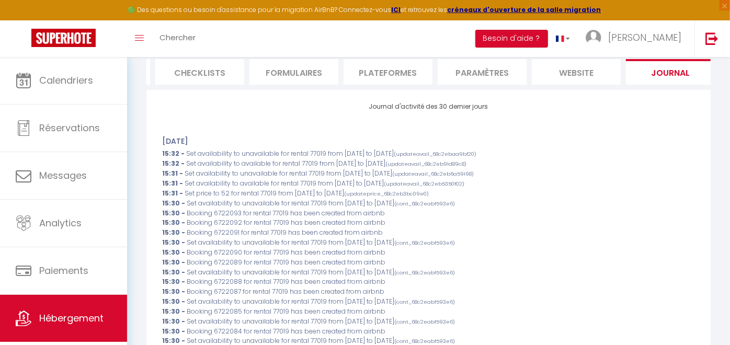
click at [386, 75] on li "Plateformes" at bounding box center [388, 72] width 89 height 26
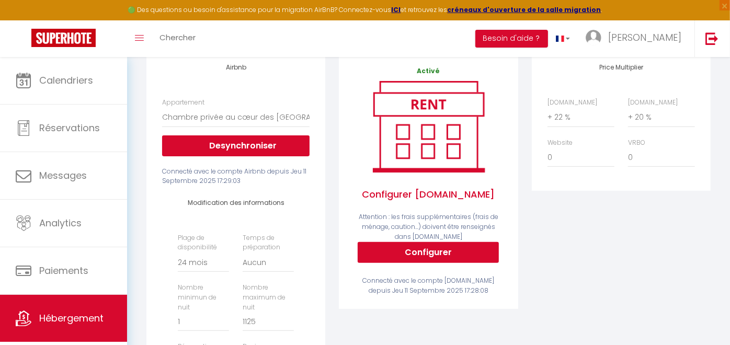
scroll to position [130, 0]
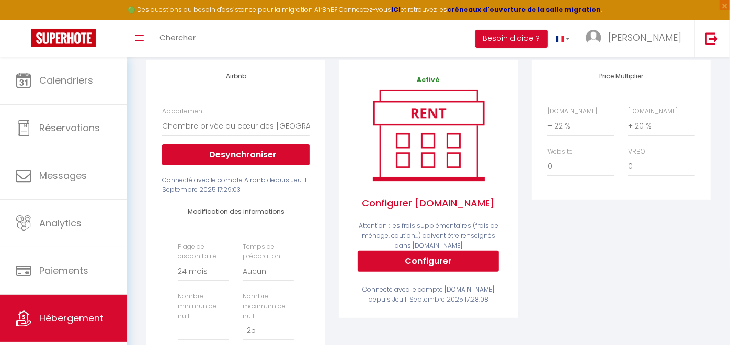
click at [548, 48] on li "Besoin d'aide ?" at bounding box center [512, 38] width 73 height 37
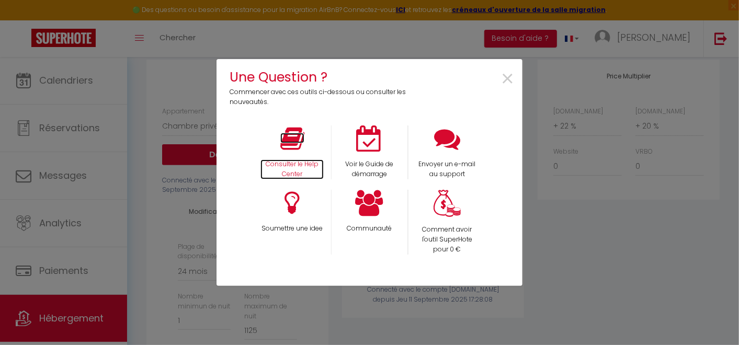
click at [303, 164] on p "Consulter le Help Center" at bounding box center [293, 170] width 64 height 20
click at [384, 31] on div "Une Question ? Commencer avec ces outils ci-dessous ou consulter les nouveautés…" at bounding box center [370, 172] width 306 height 345
click at [506, 74] on span "×" at bounding box center [508, 79] width 14 height 33
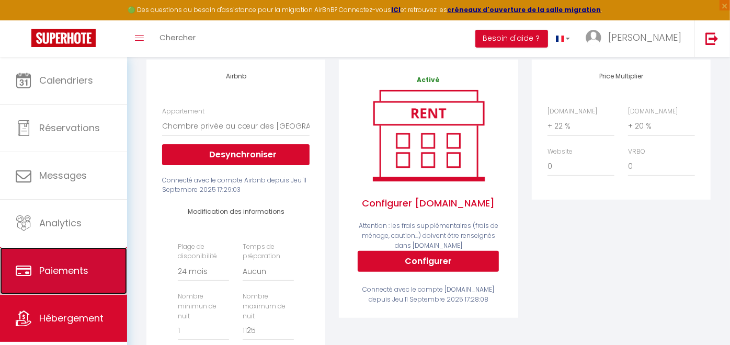
click at [69, 262] on link "Paiements" at bounding box center [63, 270] width 127 height 47
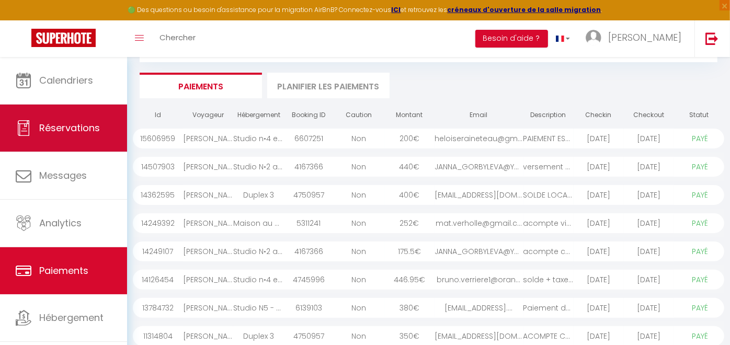
scroll to position [179, 0]
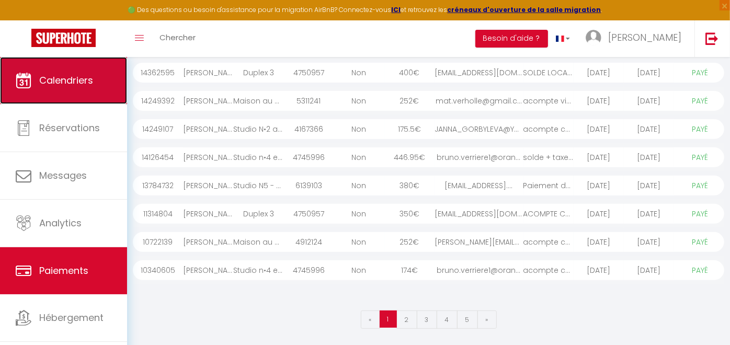
click at [81, 97] on link "Calendriers" at bounding box center [63, 80] width 127 height 47
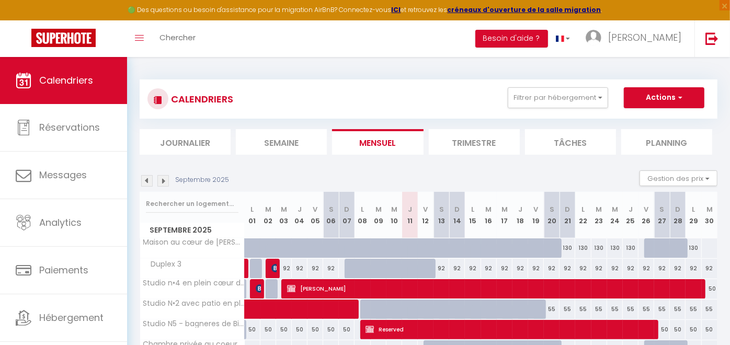
scroll to position [57, 0]
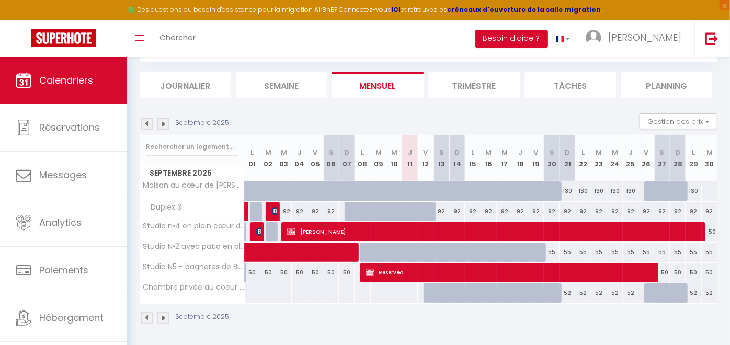
click at [164, 127] on img at bounding box center [163, 124] width 12 height 12
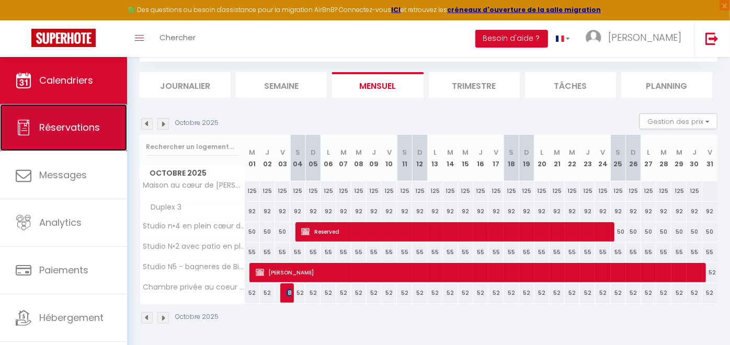
click at [76, 122] on span "Réservations" at bounding box center [69, 127] width 61 height 13
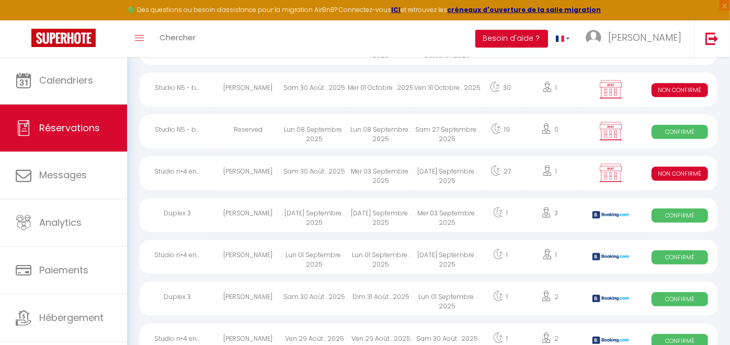
scroll to position [626, 0]
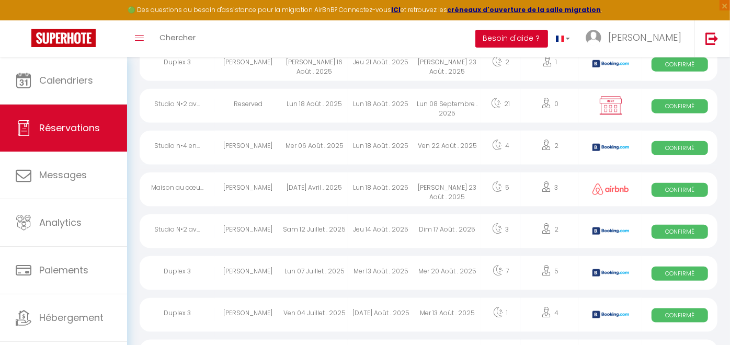
click at [548, 36] on button "Besoin d'aide ?" at bounding box center [512, 39] width 73 height 18
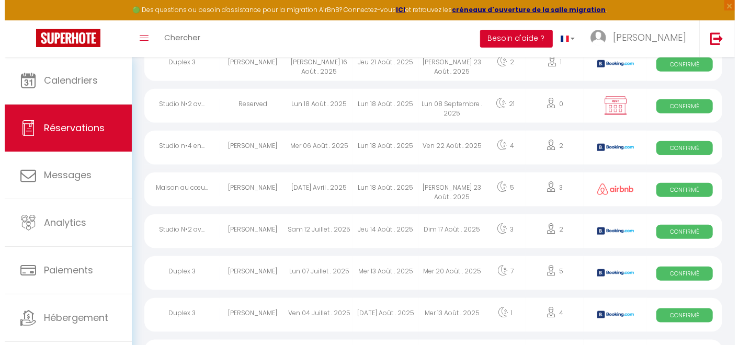
scroll to position [616, 0]
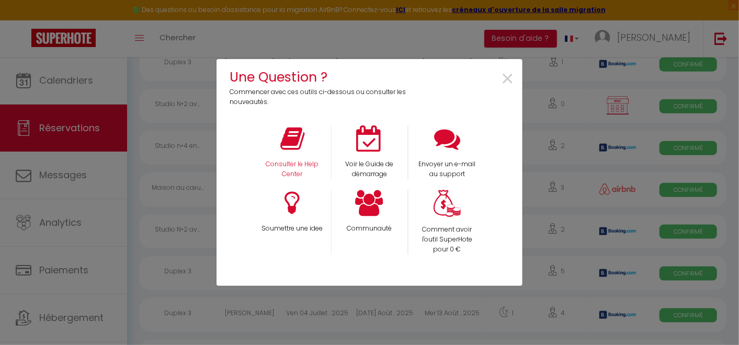
click at [295, 155] on div "Consulter le Help Center" at bounding box center [292, 153] width 77 height 54
click at [369, 148] on icon at bounding box center [370, 139] width 26 height 26
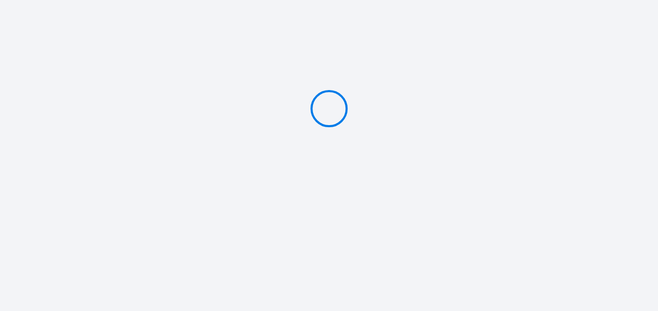
type input "PAYER 350 €"
